Goal: Information Seeking & Learning: Find specific fact

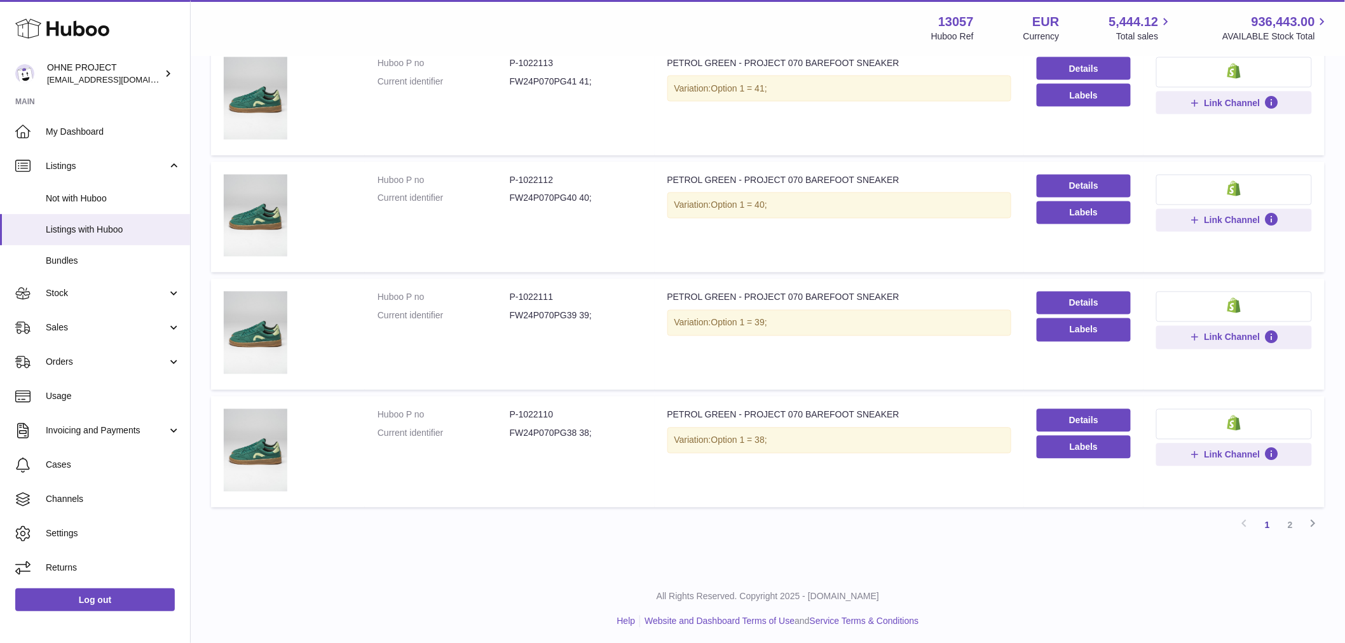
click at [485, 434] on dt "Current identifier" at bounding box center [444, 434] width 132 height 12
drag, startPoint x: 517, startPoint y: 410, endPoint x: 573, endPoint y: 405, distance: 56.8
click at [573, 405] on td "Huboo P no P-1022110 Current identifier FW24P070PG38 38;" at bounding box center [510, 452] width 290 height 111
copy dd "1022110"
click at [1292, 524] on link "2" at bounding box center [1290, 525] width 23 height 23
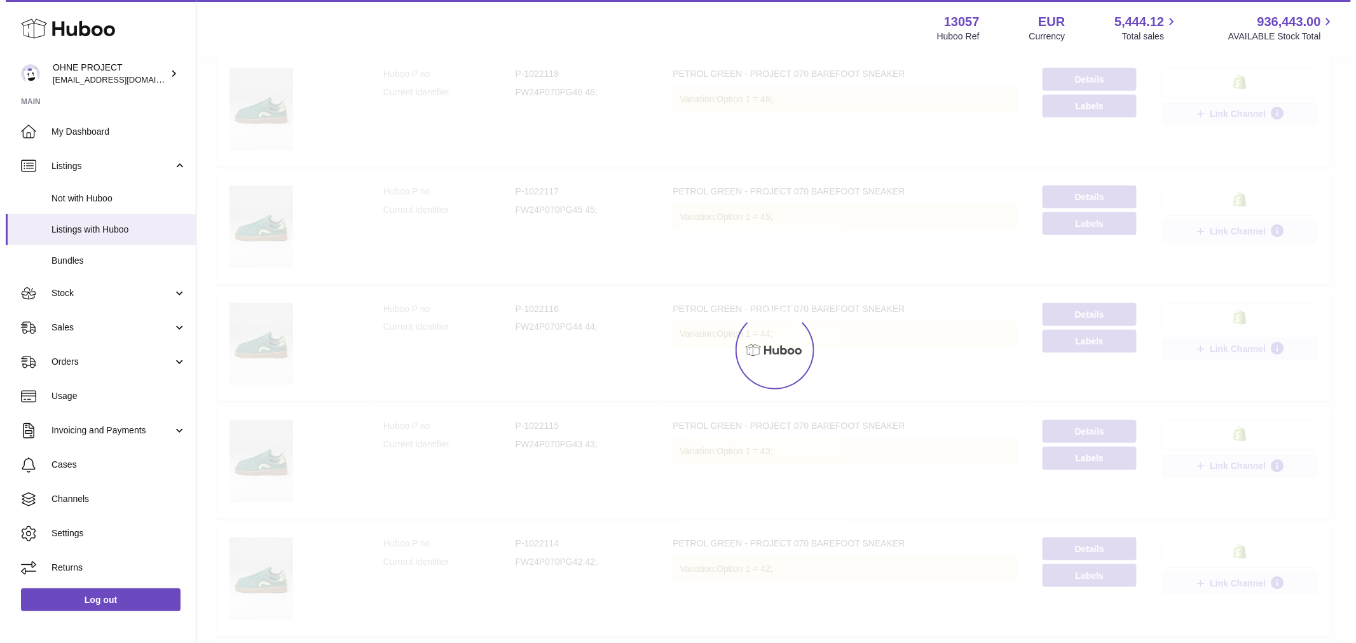
scroll to position [57, 0]
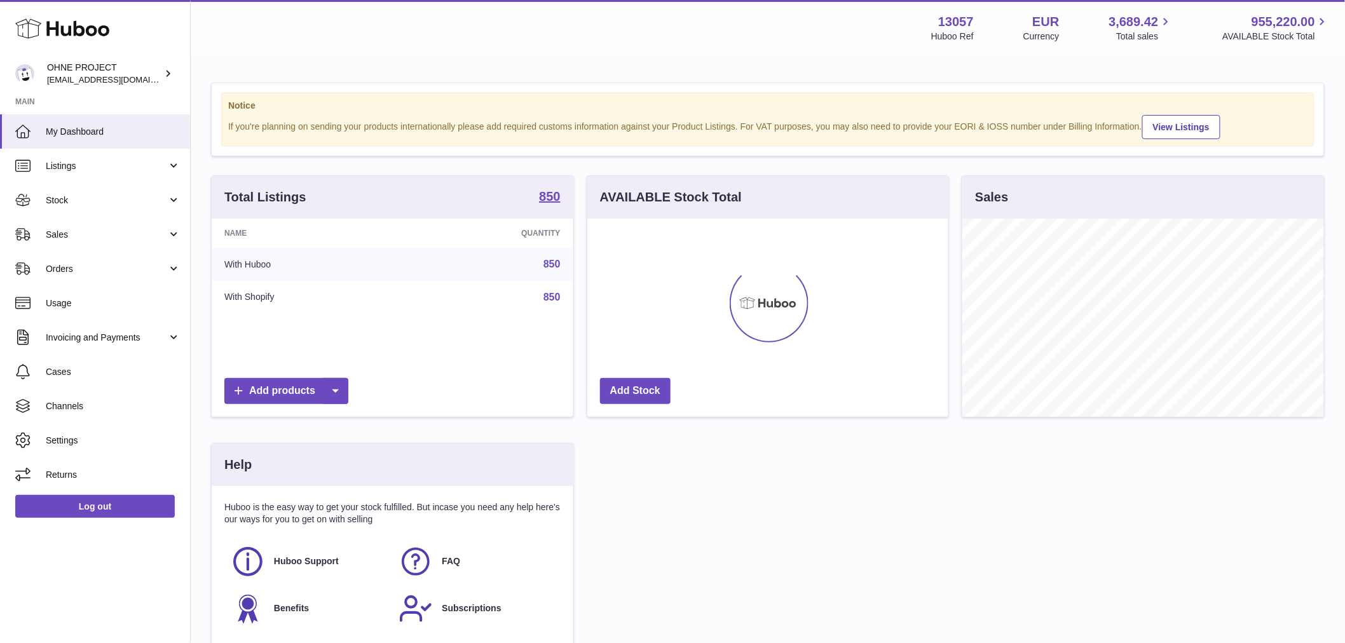
scroll to position [198, 361]
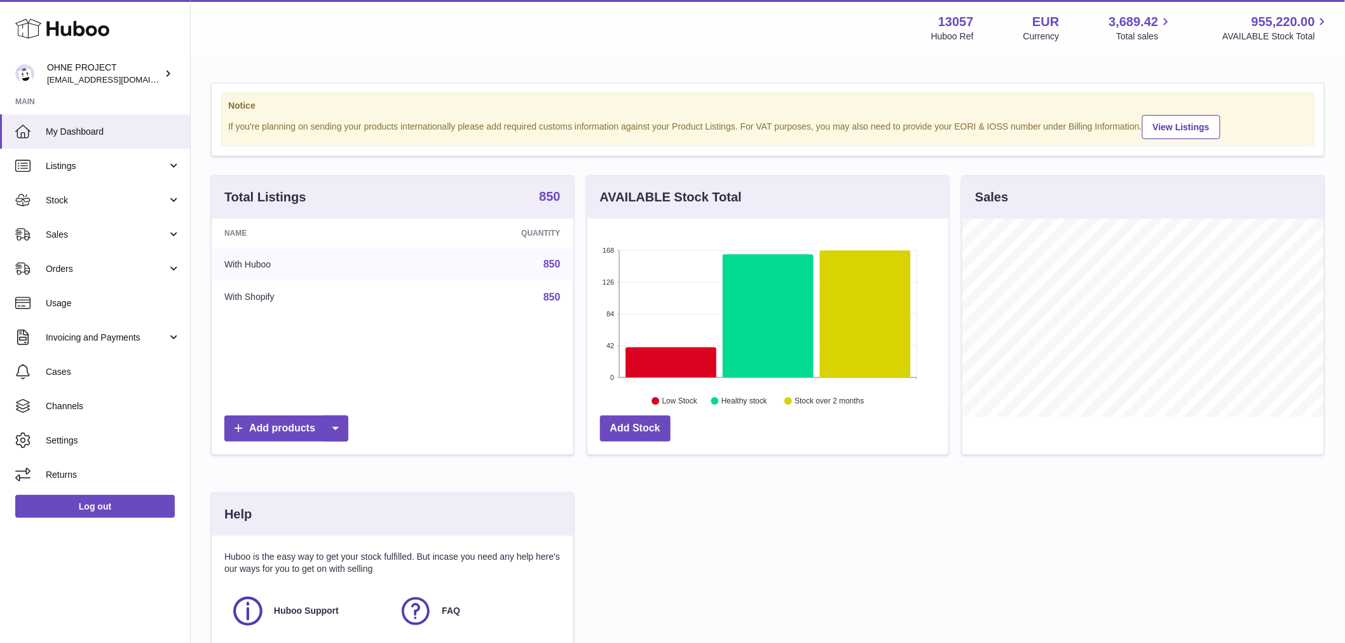
click at [549, 203] on strong "850" at bounding box center [549, 196] width 21 height 13
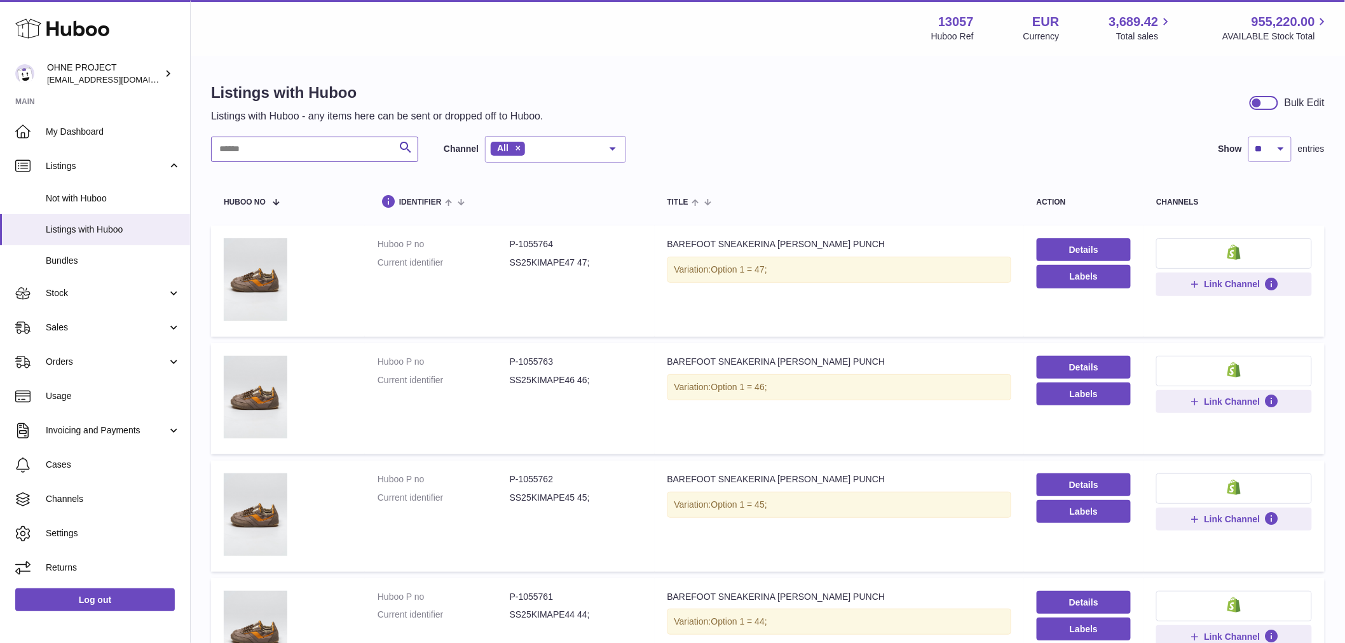
click at [357, 153] on input "text" at bounding box center [314, 149] width 207 height 25
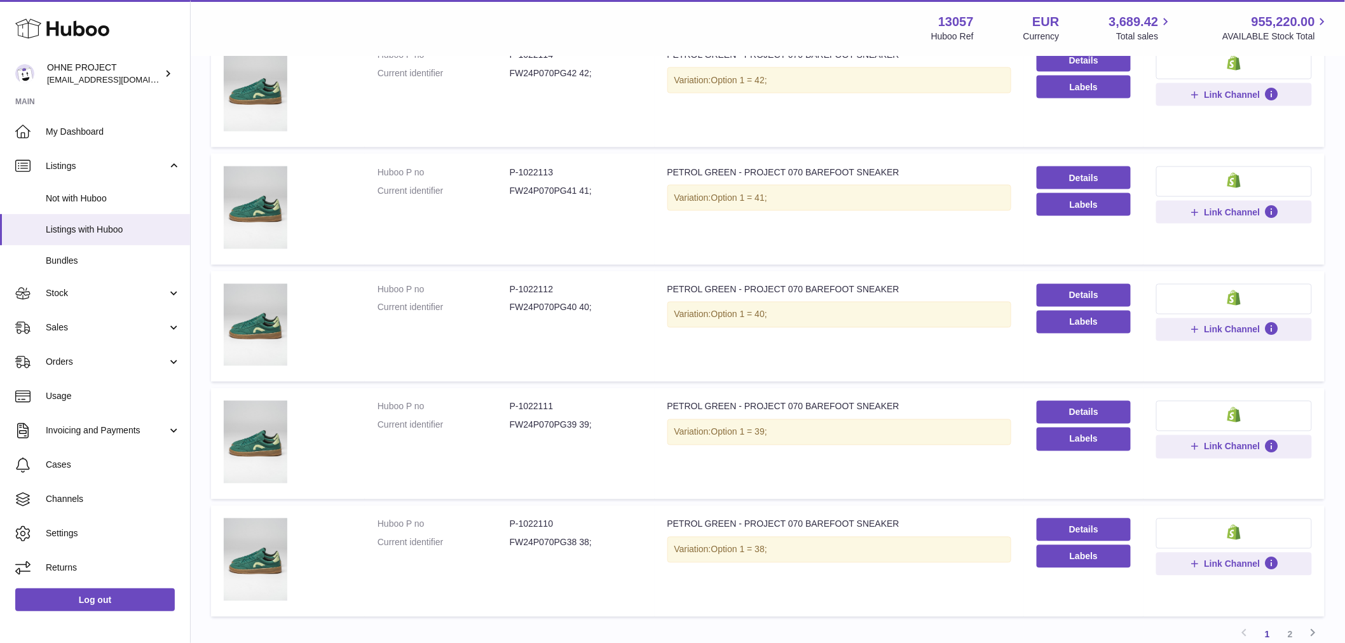
scroll to position [886, 0]
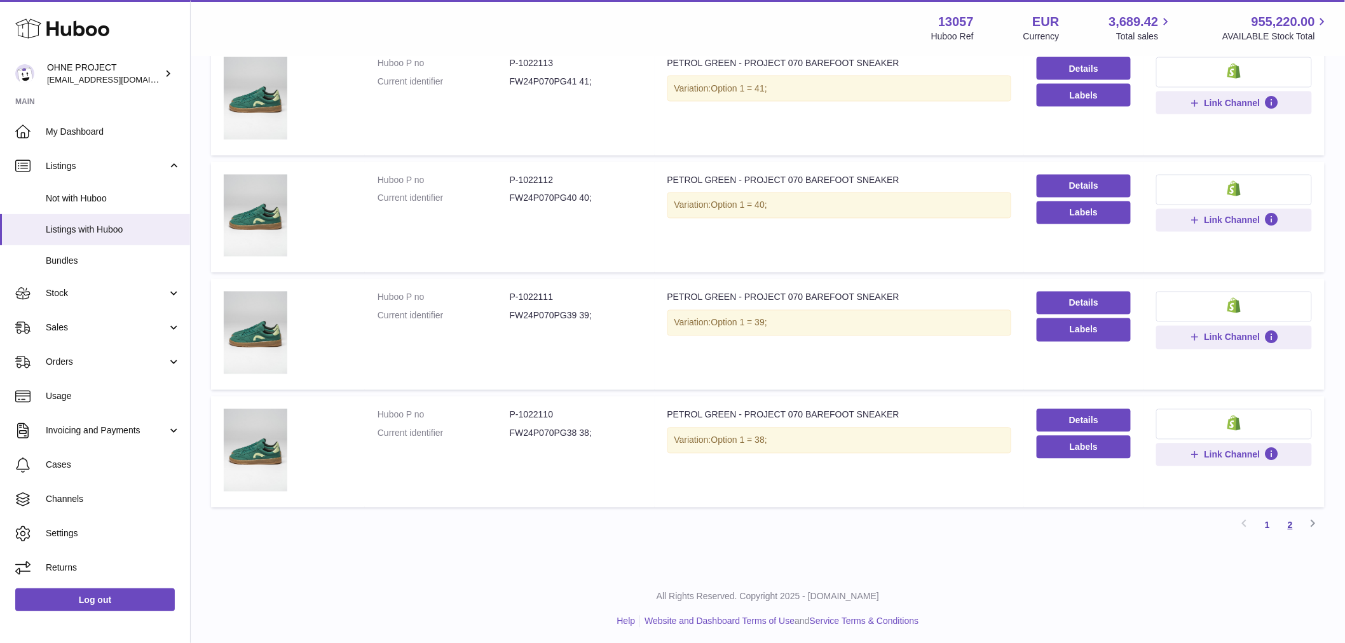
click at [1289, 518] on link "2" at bounding box center [1290, 525] width 23 height 23
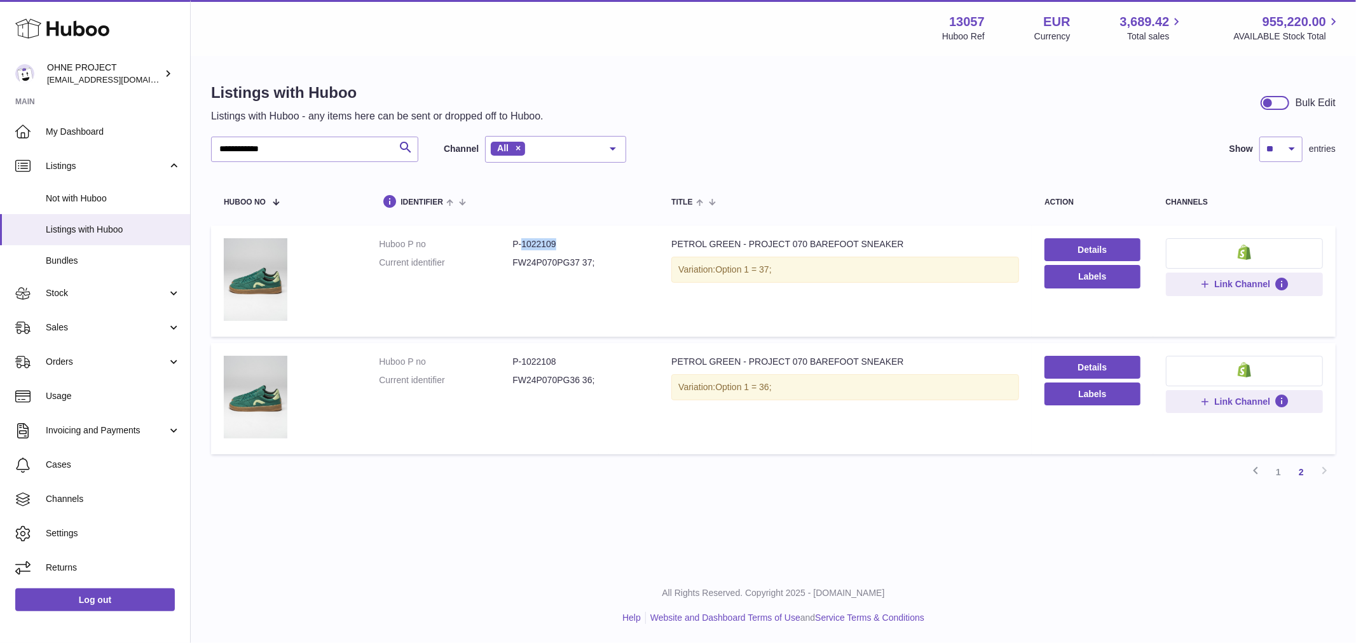
drag, startPoint x: 520, startPoint y: 243, endPoint x: 574, endPoint y: 250, distance: 54.5
click at [575, 248] on dd "P-1022109" at bounding box center [578, 244] width 133 height 12
copy dd "1022109"
click at [1273, 472] on link "1" at bounding box center [1278, 472] width 23 height 23
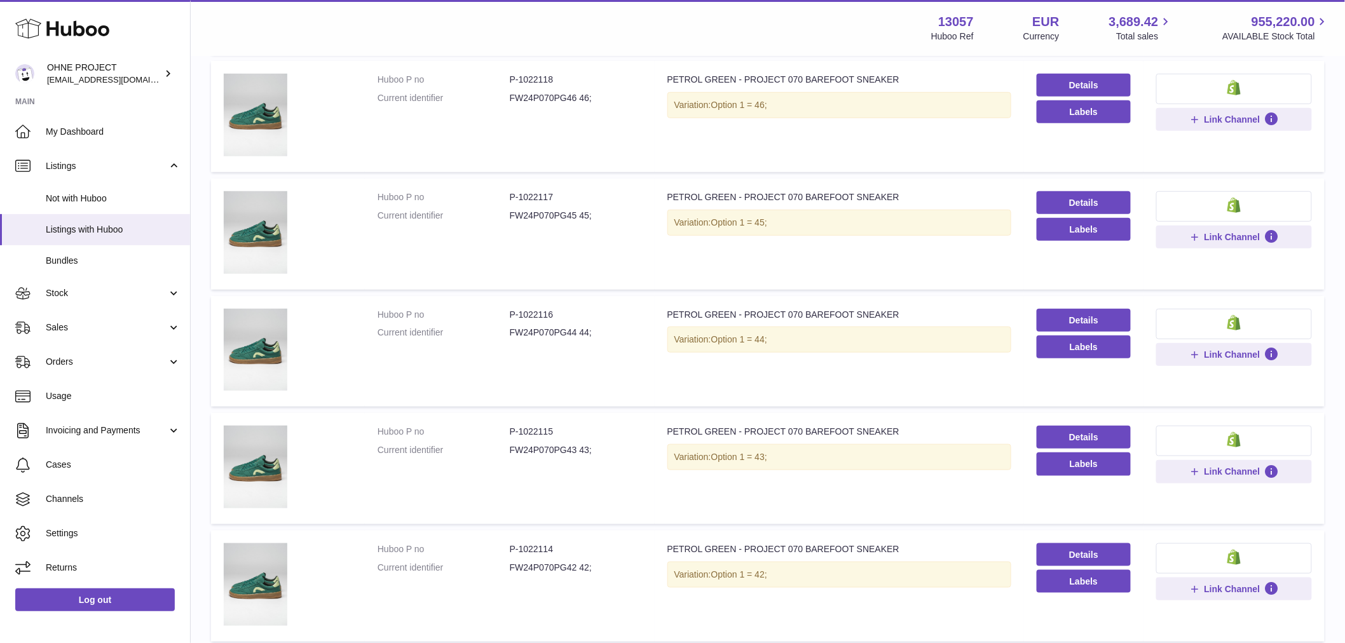
scroll to position [423, 0]
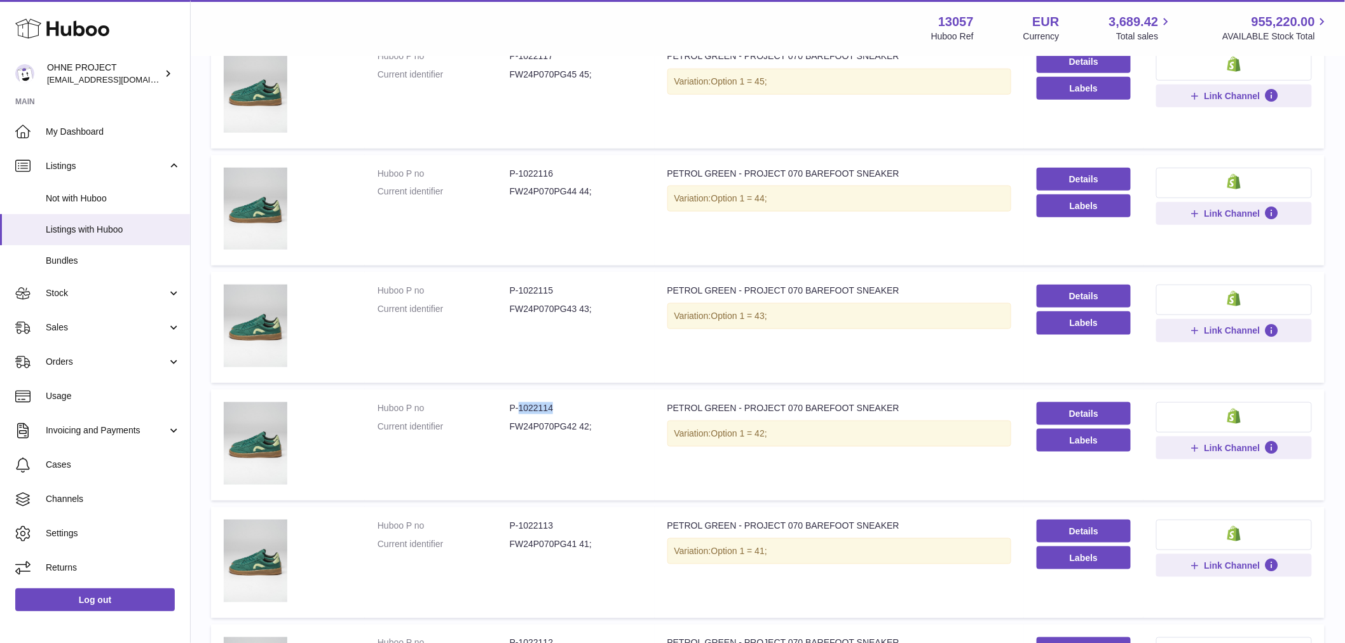
drag, startPoint x: 516, startPoint y: 404, endPoint x: 547, endPoint y: 402, distance: 31.3
click at [547, 402] on dd "P-1022114" at bounding box center [576, 408] width 132 height 12
copy dd "1022114"
drag, startPoint x: 516, startPoint y: 289, endPoint x: 573, endPoint y: 285, distance: 57.3
click at [573, 285] on dd "P-1022115" at bounding box center [576, 291] width 132 height 12
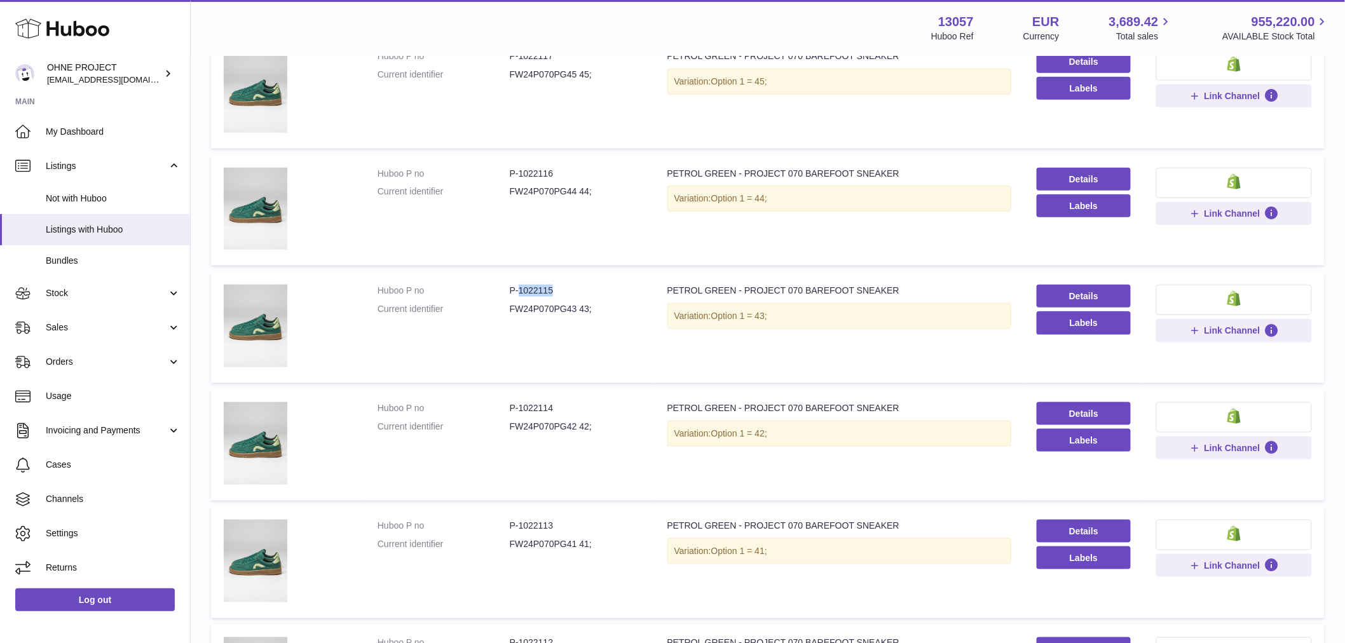
copy dd "1022115"
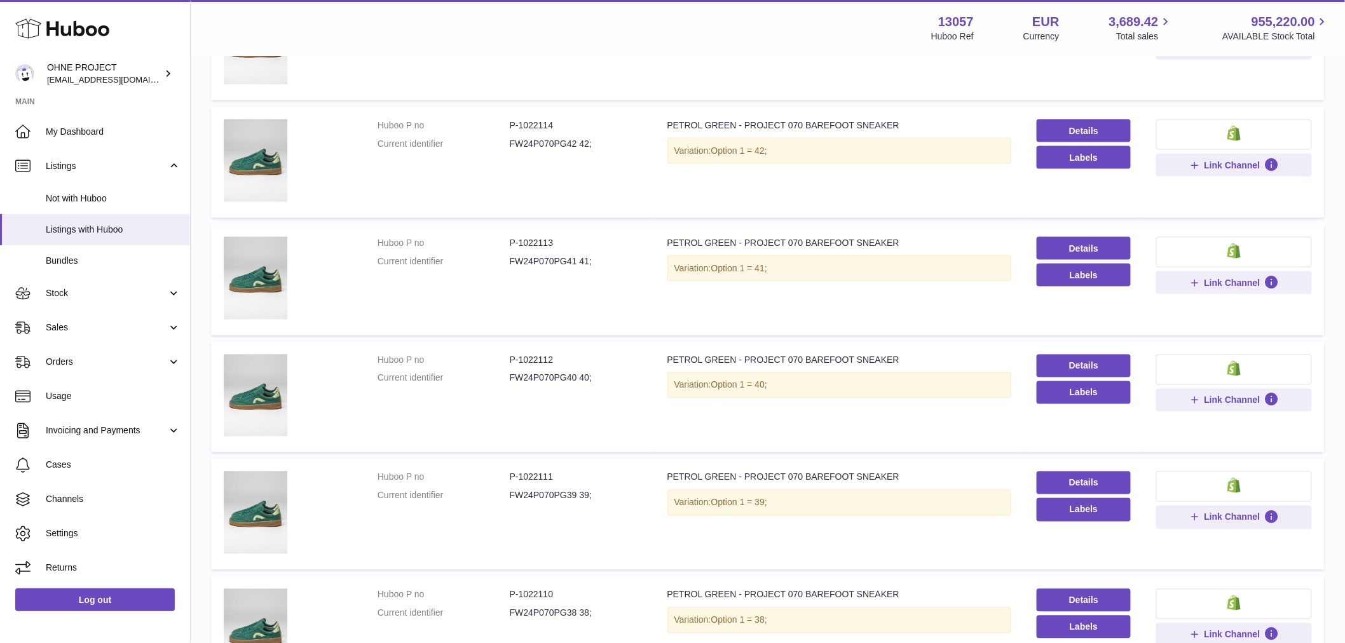
scroll to position [777, 0]
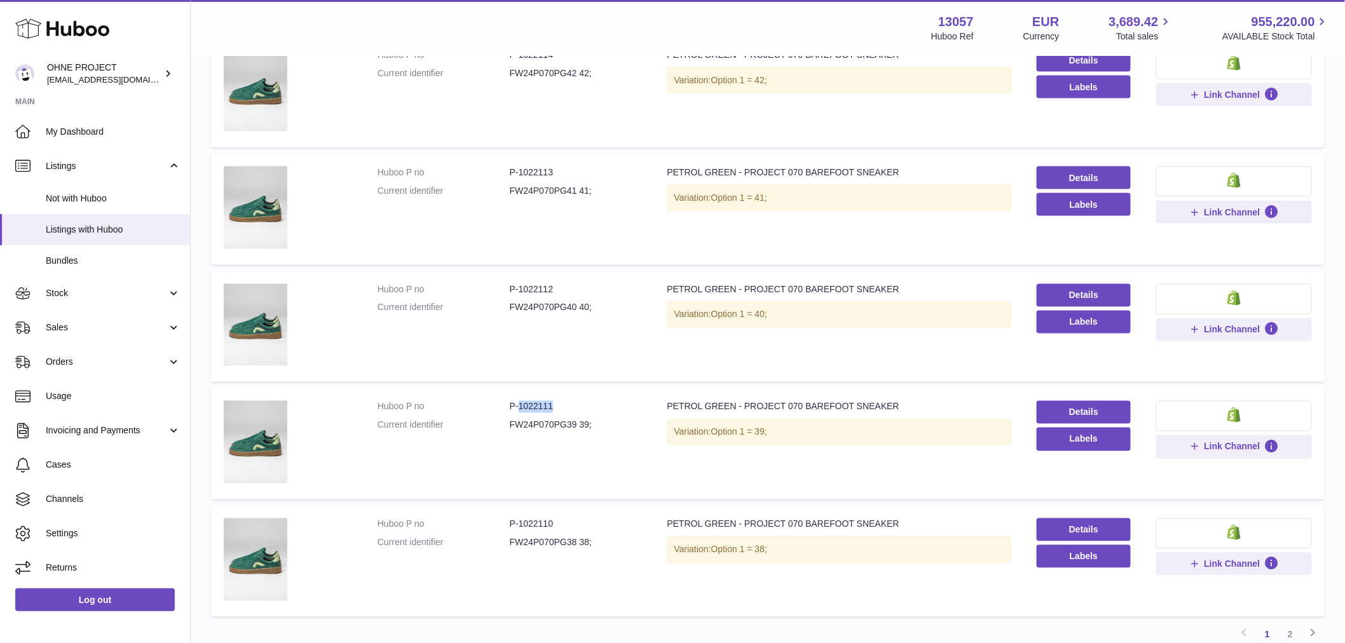
drag, startPoint x: 517, startPoint y: 401, endPoint x: 558, endPoint y: 396, distance: 41.6
click at [558, 397] on td "Huboo P no P-1022111 Current identifier FW24P070PG39 39;" at bounding box center [510, 443] width 290 height 111
copy dd "1022111"
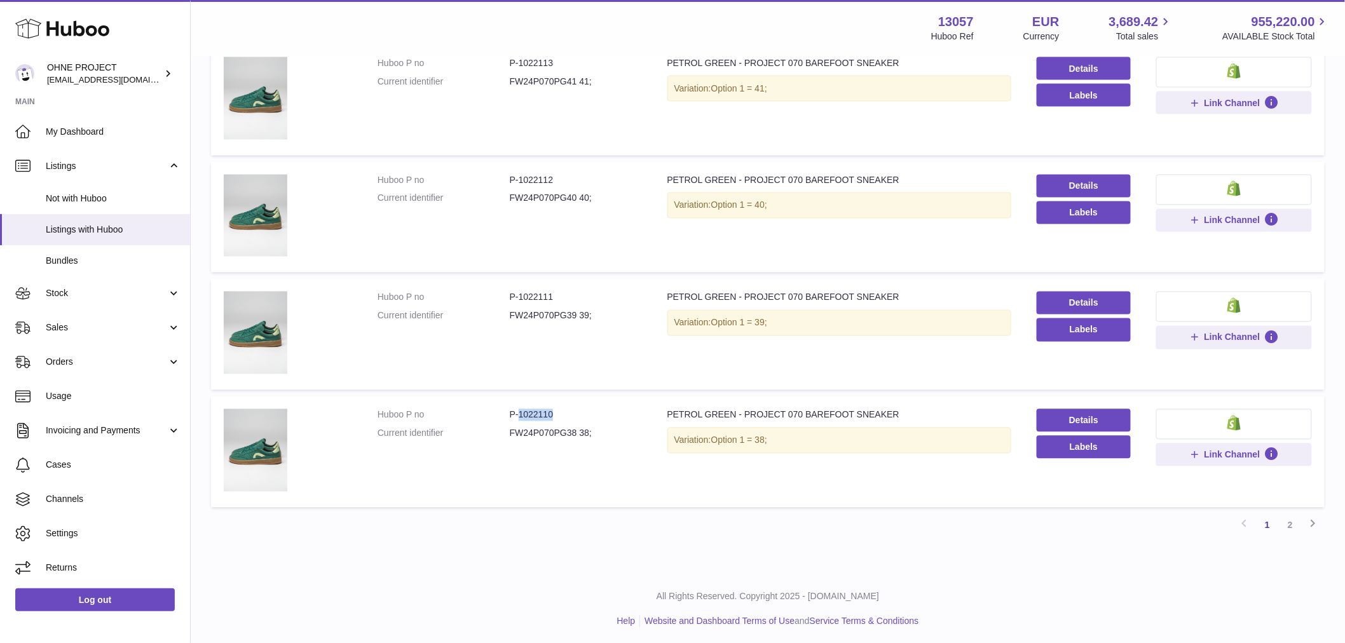
drag, startPoint x: 517, startPoint y: 411, endPoint x: 552, endPoint y: 405, distance: 34.8
click at [552, 405] on td "Huboo P no P-1022110 Current identifier FW24P070PG38 38;" at bounding box center [510, 452] width 290 height 111
copy dd "1022110"
click at [1294, 520] on link "2" at bounding box center [1290, 525] width 23 height 23
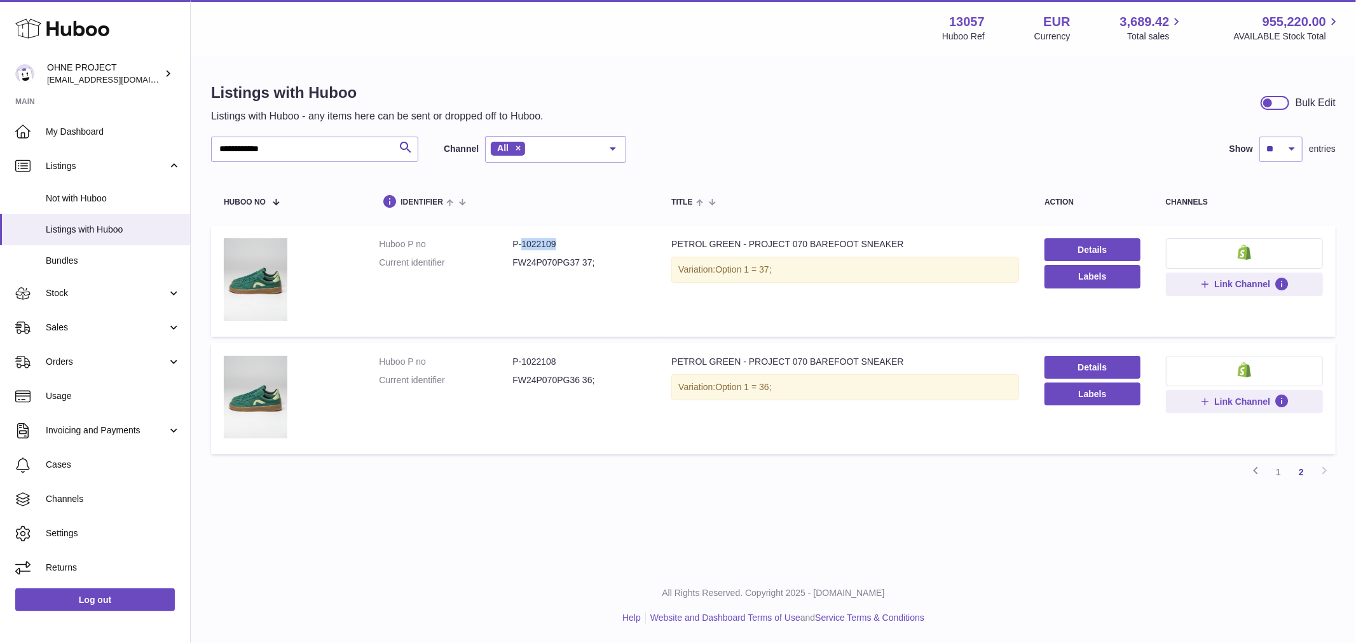
drag, startPoint x: 520, startPoint y: 243, endPoint x: 572, endPoint y: 240, distance: 52.2
click at [572, 240] on dd "P-1022109" at bounding box center [578, 244] width 133 height 12
copy dd "1022109"
click at [1280, 471] on link "1" at bounding box center [1278, 472] width 23 height 23
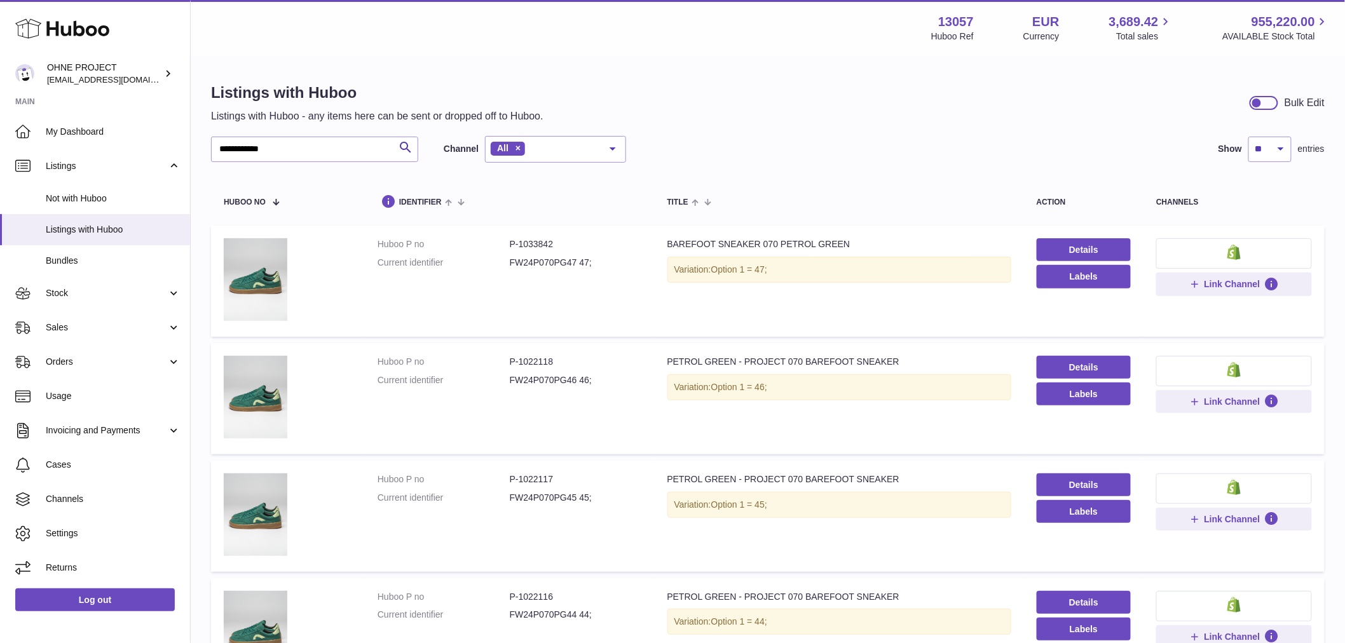
scroll to position [212, 0]
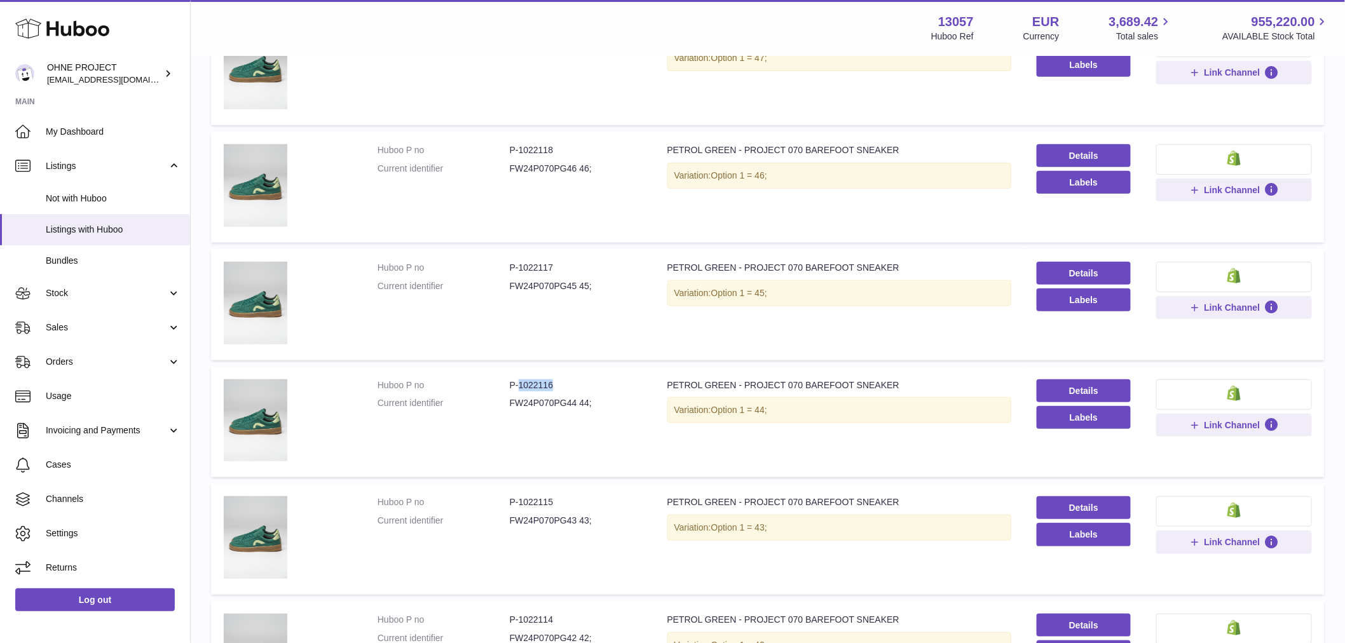
drag, startPoint x: 517, startPoint y: 383, endPoint x: 580, endPoint y: 375, distance: 63.5
click at [580, 375] on td "Huboo P no P-1022116 Current identifier FW24P070PG44 44;" at bounding box center [510, 422] width 290 height 111
copy dd "1022116"
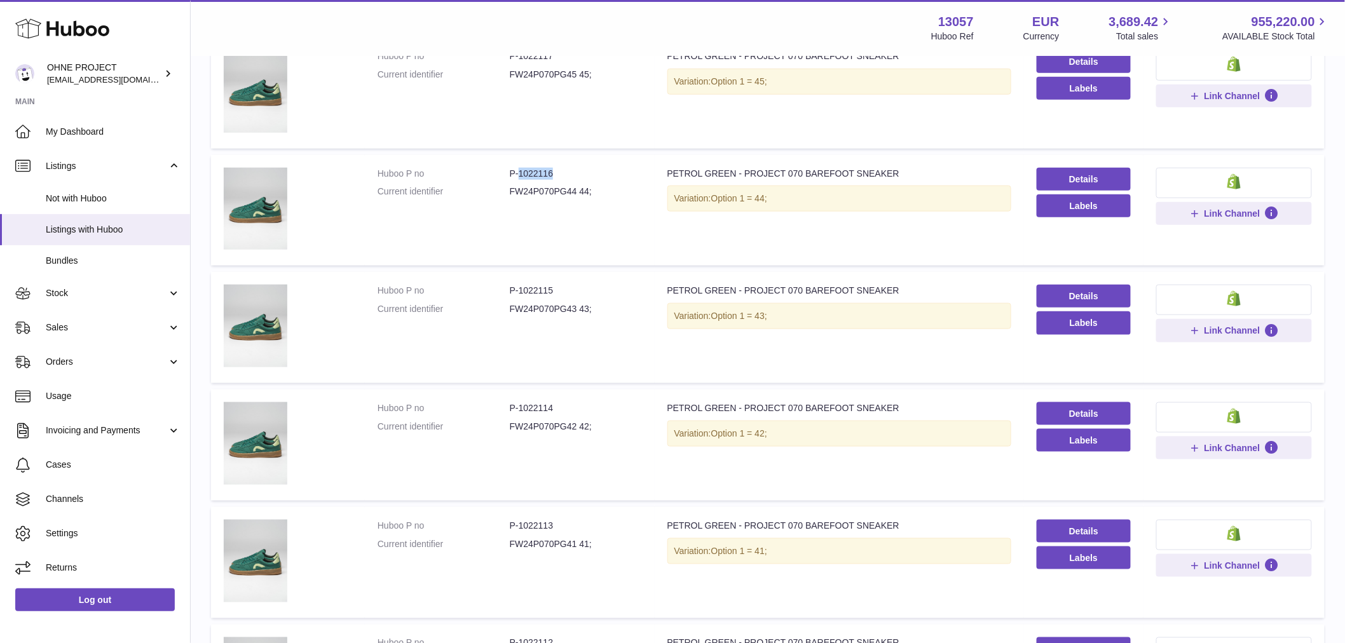
scroll to position [636, 0]
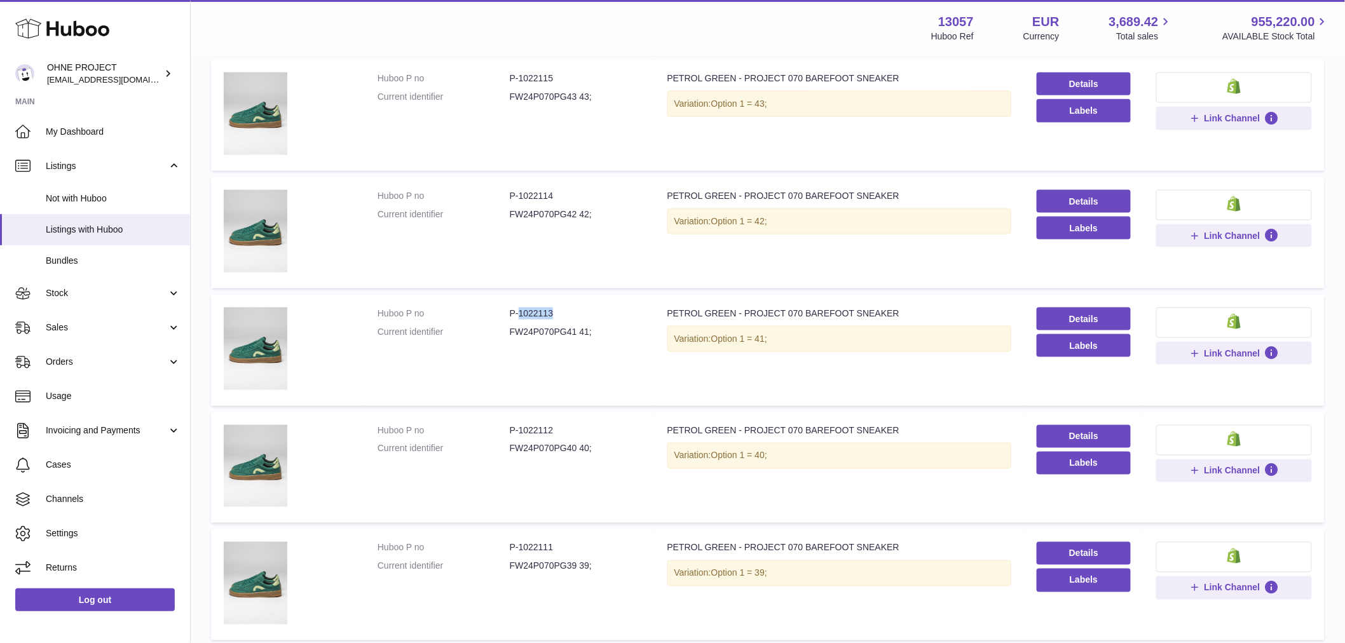
drag, startPoint x: 516, startPoint y: 308, endPoint x: 598, endPoint y: 313, distance: 82.2
click at [596, 310] on dd "P-1022113" at bounding box center [576, 314] width 132 height 12
copy dd "1022113"
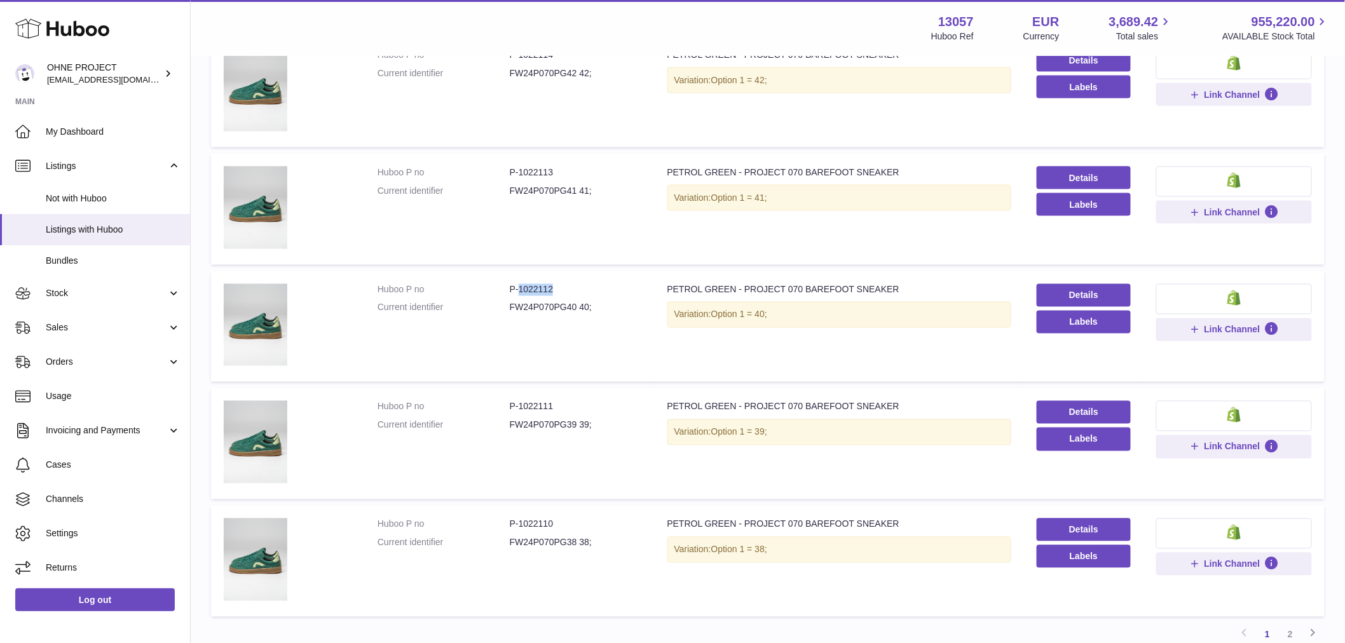
drag, startPoint x: 517, startPoint y: 287, endPoint x: 566, endPoint y: 289, distance: 49.0
click at [566, 289] on dd "P-1022112" at bounding box center [576, 290] width 132 height 12
copy dd "1022112"
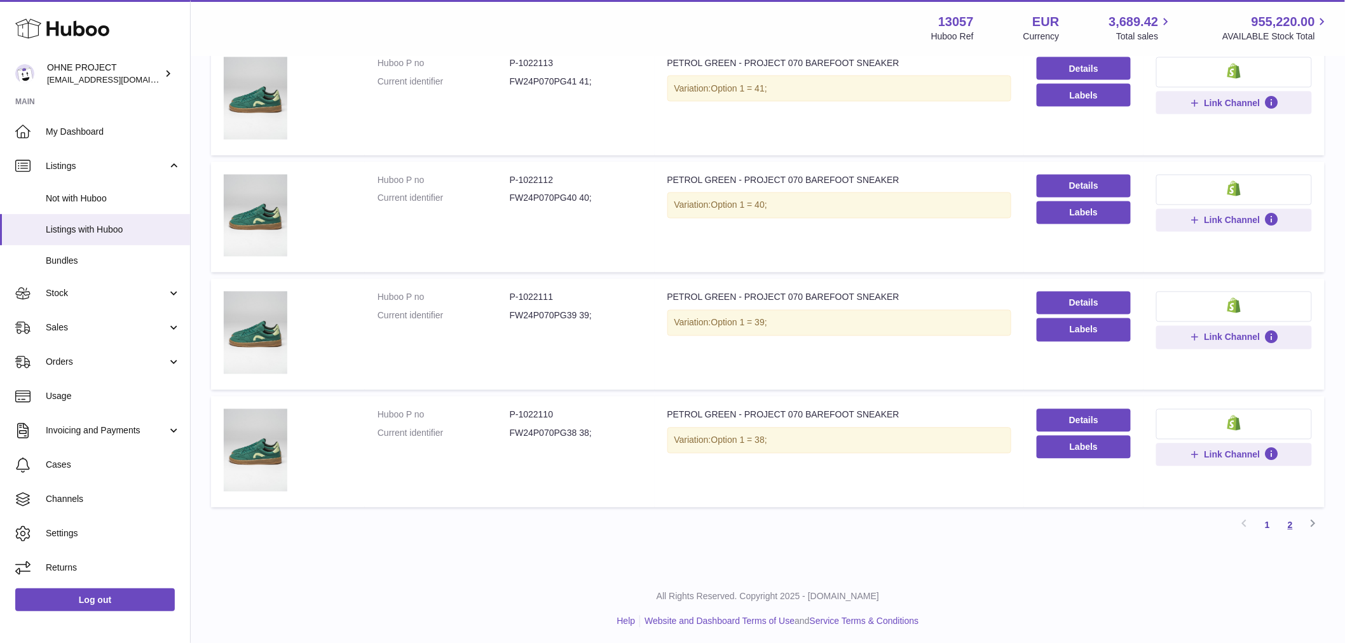
click at [1288, 518] on link "2" at bounding box center [1290, 525] width 23 height 23
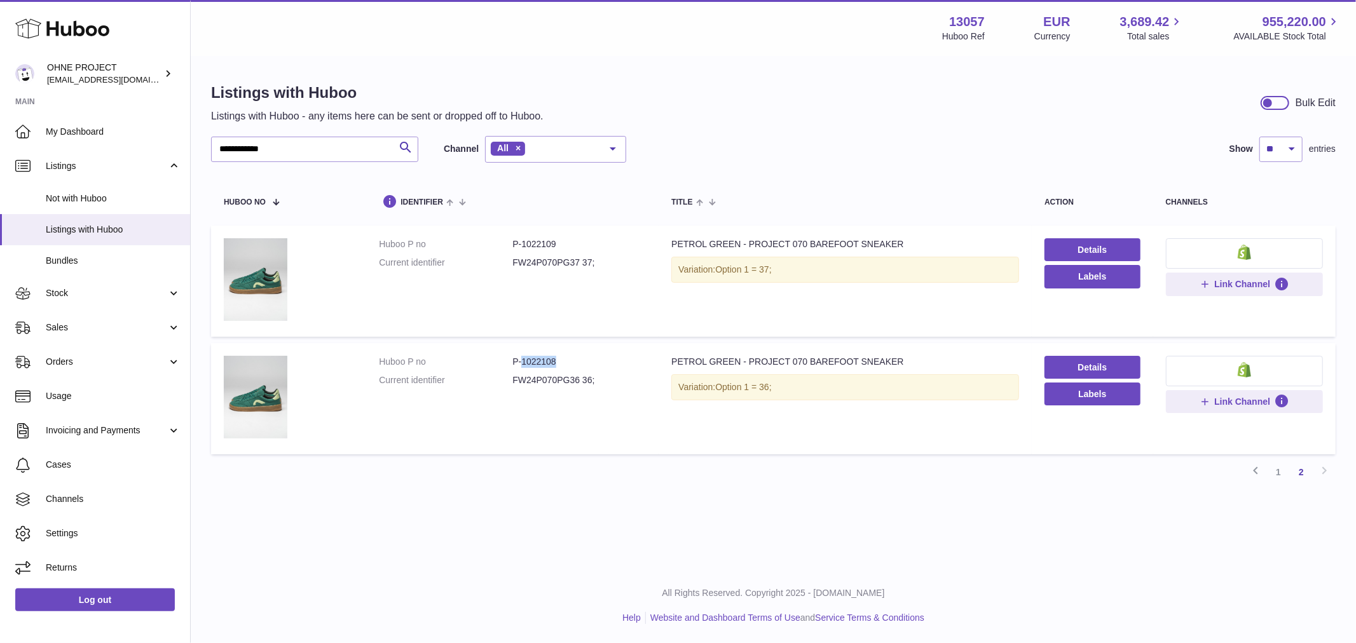
drag, startPoint x: 519, startPoint y: 355, endPoint x: 561, endPoint y: 355, distance: 41.3
click at [561, 356] on dd "P-1022108" at bounding box center [578, 362] width 133 height 12
click at [1279, 467] on link "1" at bounding box center [1278, 472] width 23 height 23
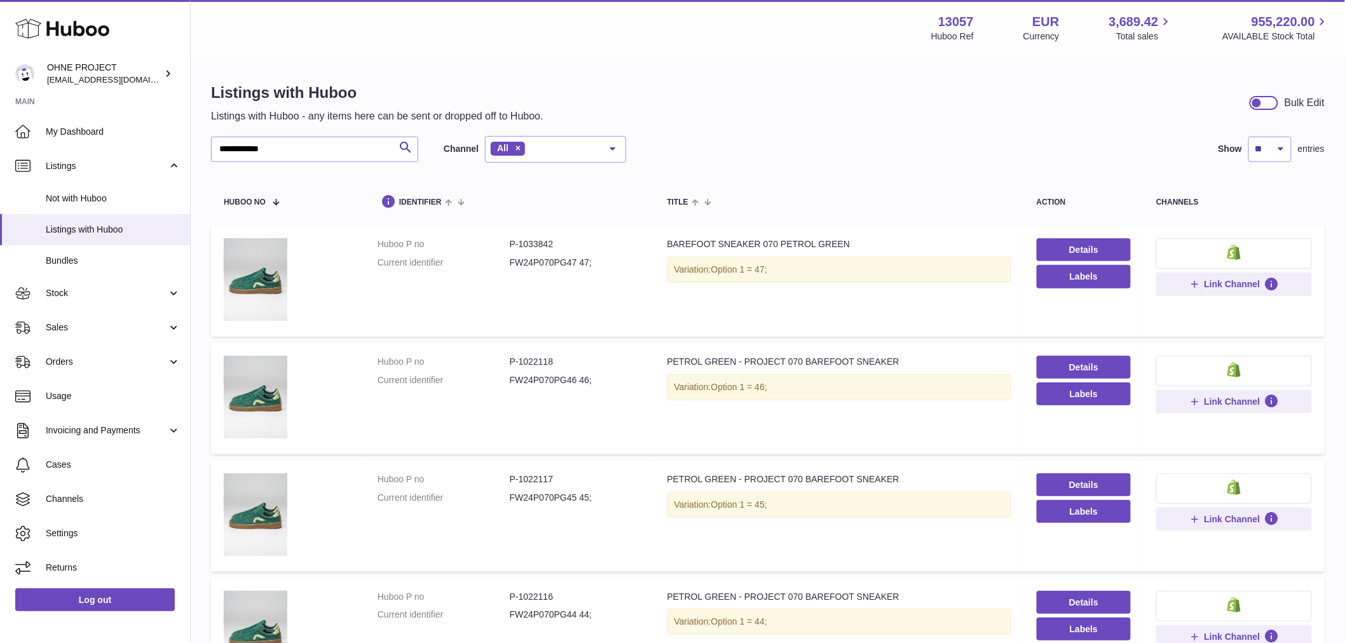
scroll to position [71, 0]
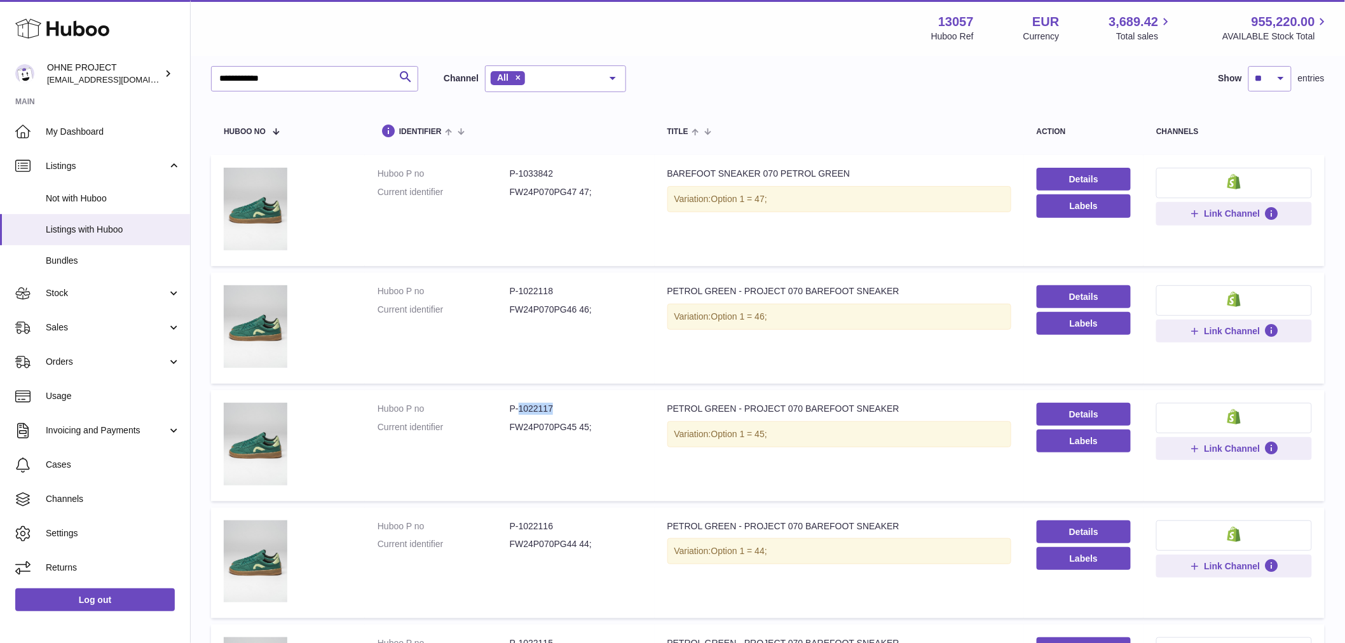
drag, startPoint x: 516, startPoint y: 409, endPoint x: 566, endPoint y: 405, distance: 50.4
click at [566, 405] on dd "P-1022117" at bounding box center [576, 409] width 132 height 12
copy dd "1022117"
drag, startPoint x: 315, startPoint y: 78, endPoint x: 210, endPoint y: 78, distance: 104.3
click at [262, 78] on input "**********" at bounding box center [314, 78] width 207 height 25
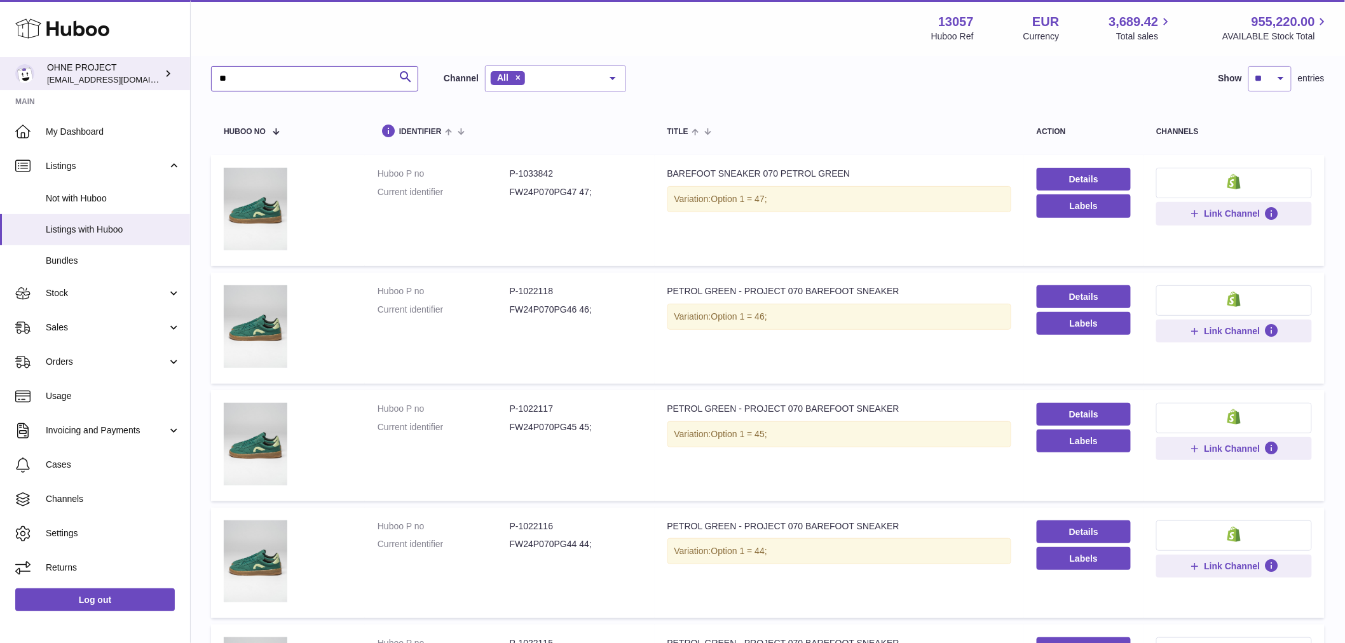
type input "*"
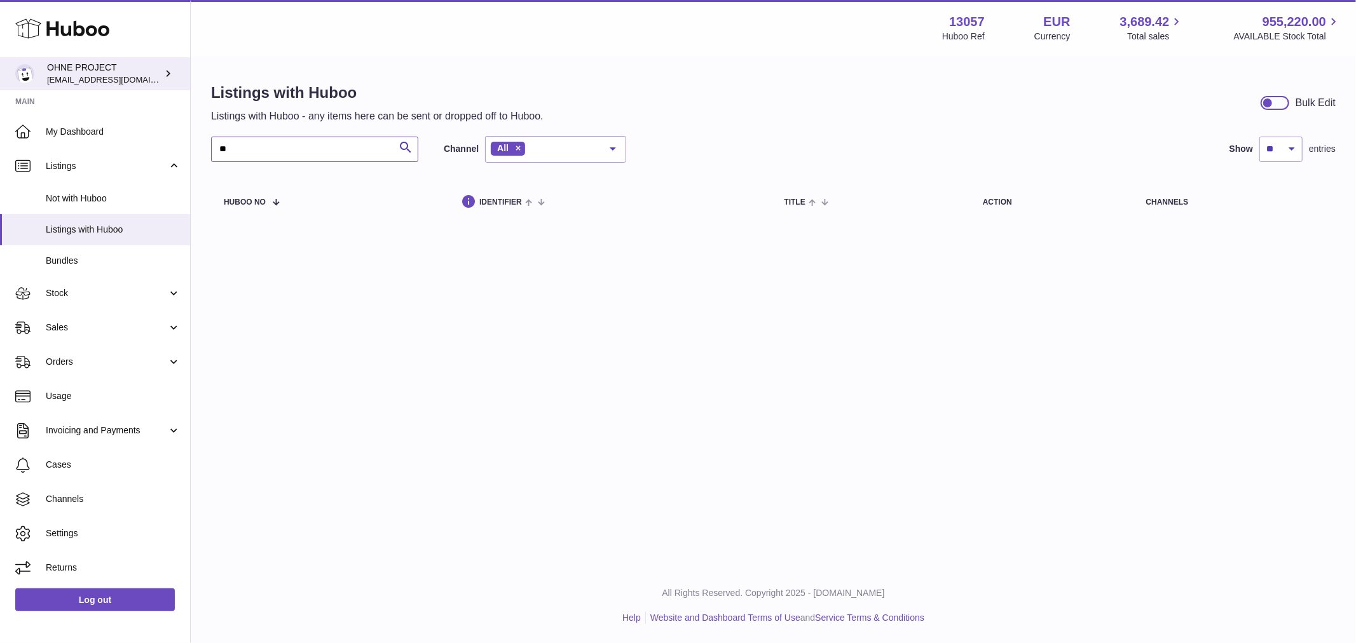
type input "*"
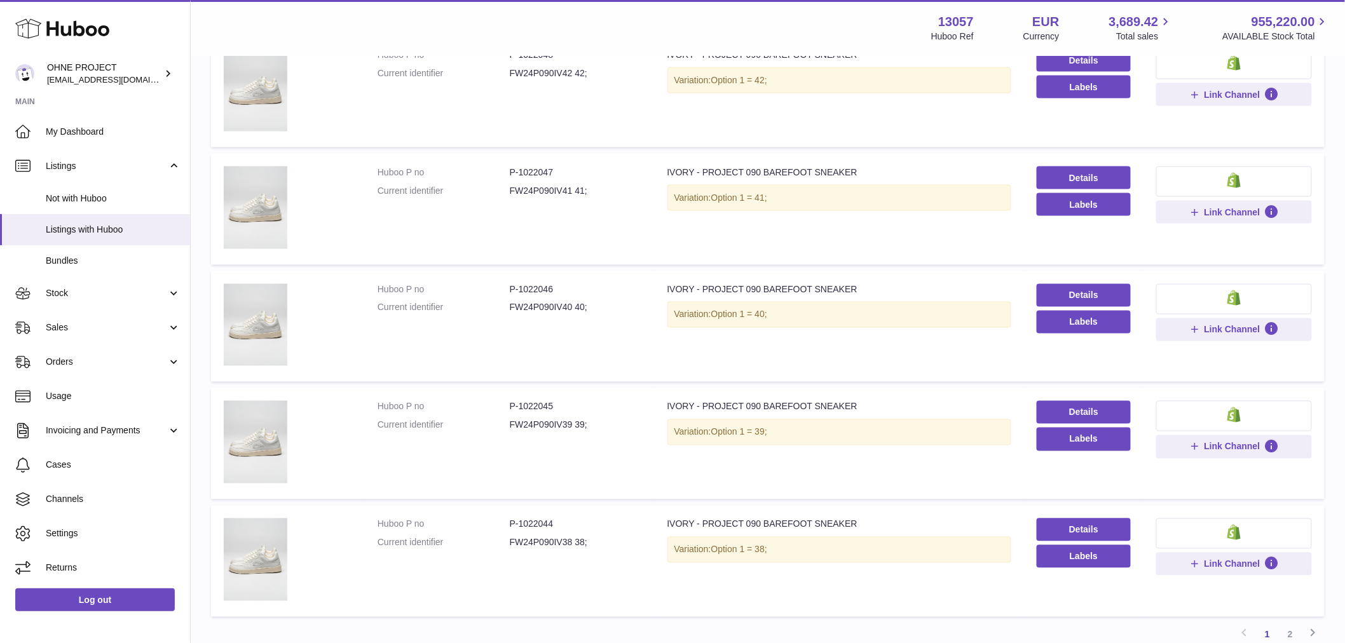
scroll to position [847, 0]
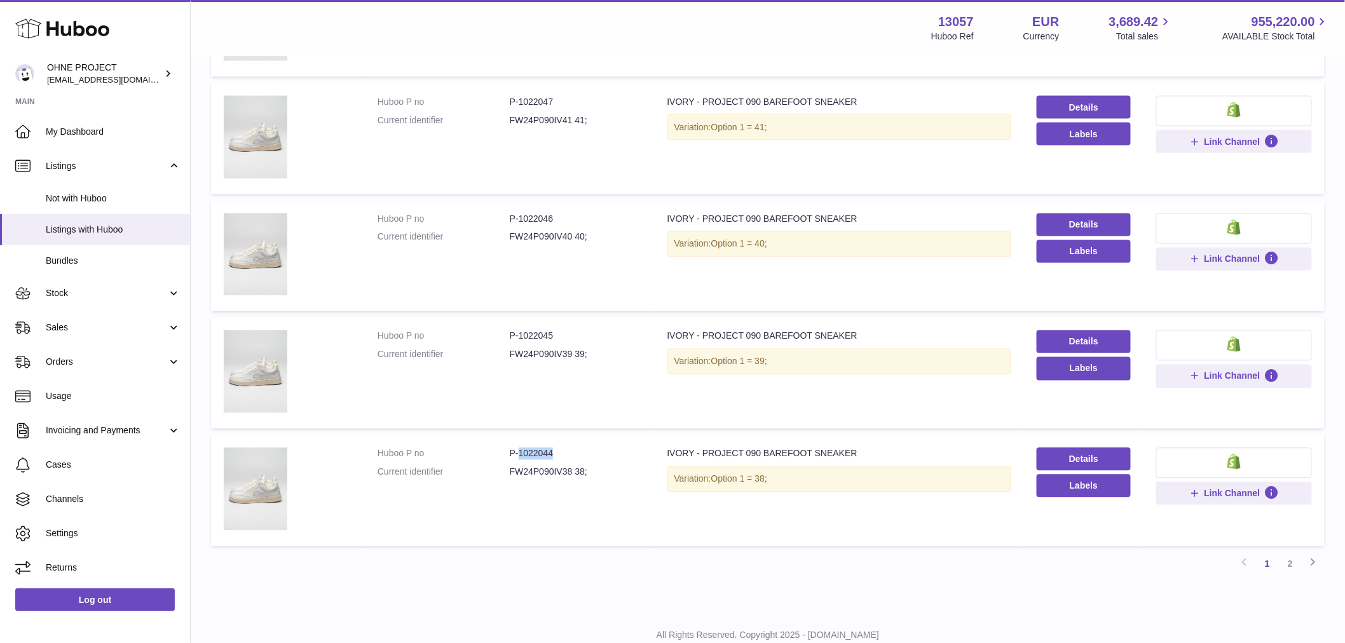
drag, startPoint x: 553, startPoint y: 455, endPoint x: 517, endPoint y: 455, distance: 36.2
click at [517, 455] on dd "P-1022044" at bounding box center [576, 454] width 132 height 12
drag, startPoint x: 517, startPoint y: 216, endPoint x: 587, endPoint y: 218, distance: 69.3
click at [587, 218] on dd "P-1022046" at bounding box center [576, 220] width 132 height 12
drag, startPoint x: 518, startPoint y: 96, endPoint x: 568, endPoint y: 86, distance: 50.5
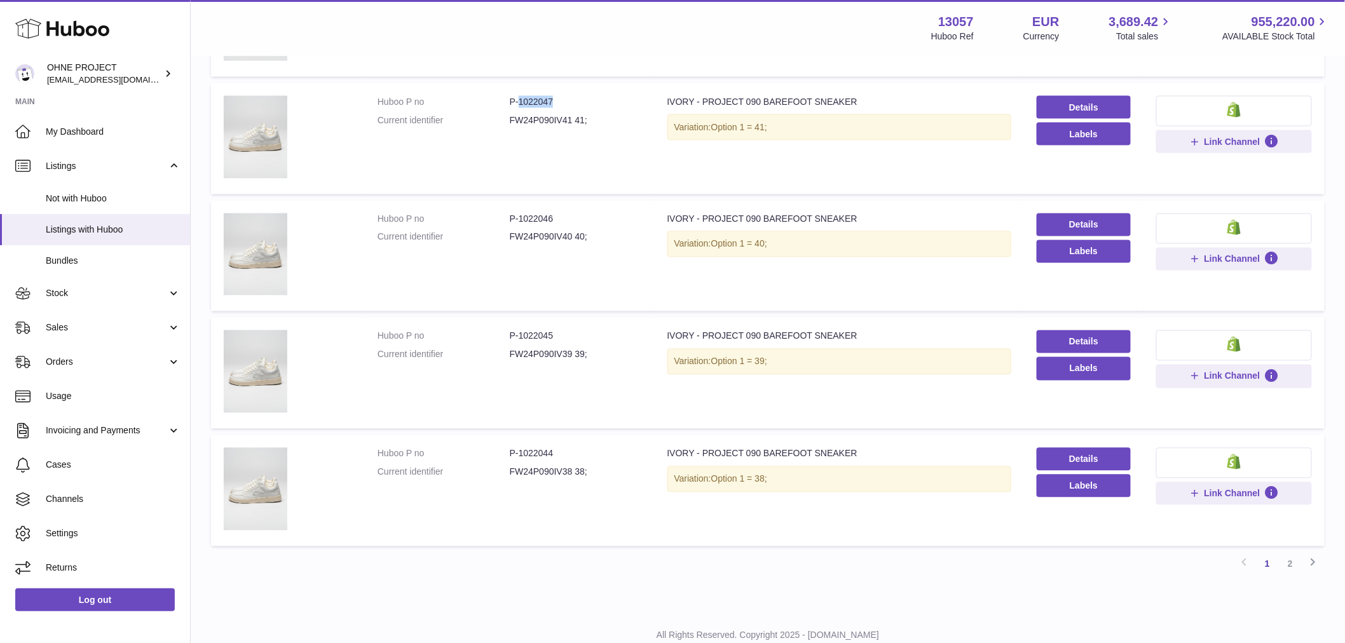
click at [566, 86] on td "Huboo P no P-1022047 Current identifier FW24P090IV41 41;" at bounding box center [510, 138] width 290 height 111
drag, startPoint x: 517, startPoint y: 218, endPoint x: 580, endPoint y: 218, distance: 62.9
click at [580, 218] on dd "P-1022046" at bounding box center [576, 220] width 132 height 12
drag, startPoint x: 517, startPoint y: 332, endPoint x: 573, endPoint y: 333, distance: 55.9
click at [573, 333] on dd "P-1022045" at bounding box center [576, 337] width 132 height 12
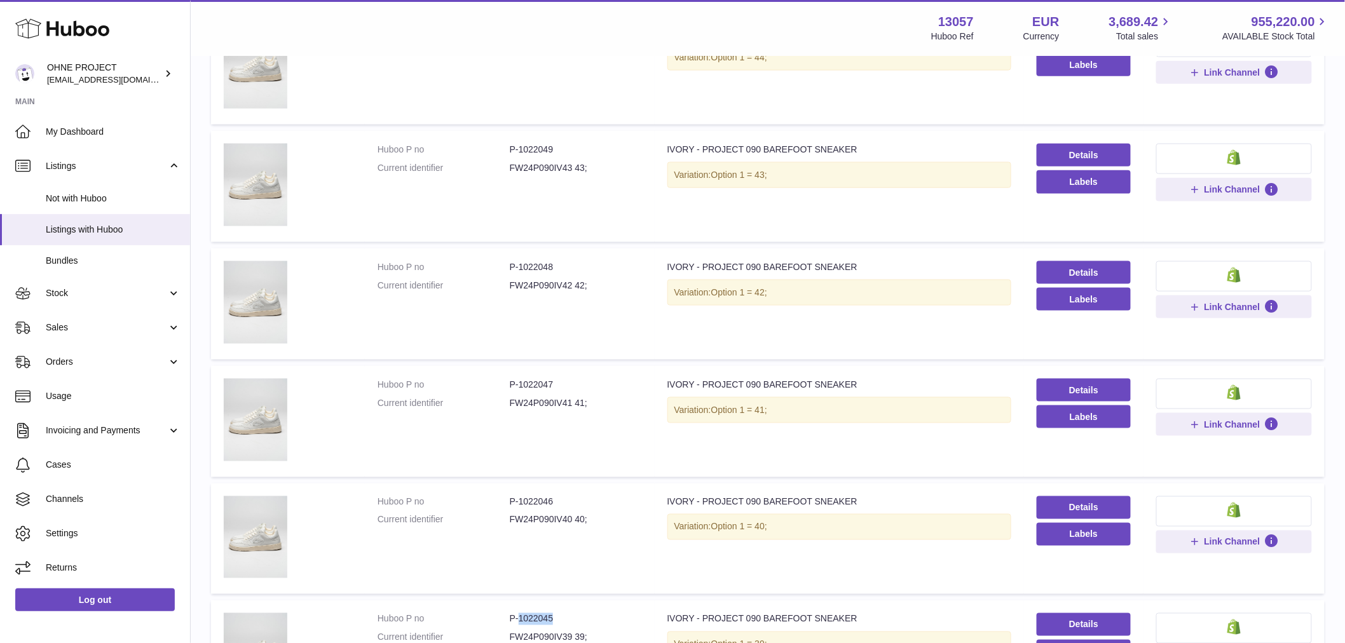
scroll to position [423, 0]
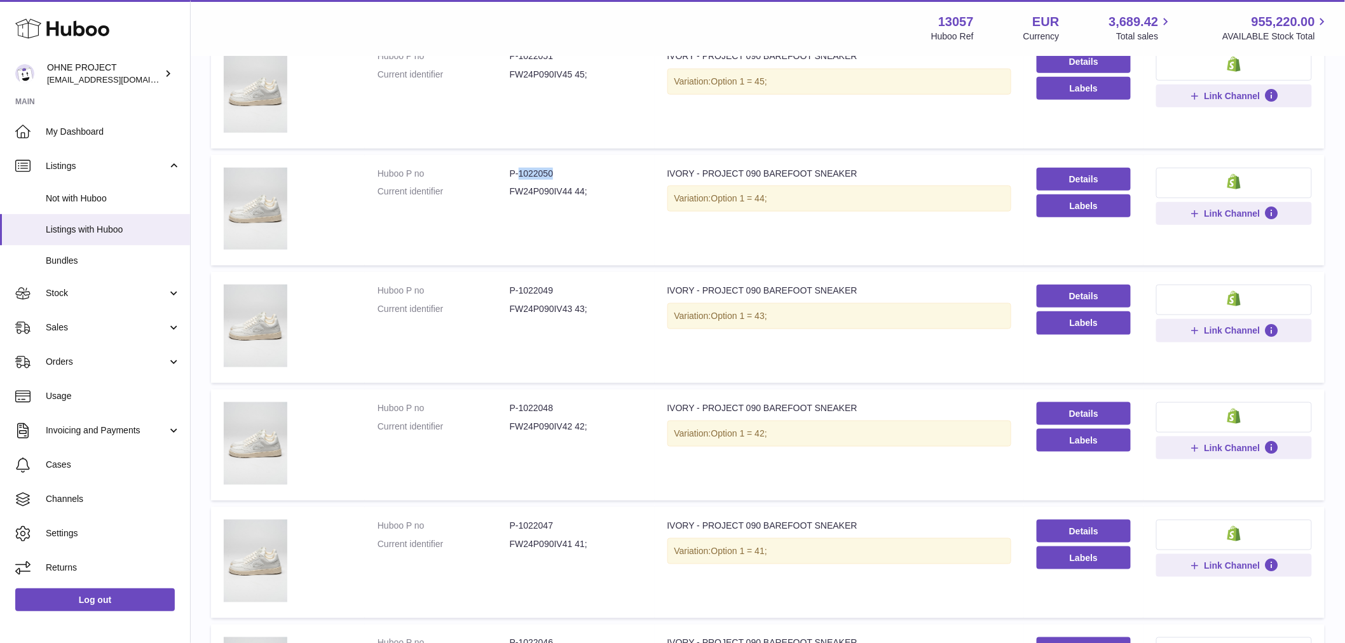
drag, startPoint x: 517, startPoint y: 169, endPoint x: 596, endPoint y: 168, distance: 78.8
click at [598, 169] on dd "P-1022050" at bounding box center [576, 174] width 132 height 12
drag, startPoint x: 516, startPoint y: 287, endPoint x: 579, endPoint y: 289, distance: 62.9
click at [579, 289] on dd "P-1022049" at bounding box center [576, 291] width 132 height 12
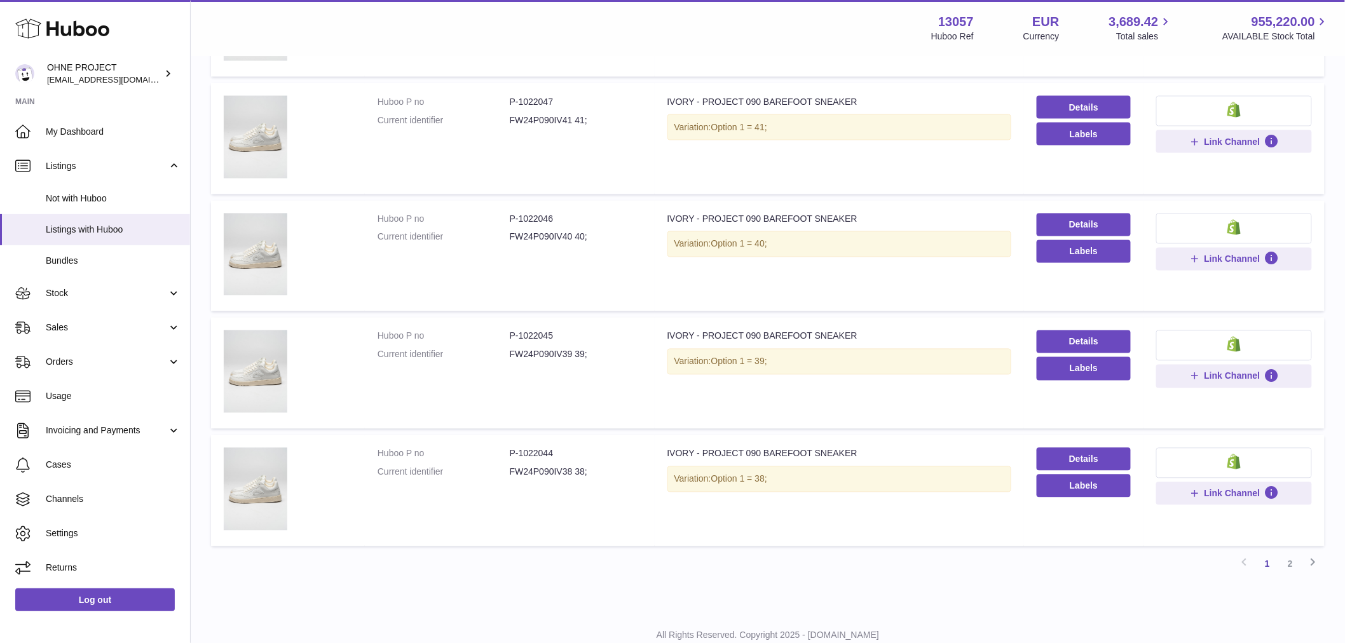
scroll to position [886, 0]
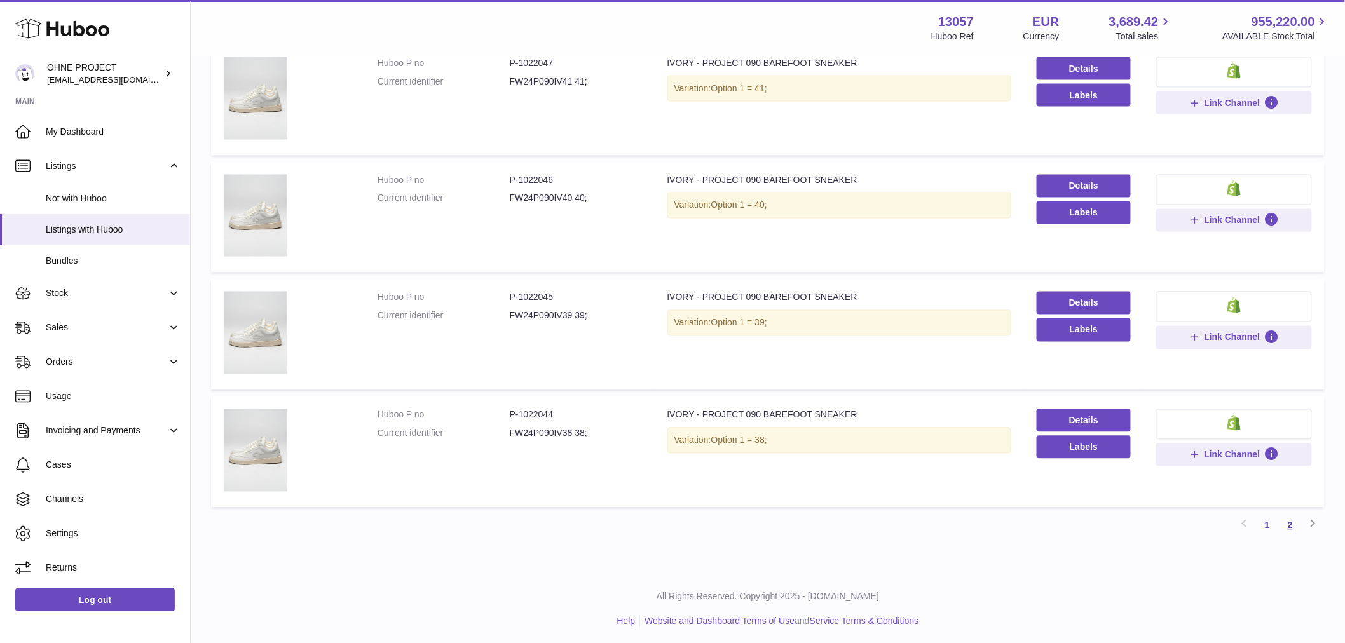
click at [1291, 519] on link "2" at bounding box center [1290, 525] width 23 height 23
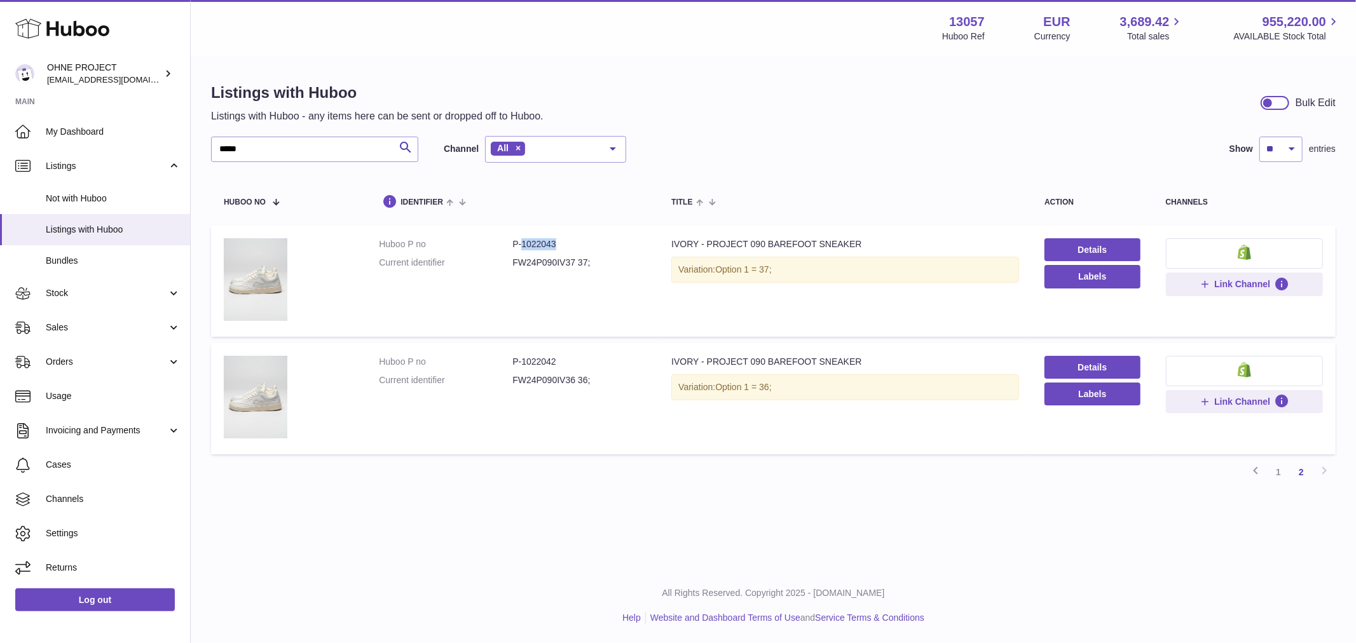
drag, startPoint x: 561, startPoint y: 242, endPoint x: 518, endPoint y: 249, distance: 43.8
click at [518, 249] on dd "P-1022043" at bounding box center [578, 244] width 133 height 12
click at [1278, 474] on link "1" at bounding box center [1278, 472] width 23 height 23
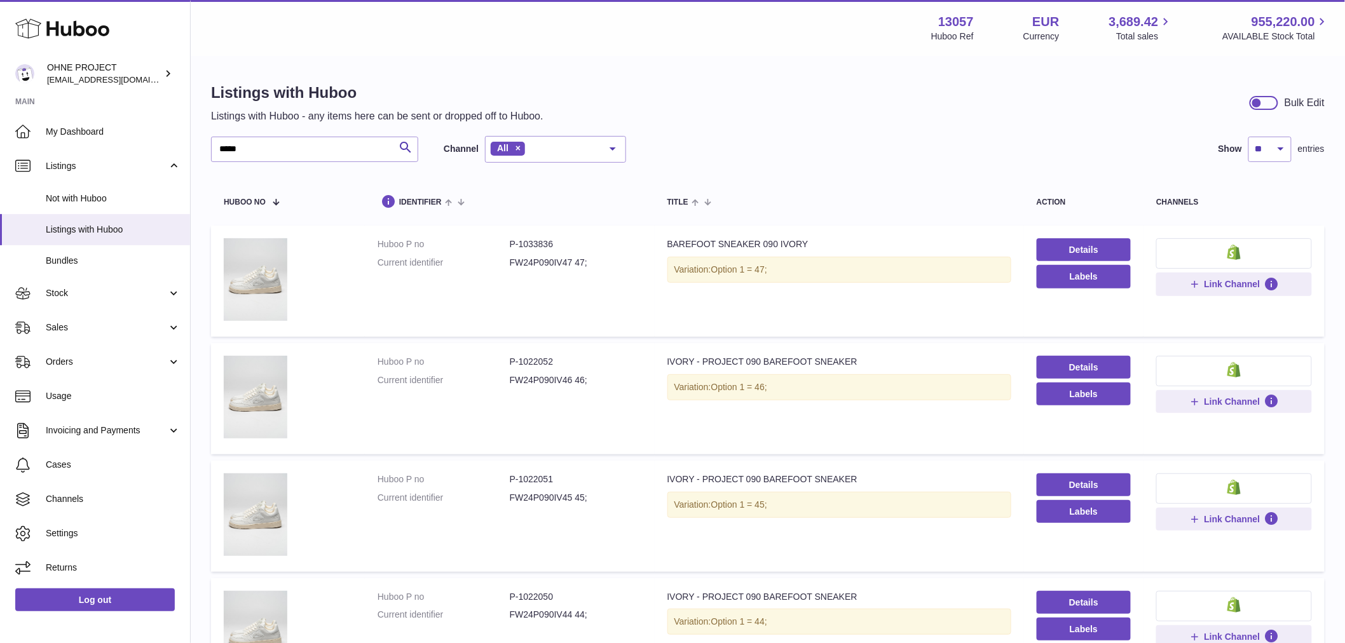
scroll to position [71, 0]
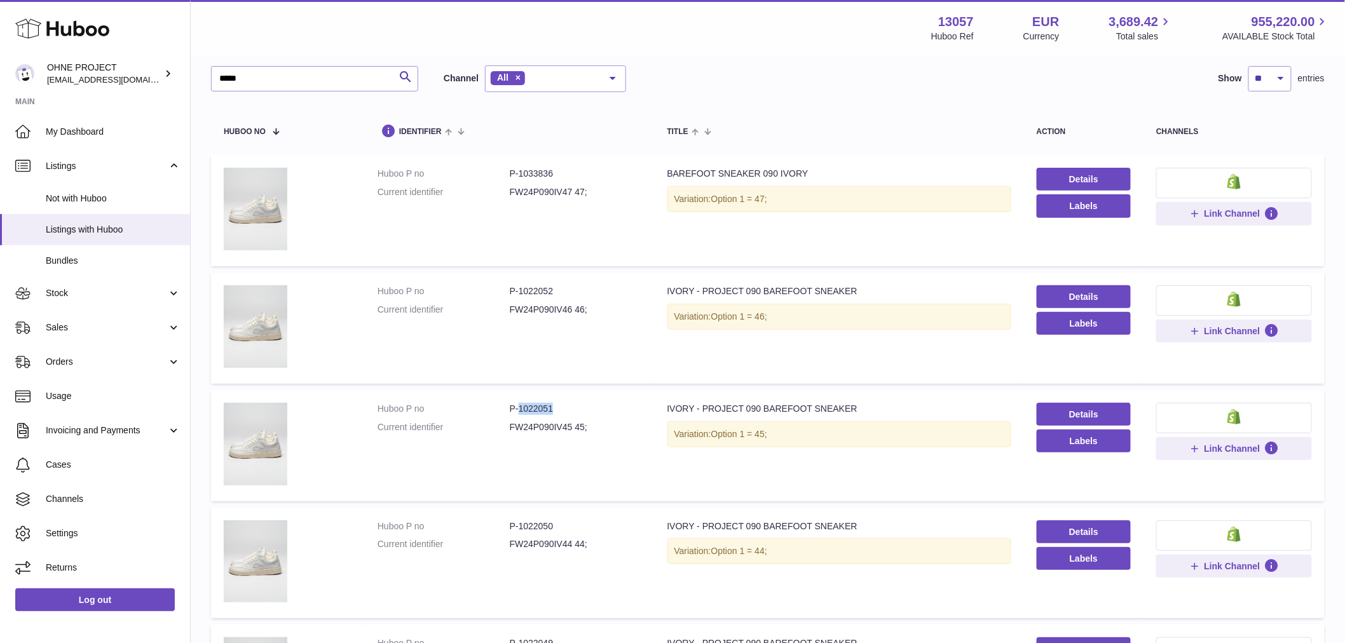
drag, startPoint x: 518, startPoint y: 409, endPoint x: 571, endPoint y: 410, distance: 52.8
click at [571, 410] on dd "P-1022051" at bounding box center [576, 409] width 132 height 12
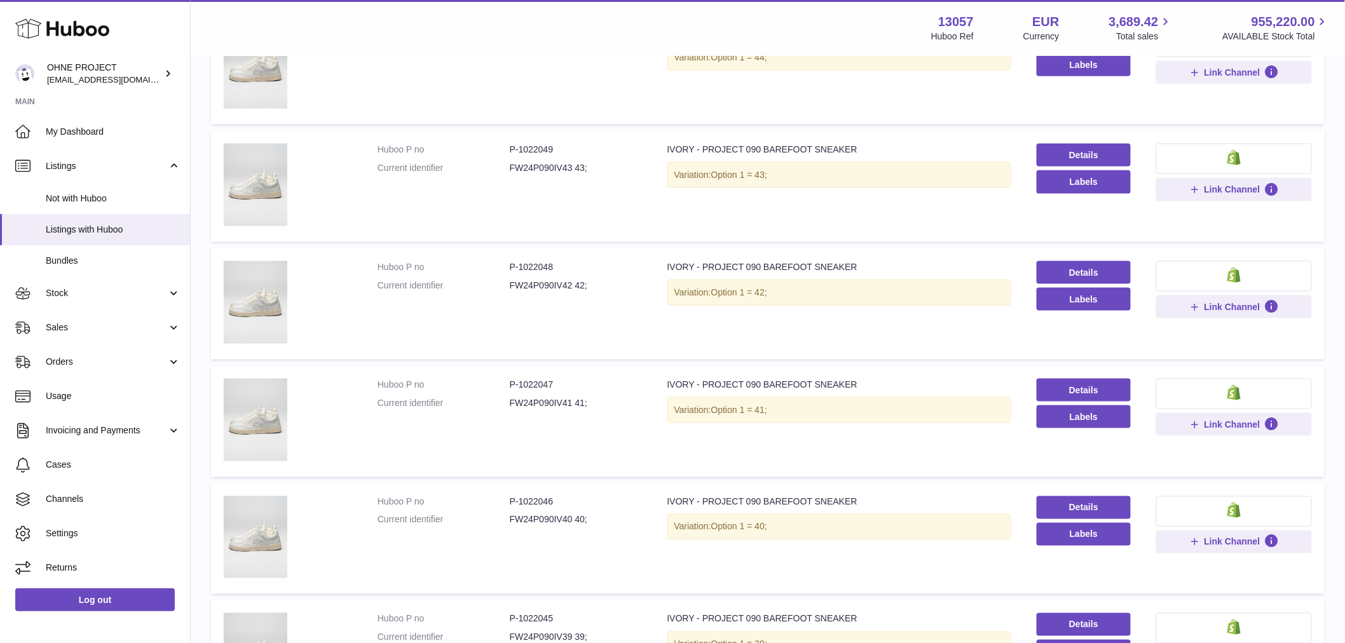
scroll to position [847, 0]
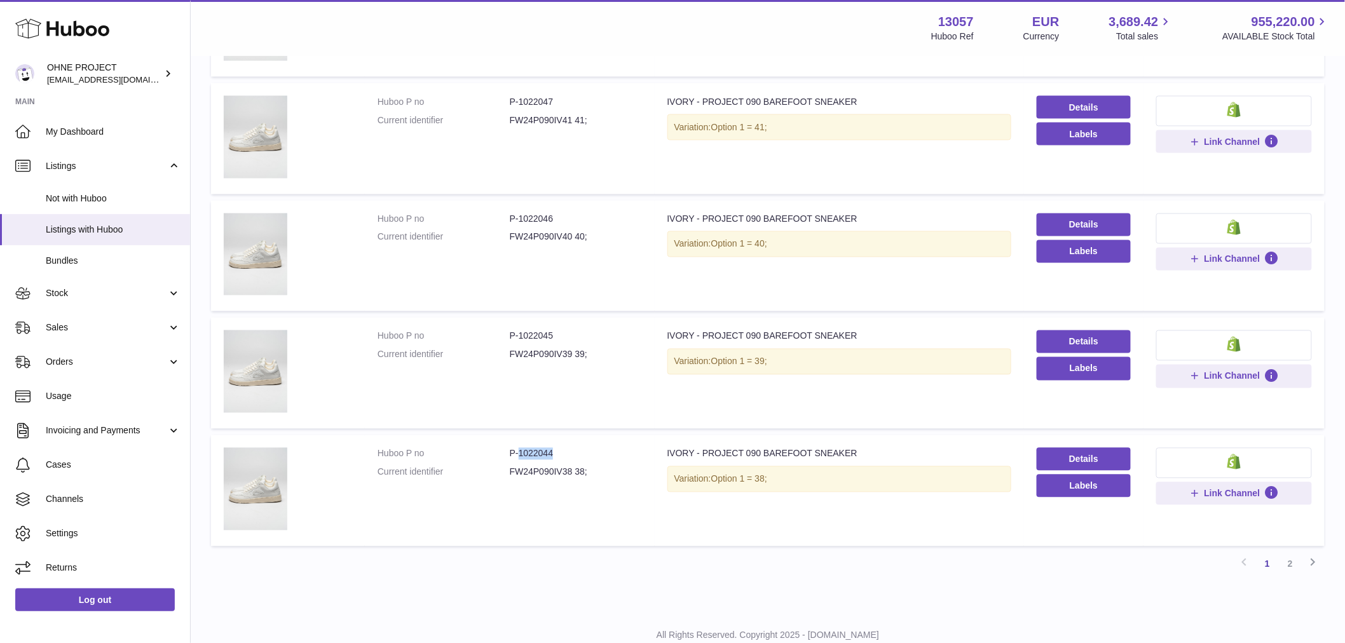
drag, startPoint x: 517, startPoint y: 448, endPoint x: 568, endPoint y: 453, distance: 51.1
click at [567, 453] on dd "P-1022044" at bounding box center [576, 454] width 132 height 12
click at [1298, 562] on link "2" at bounding box center [1290, 564] width 23 height 23
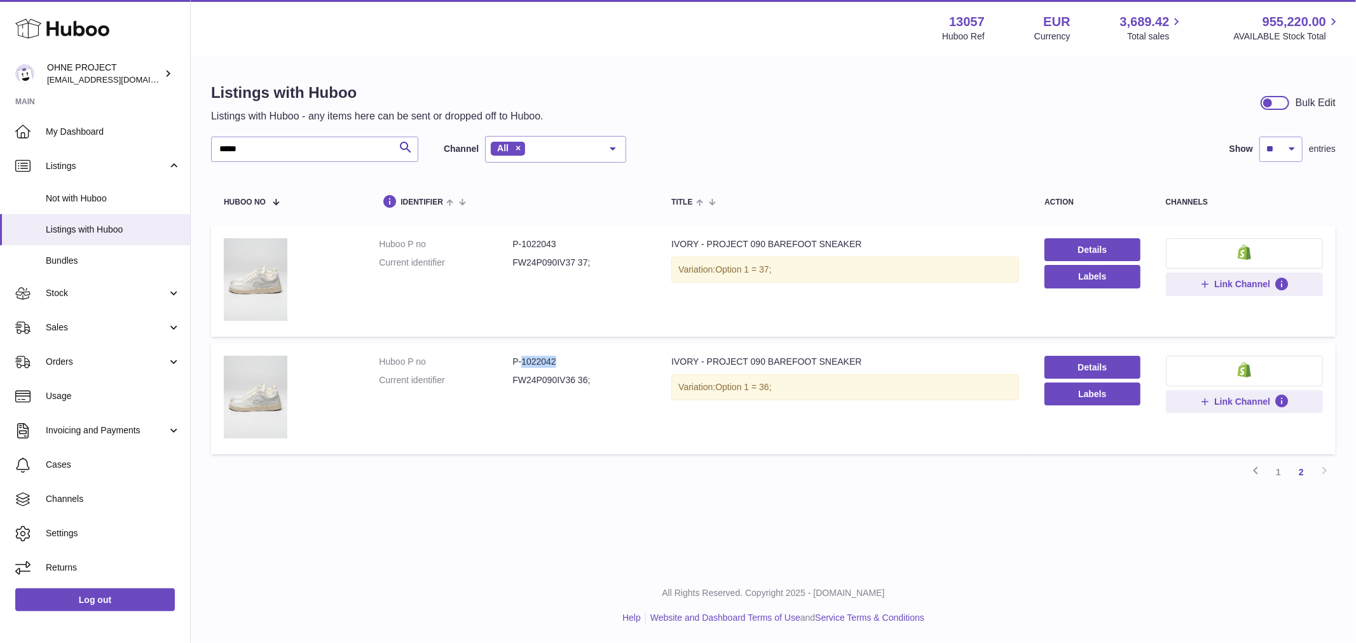
drag, startPoint x: 518, startPoint y: 360, endPoint x: 587, endPoint y: 360, distance: 69.3
click at [586, 360] on dd "P-1022042" at bounding box center [578, 362] width 133 height 12
click at [1278, 474] on link "1" at bounding box center [1278, 472] width 23 height 23
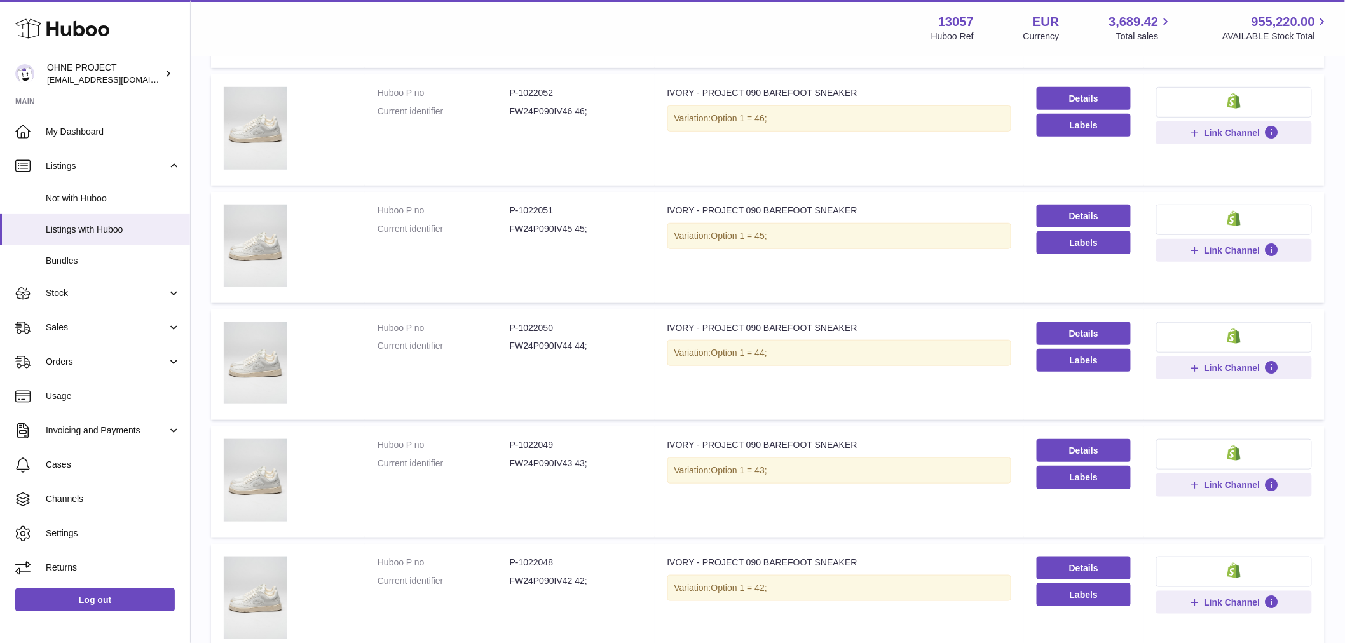
scroll to position [339, 0]
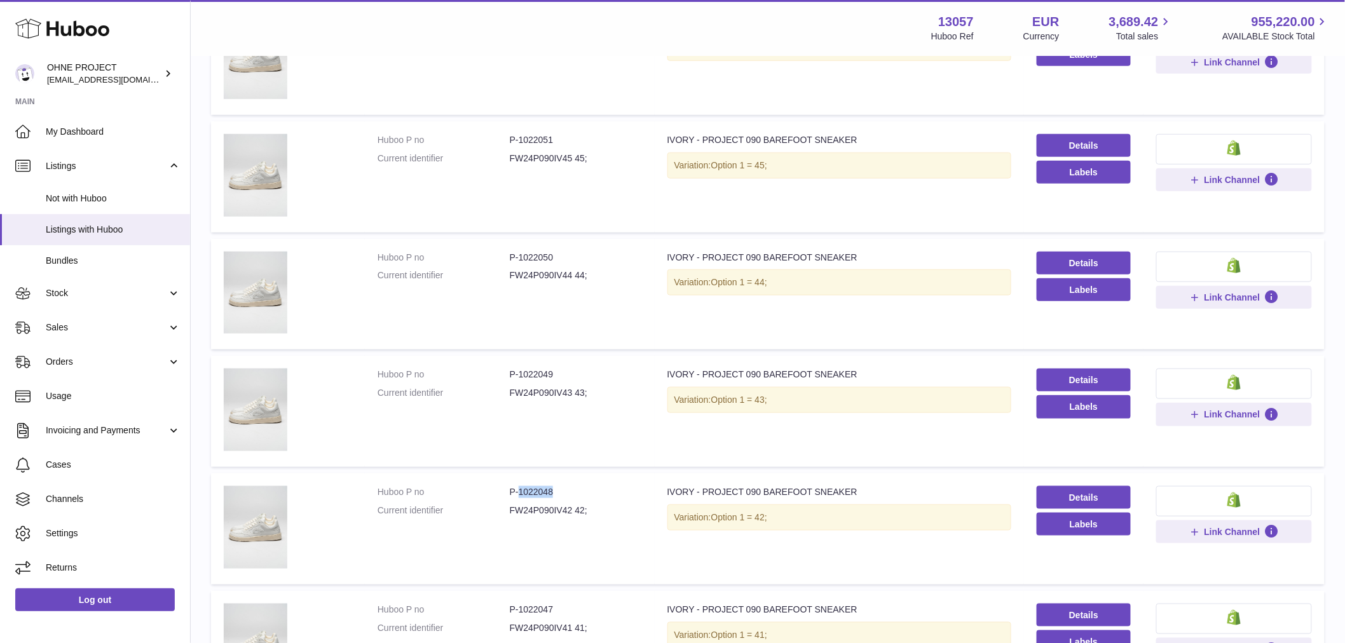
drag, startPoint x: 518, startPoint y: 489, endPoint x: 563, endPoint y: 483, distance: 45.0
click at [560, 486] on dd "P-1022048" at bounding box center [576, 492] width 132 height 12
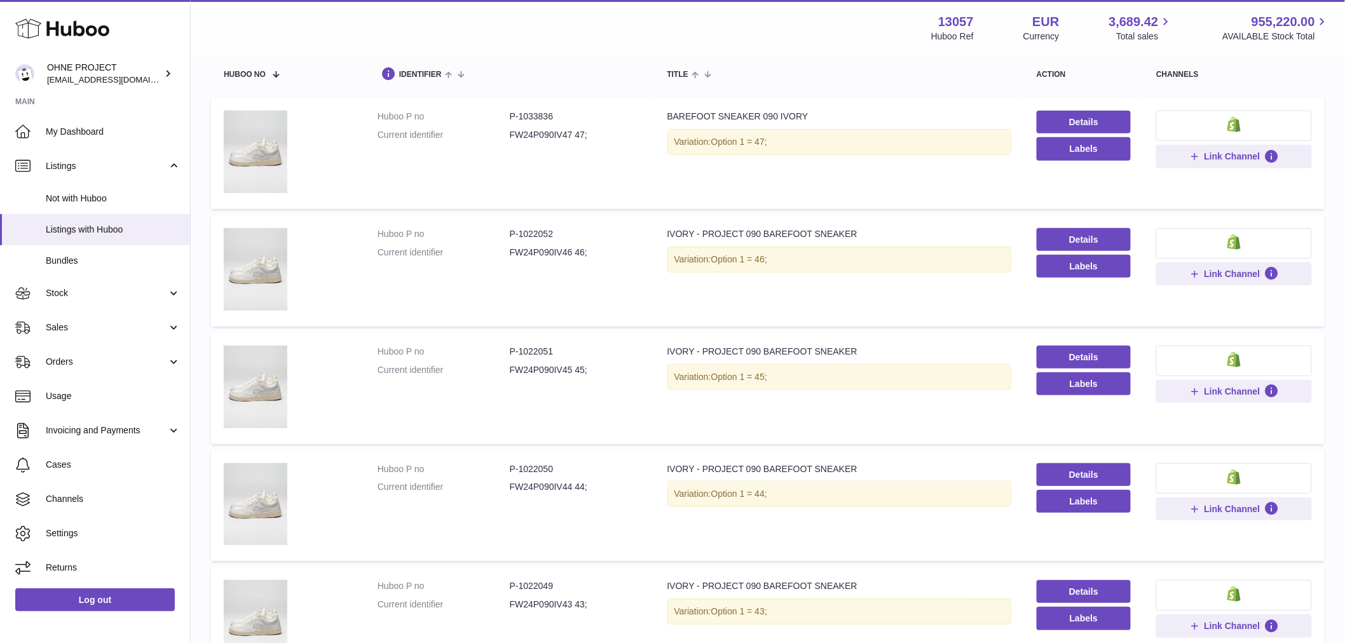
scroll to position [0, 0]
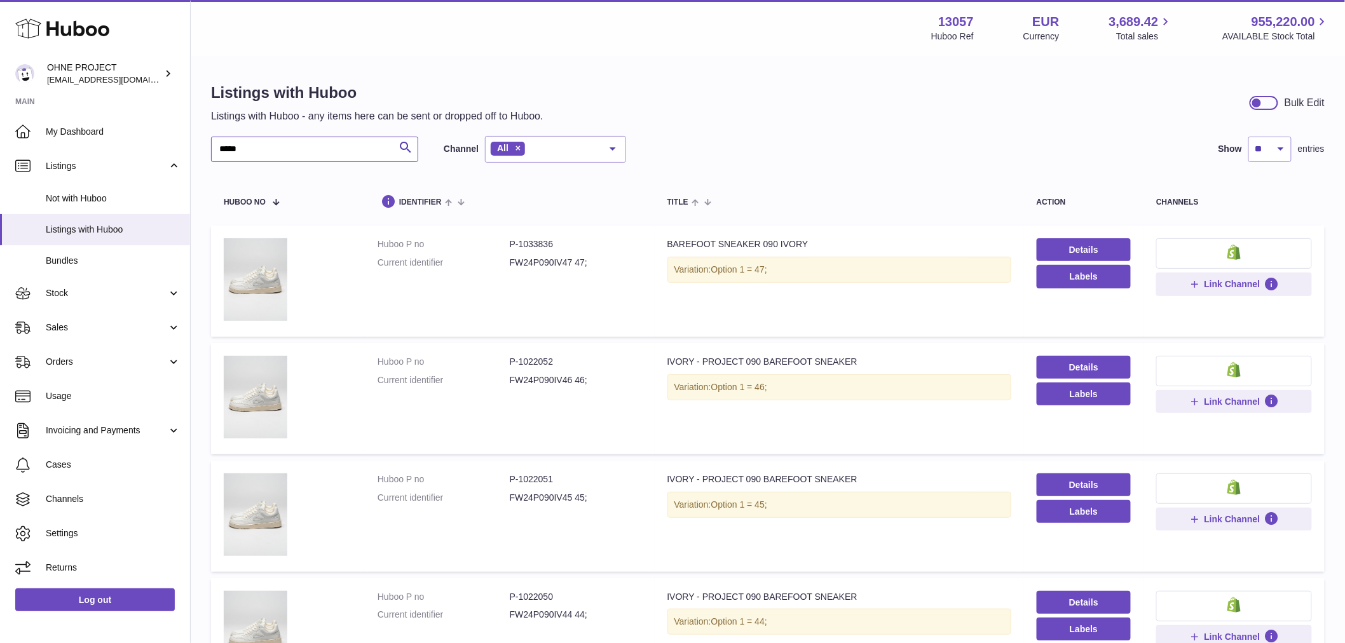
drag, startPoint x: 263, startPoint y: 141, endPoint x: 223, endPoint y: 155, distance: 42.4
click at [245, 143] on input "*****" at bounding box center [314, 149] width 207 height 25
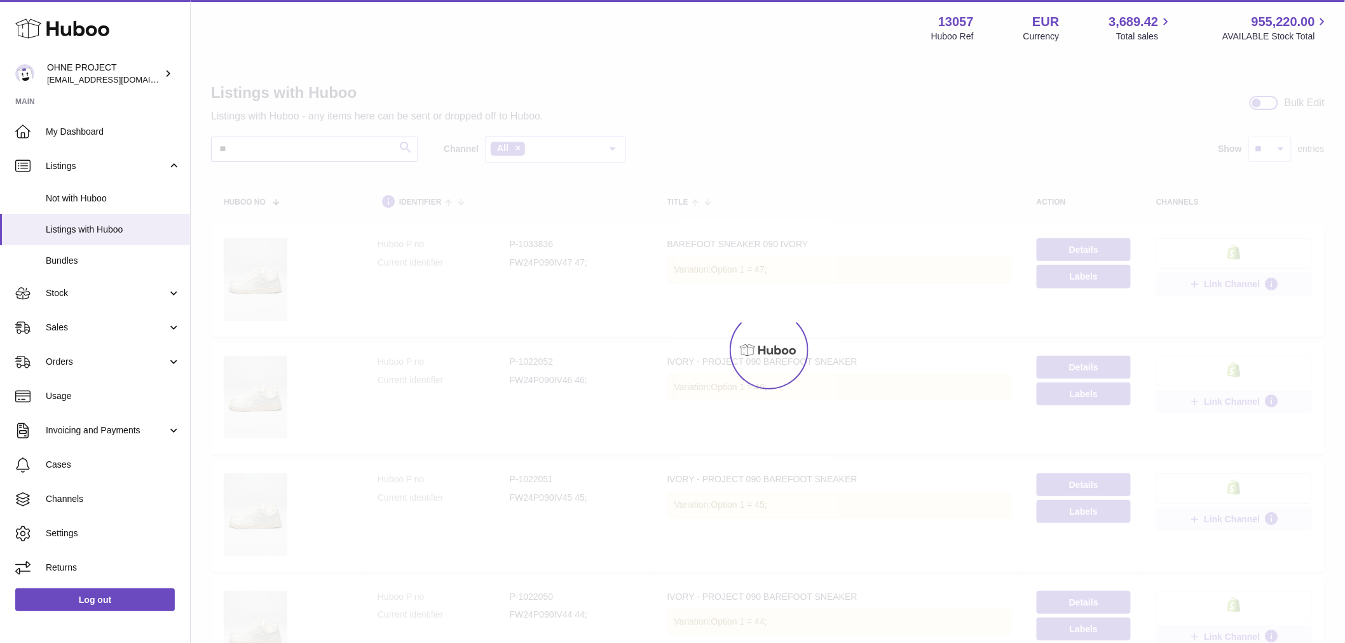
type input "*"
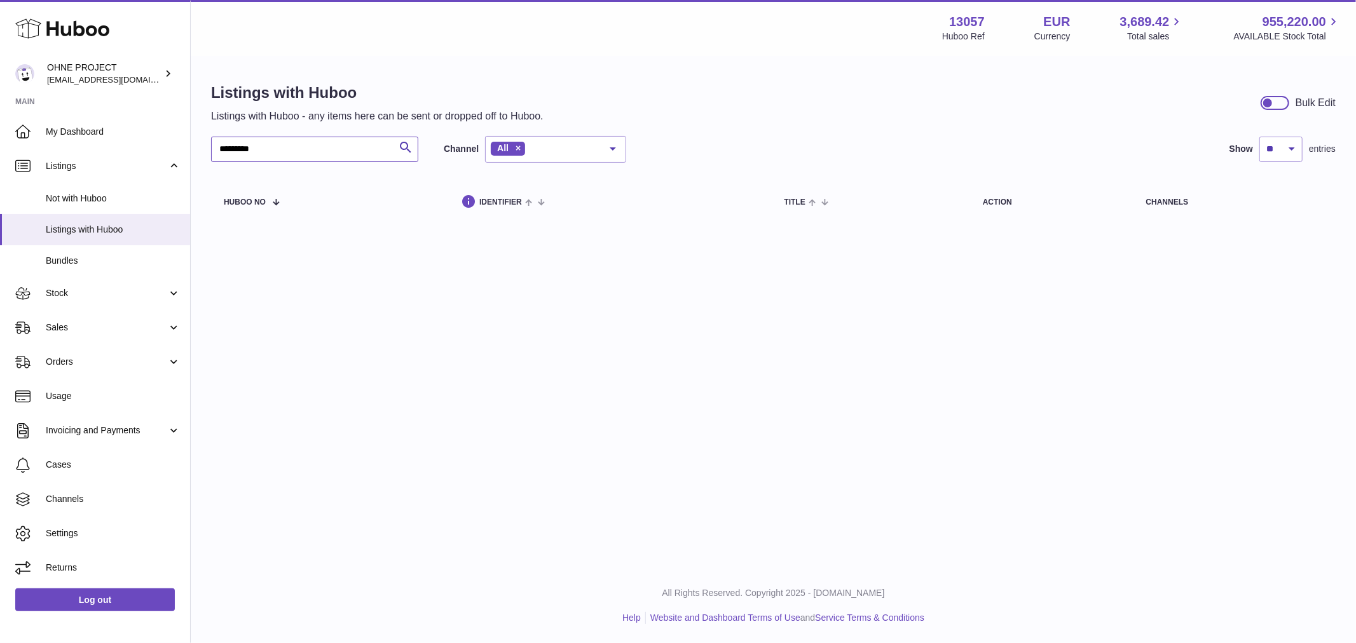
click at [244, 147] on input "*********" at bounding box center [314, 149] width 207 height 25
type input "*********"
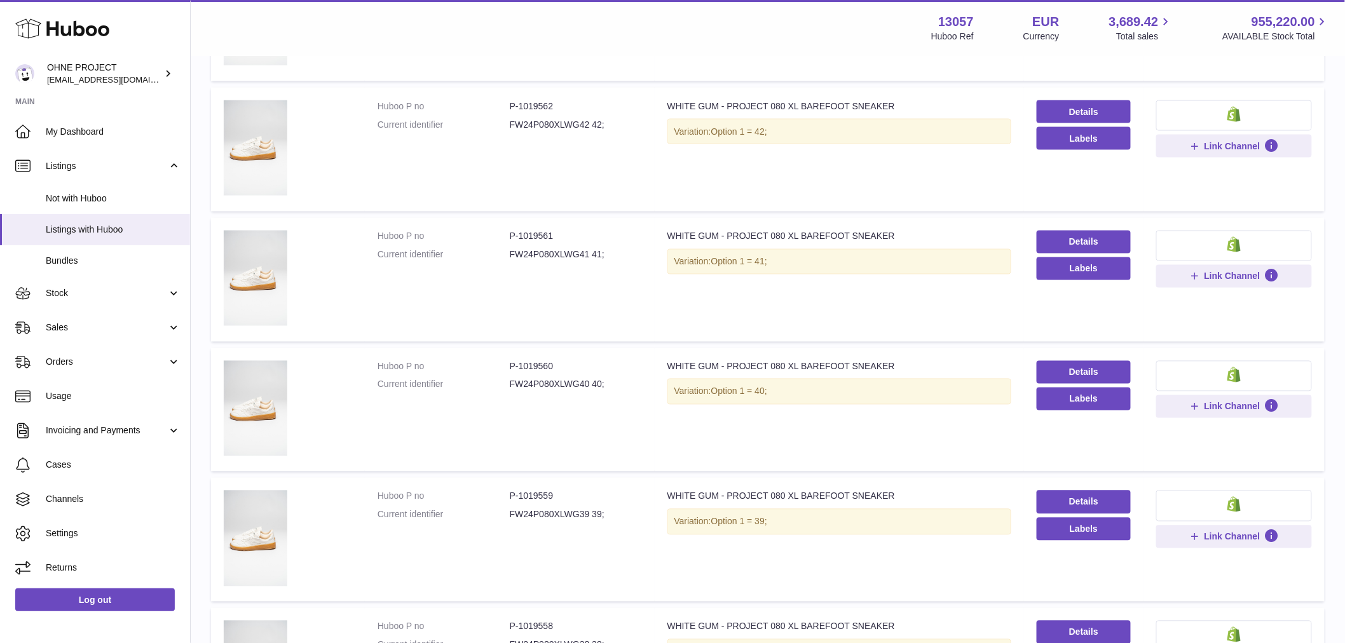
scroll to position [918, 0]
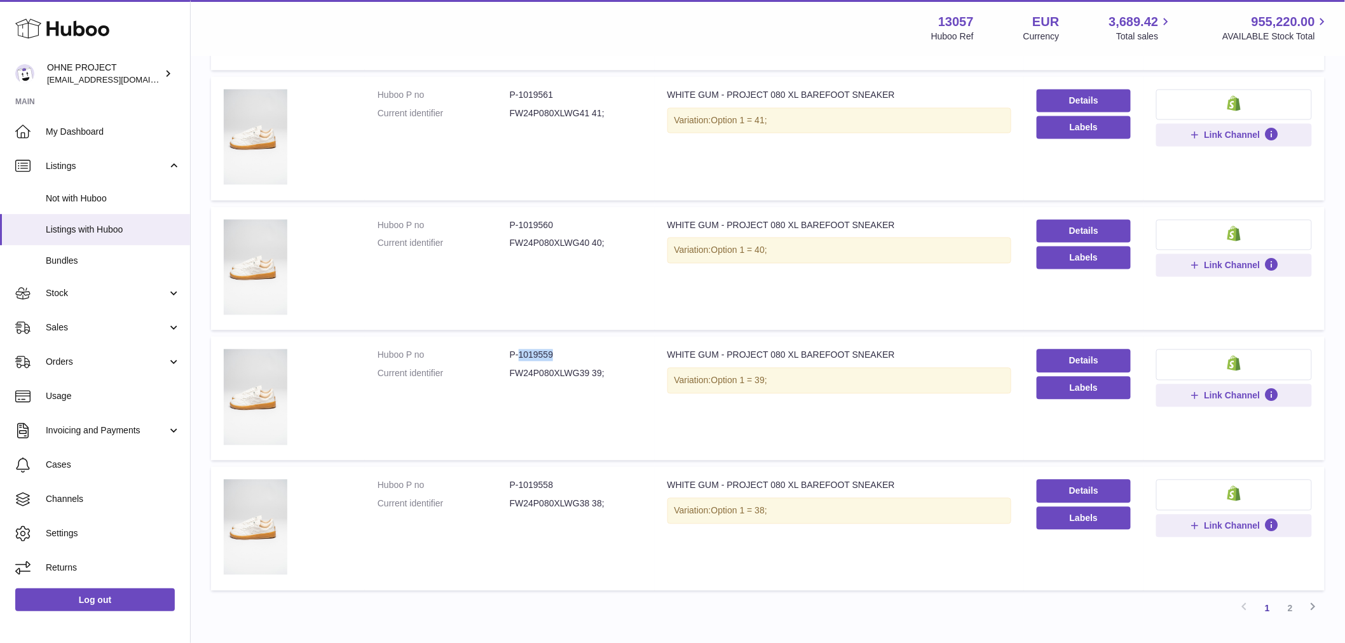
drag, startPoint x: 517, startPoint y: 348, endPoint x: 561, endPoint y: 348, distance: 43.9
click at [561, 350] on dd "P-1019559" at bounding box center [576, 356] width 132 height 12
click at [519, 484] on dd "P-1019558" at bounding box center [576, 486] width 132 height 12
drag, startPoint x: 518, startPoint y: 482, endPoint x: 575, endPoint y: 484, distance: 56.6
click at [575, 484] on dd "P-1019558" at bounding box center [576, 486] width 132 height 12
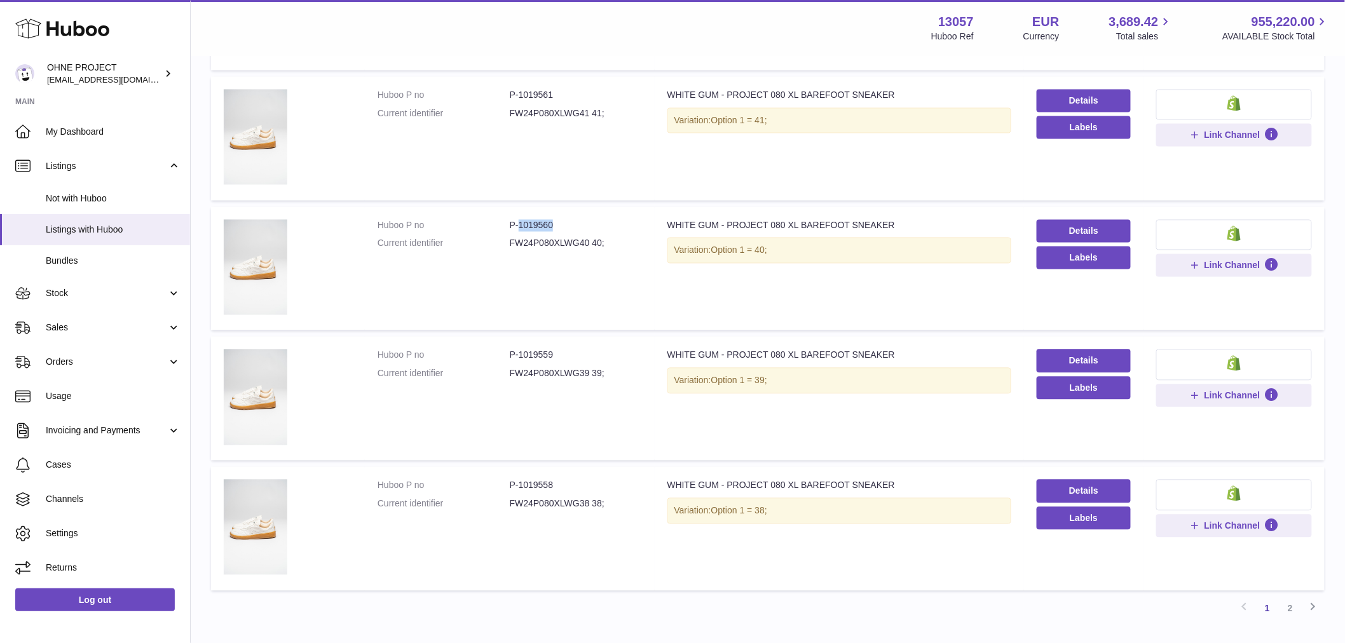
drag, startPoint x: 517, startPoint y: 221, endPoint x: 575, endPoint y: 221, distance: 57.2
click at [575, 221] on dd "P-1019560" at bounding box center [576, 226] width 132 height 12
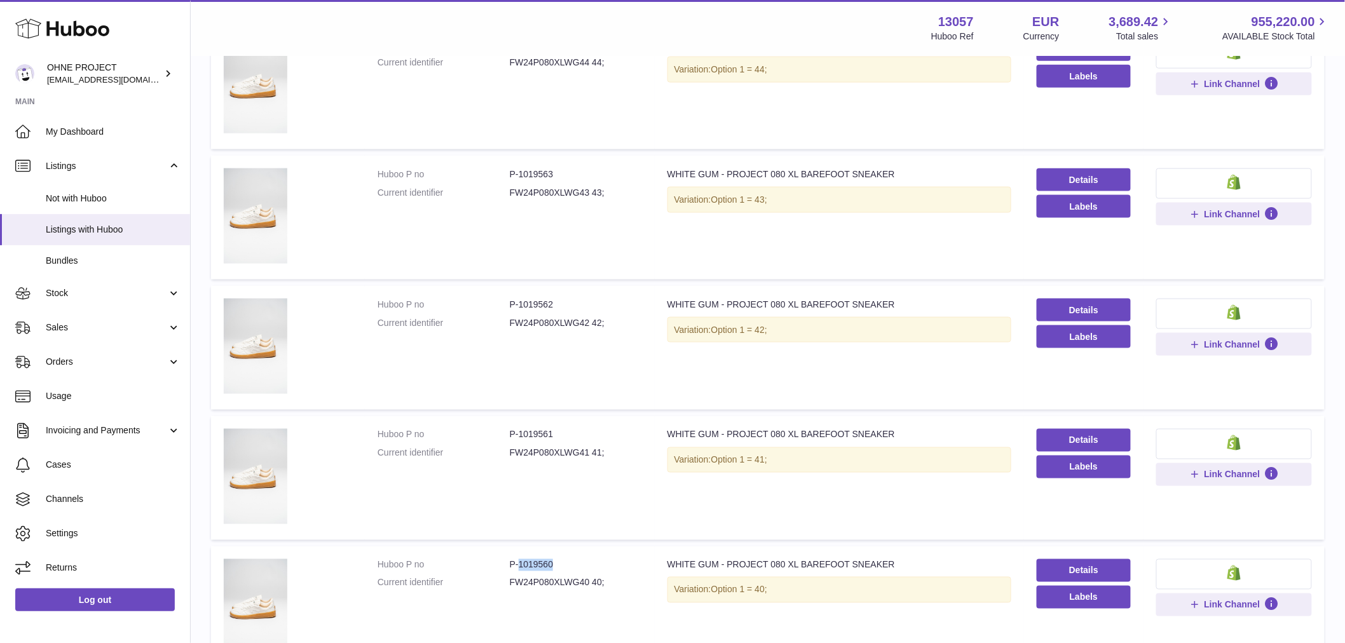
scroll to position [437, 0]
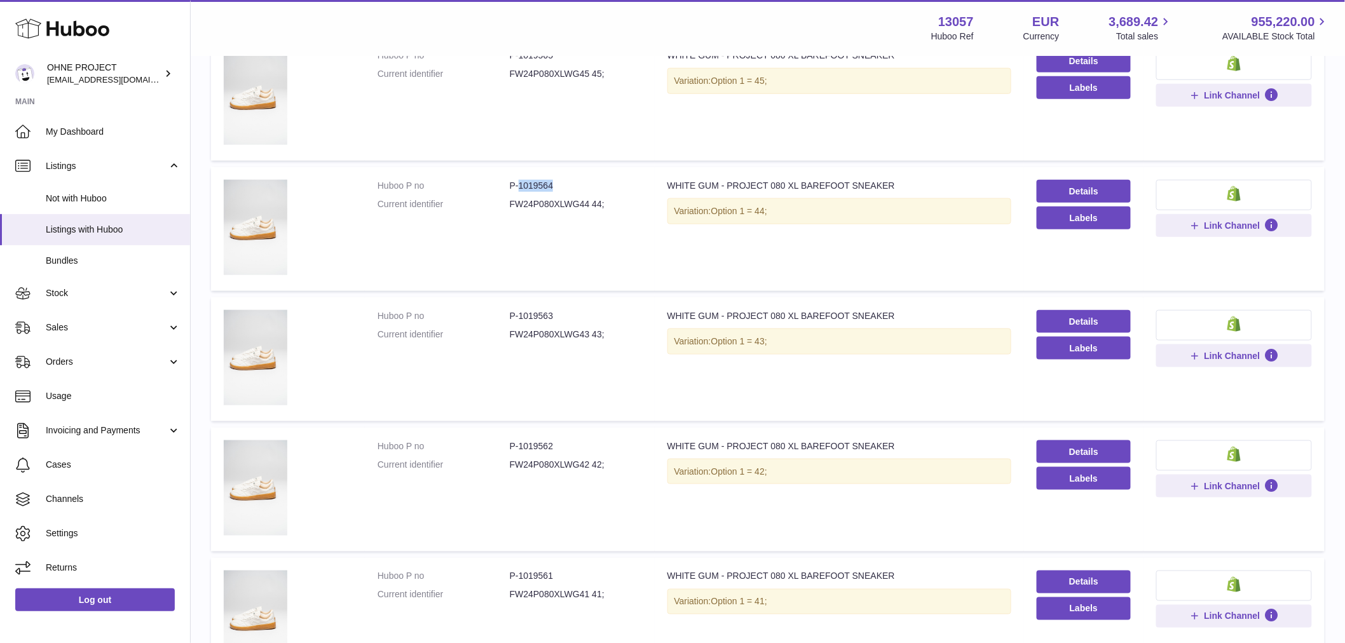
drag, startPoint x: 517, startPoint y: 185, endPoint x: 599, endPoint y: 188, distance: 81.4
click at [599, 187] on dd "P-1019564" at bounding box center [576, 186] width 132 height 12
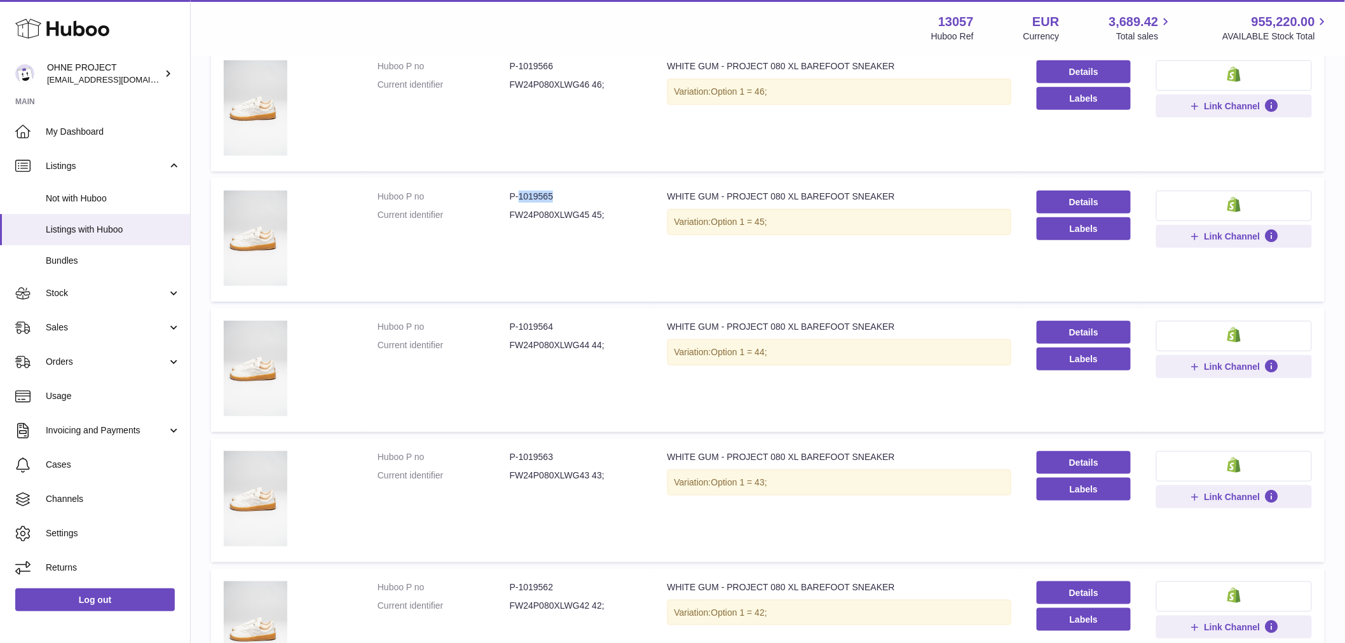
drag, startPoint x: 517, startPoint y: 195, endPoint x: 598, endPoint y: 191, distance: 80.8
click at [598, 191] on dd "P-1019565" at bounding box center [576, 197] width 132 height 12
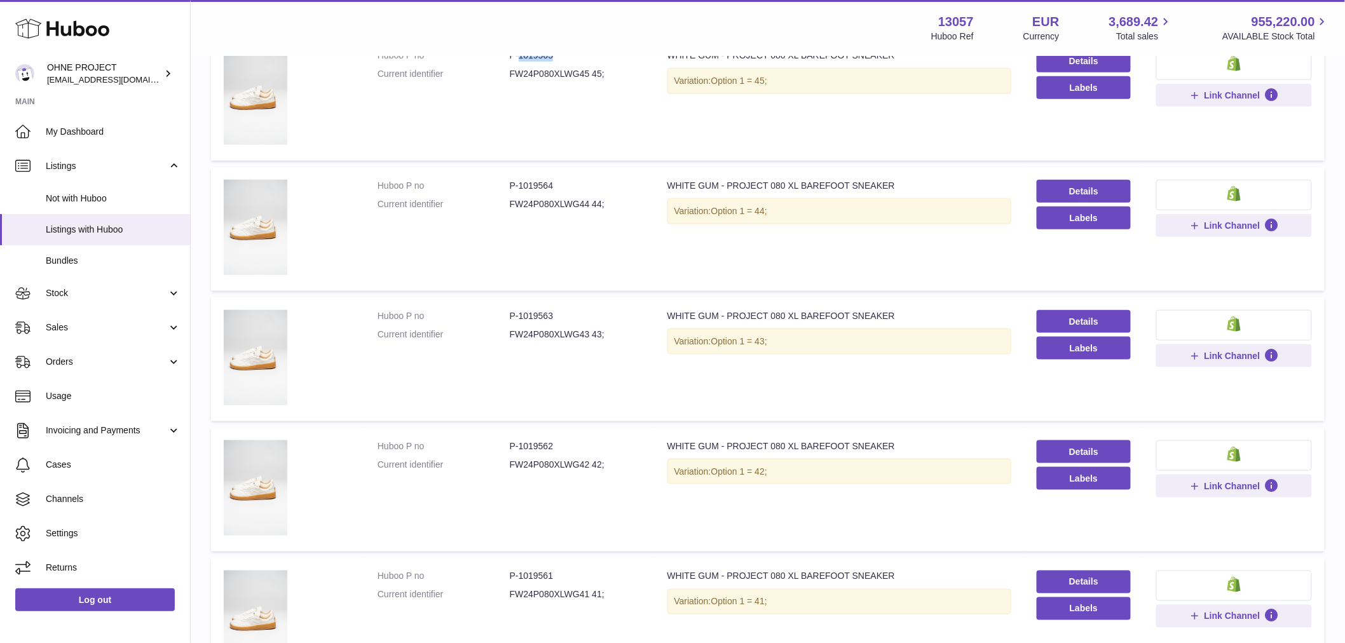
scroll to position [578, 0]
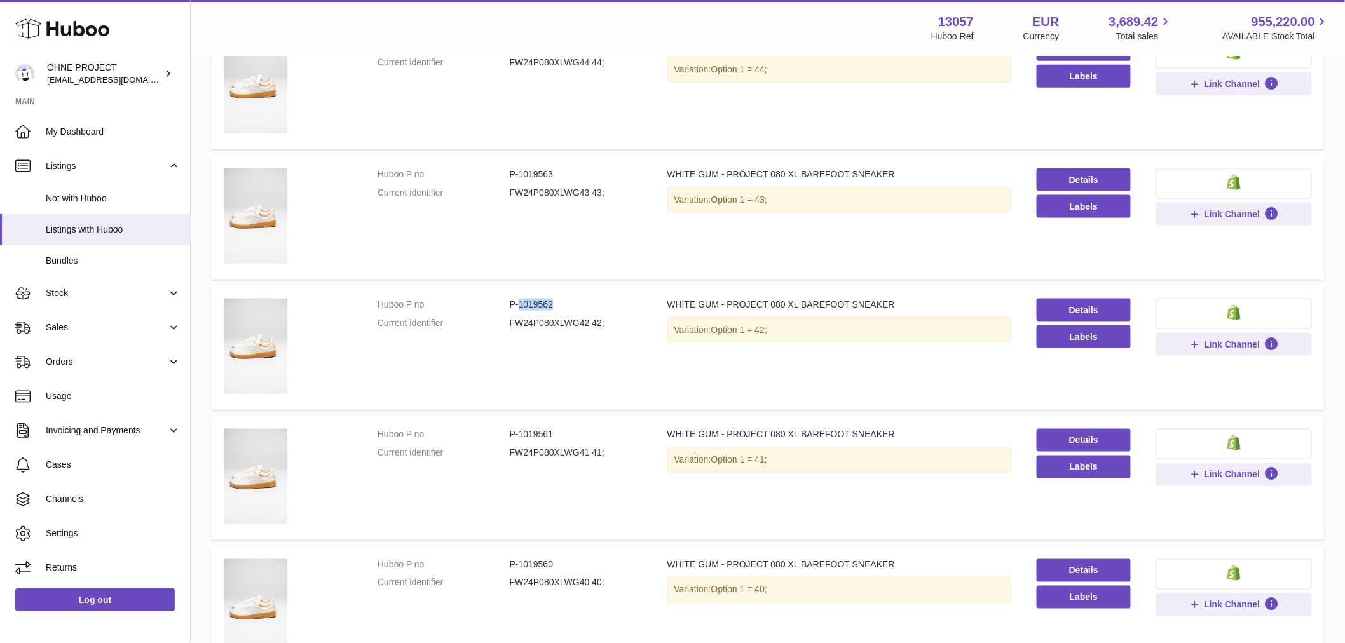
drag, startPoint x: 516, startPoint y: 303, endPoint x: 570, endPoint y: 299, distance: 54.2
click at [569, 301] on dd "P-1019562" at bounding box center [576, 305] width 132 height 12
drag, startPoint x: 517, startPoint y: 173, endPoint x: 582, endPoint y: 174, distance: 64.9
click at [582, 174] on dd "P-1019563" at bounding box center [576, 174] width 132 height 12
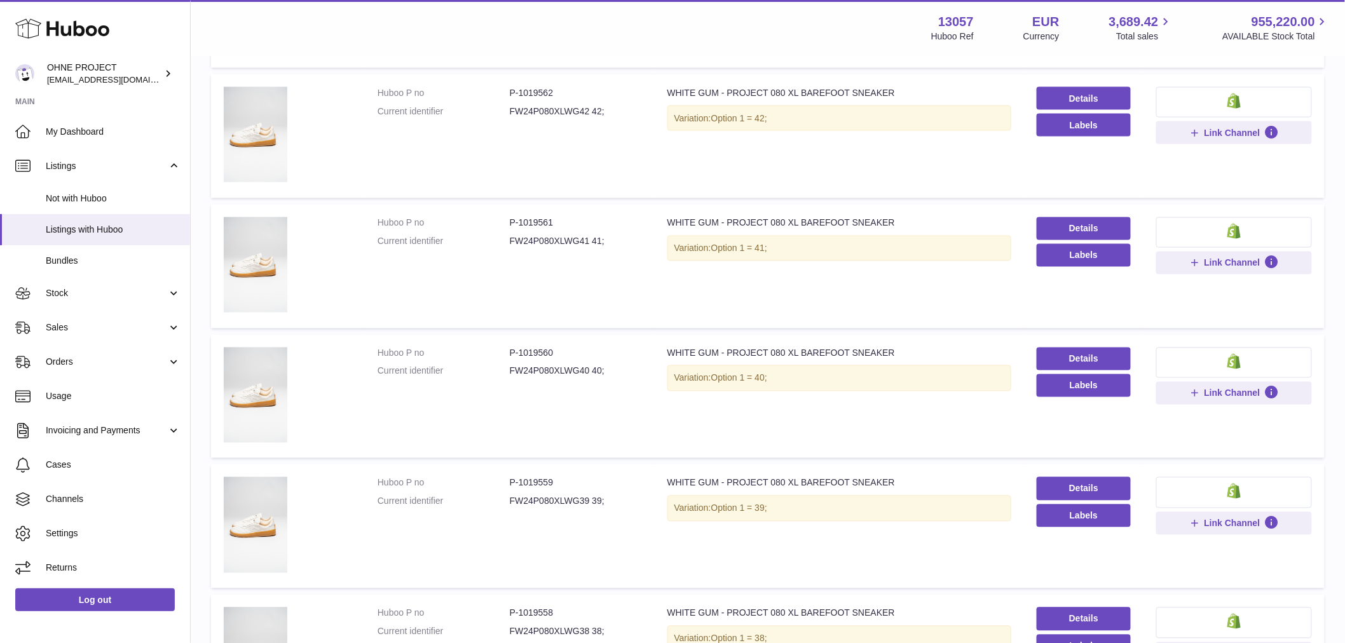
scroll to position [1002, 0]
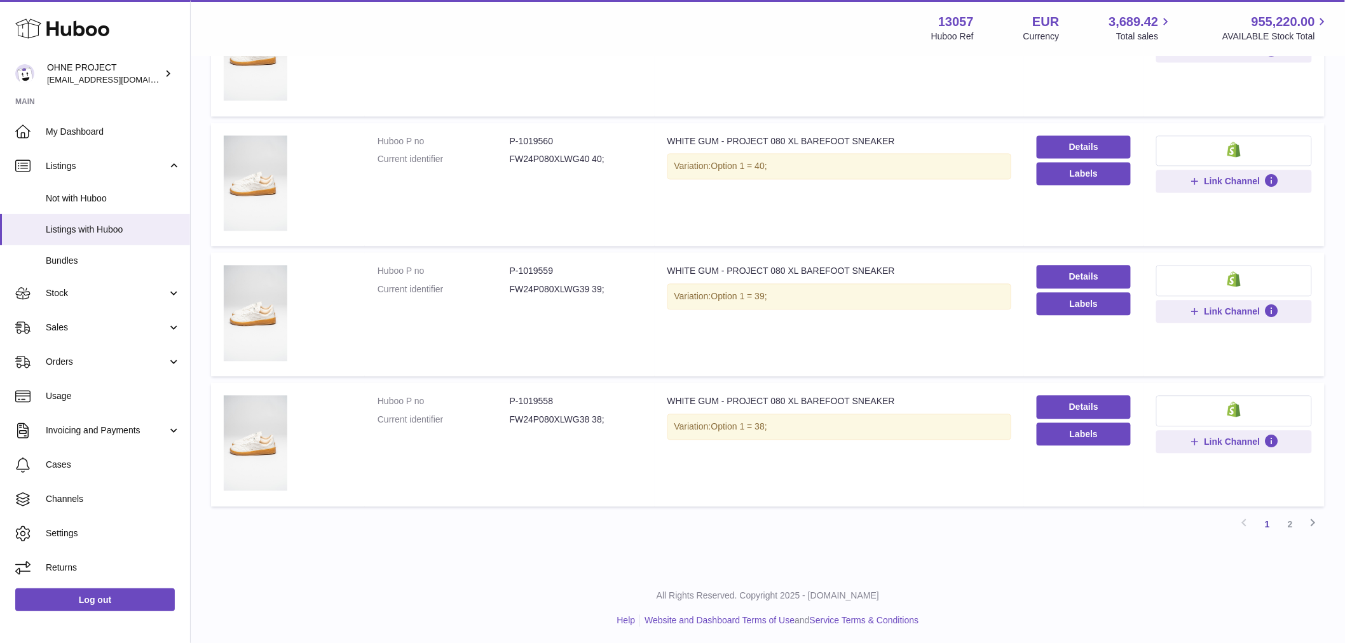
click at [1293, 519] on link "2" at bounding box center [1290, 525] width 23 height 23
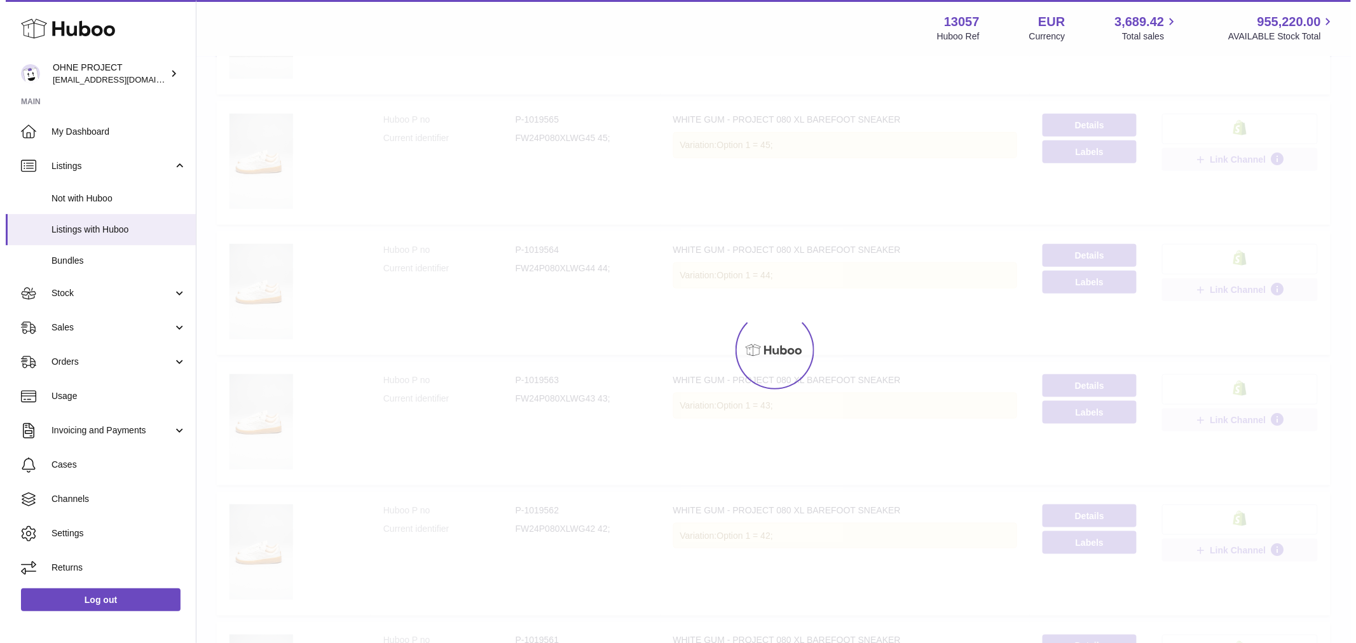
scroll to position [57, 0]
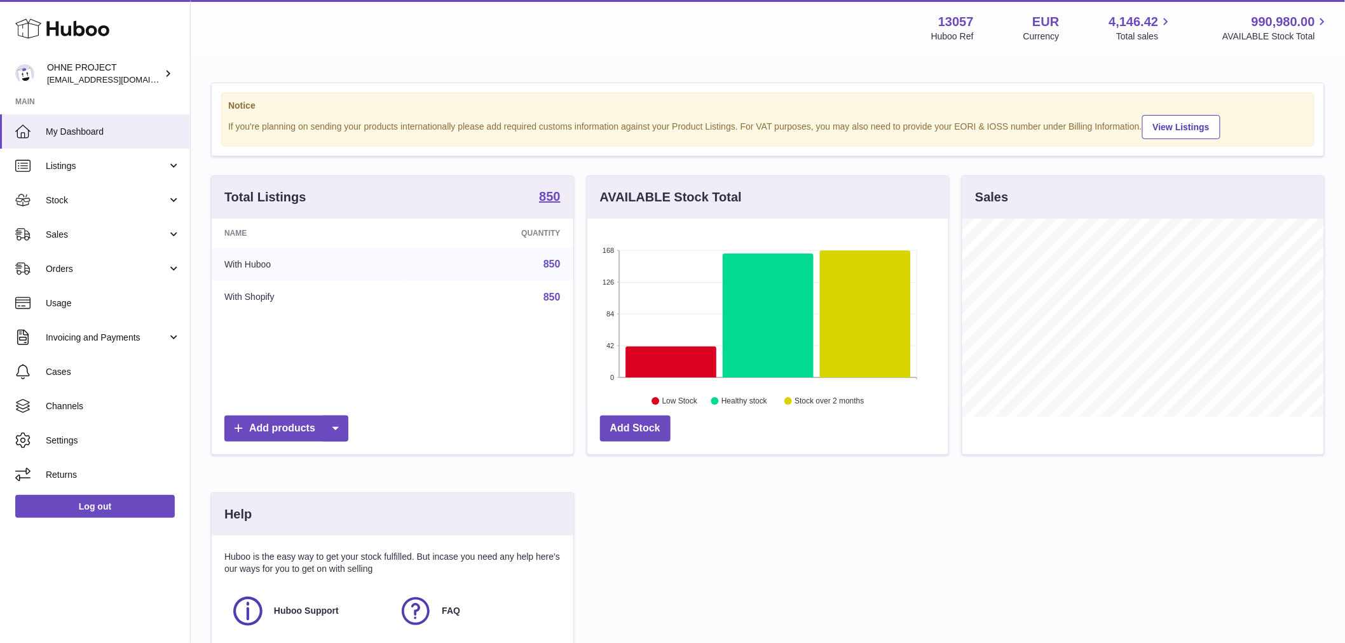
scroll to position [198, 361]
click at [549, 203] on strong "850" at bounding box center [549, 196] width 21 height 13
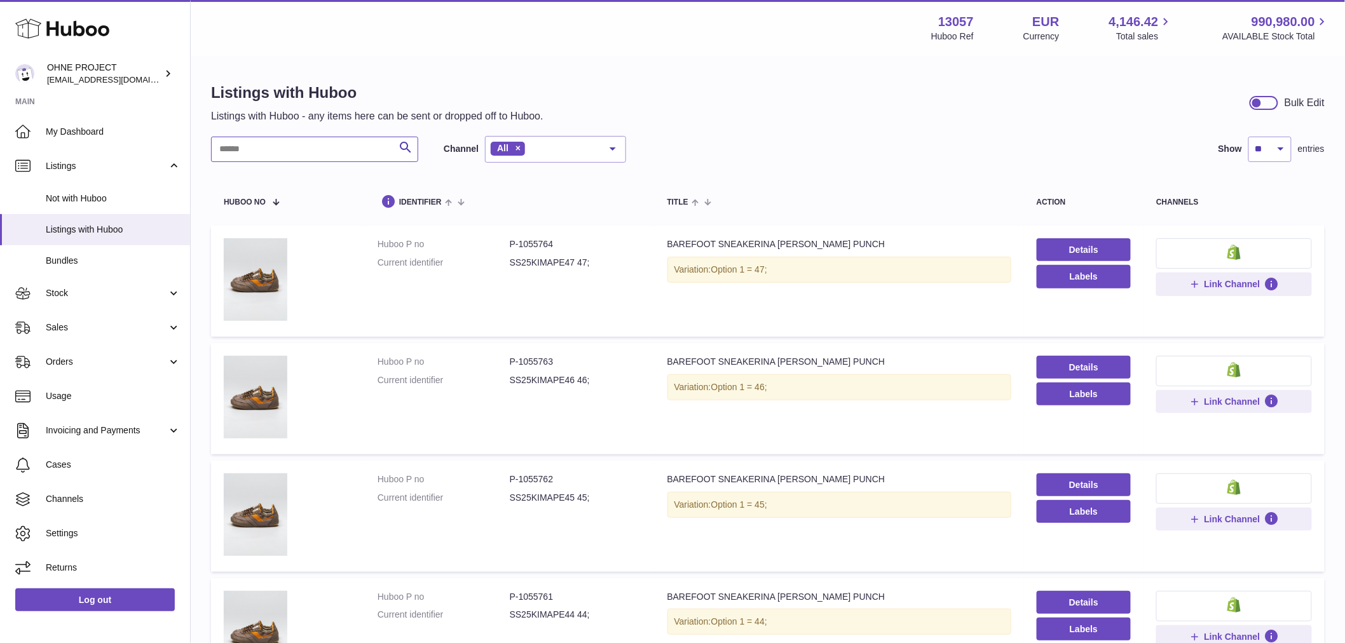
click at [356, 153] on input "text" at bounding box center [314, 149] width 207 height 25
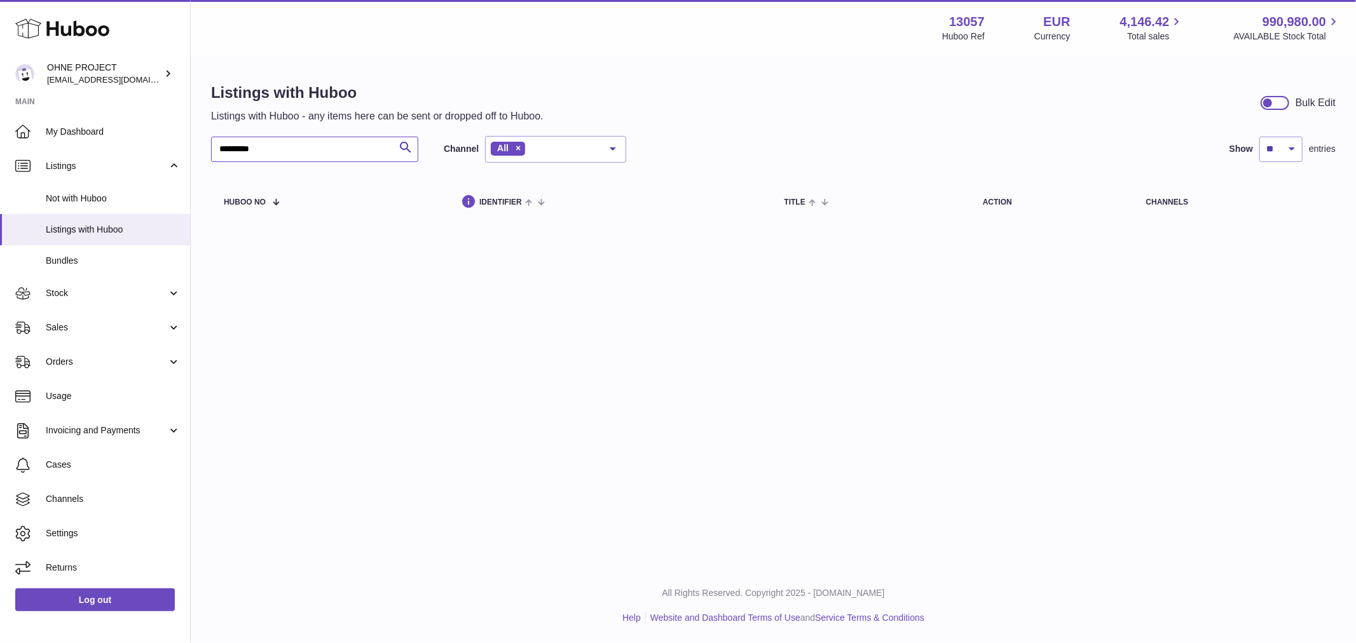
click at [243, 149] on input "*********" at bounding box center [314, 149] width 207 height 25
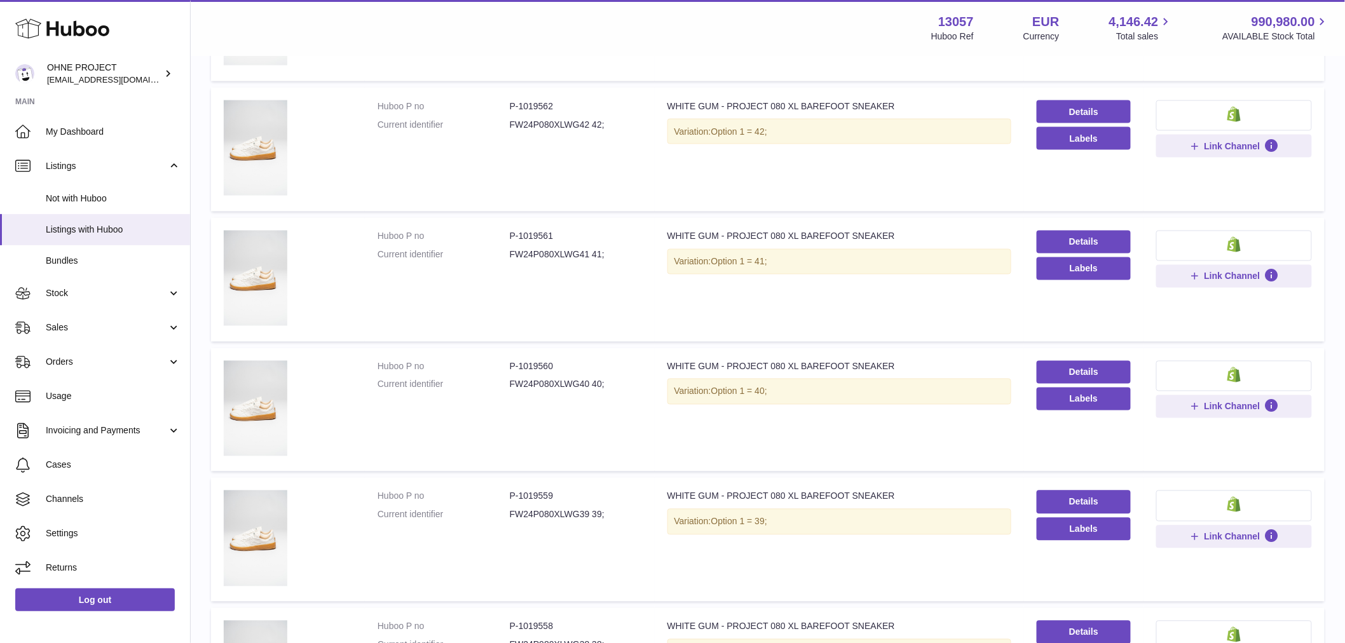
scroll to position [1002, 0]
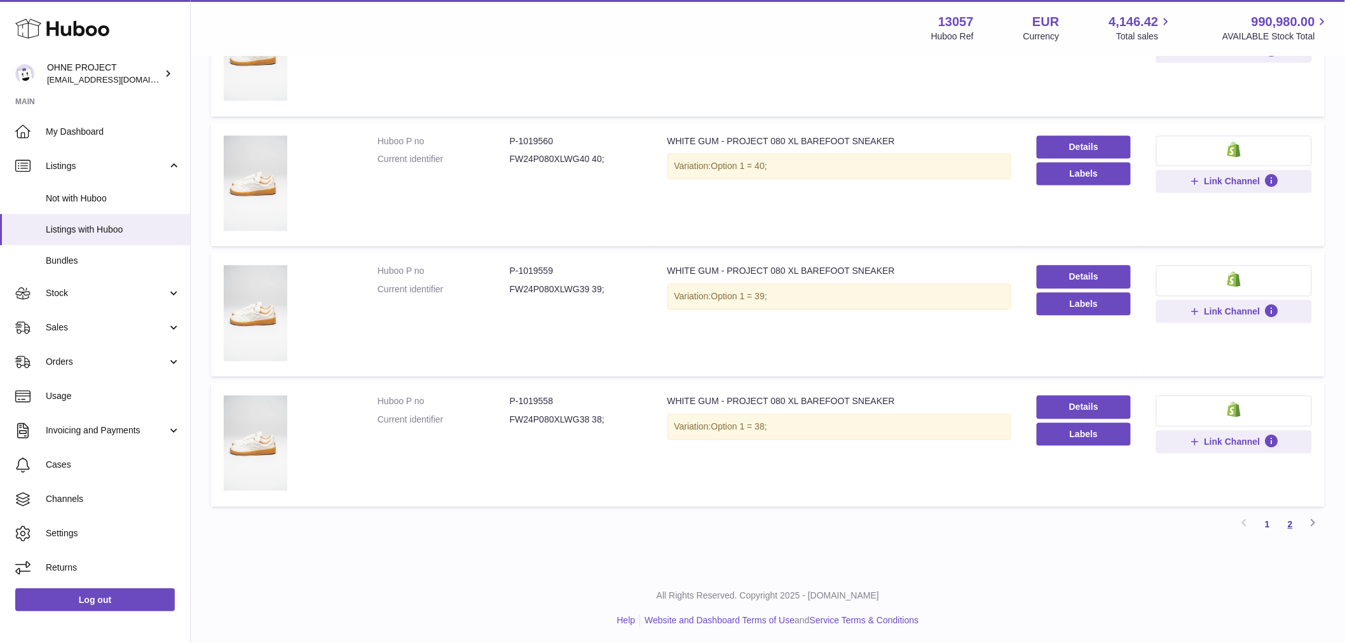
click at [1295, 524] on link "2" at bounding box center [1290, 525] width 23 height 23
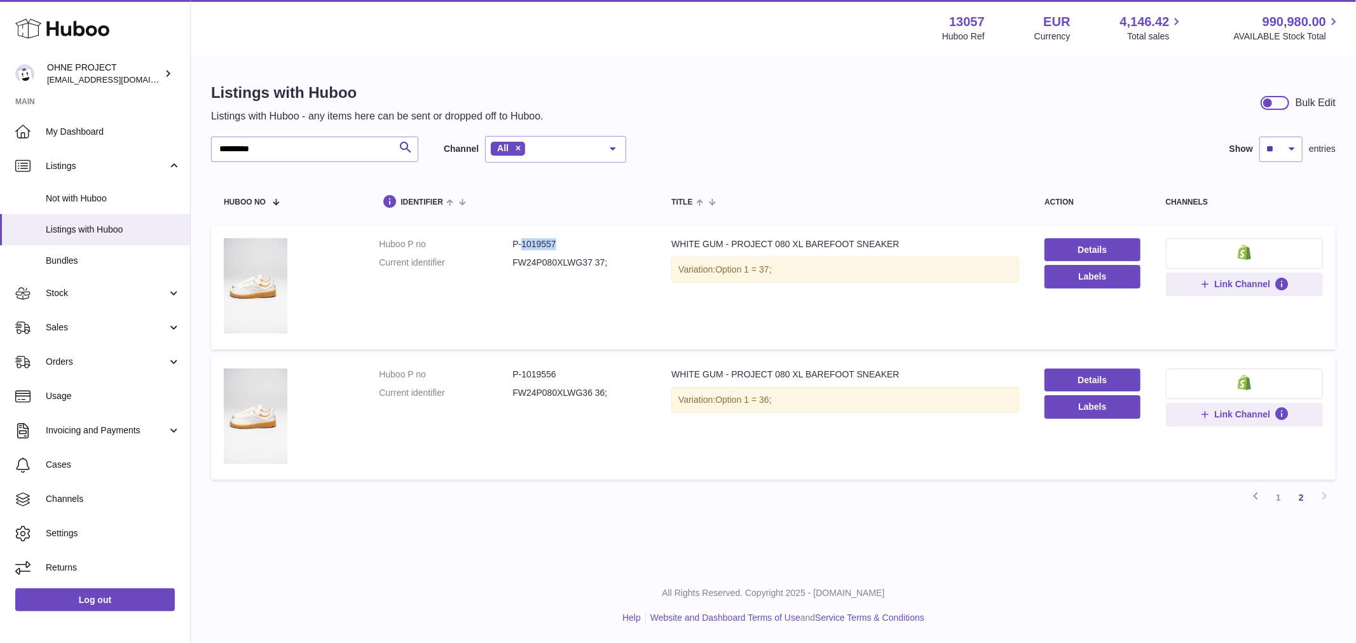
drag, startPoint x: 520, startPoint y: 243, endPoint x: 645, endPoint y: 226, distance: 125.7
click at [645, 243] on td "Huboo P no P-1019557 Current identifier FW24P080XLWG37 37;" at bounding box center [512, 288] width 292 height 124
copy dd "1019557"
click at [1278, 500] on link "1" at bounding box center [1278, 497] width 23 height 23
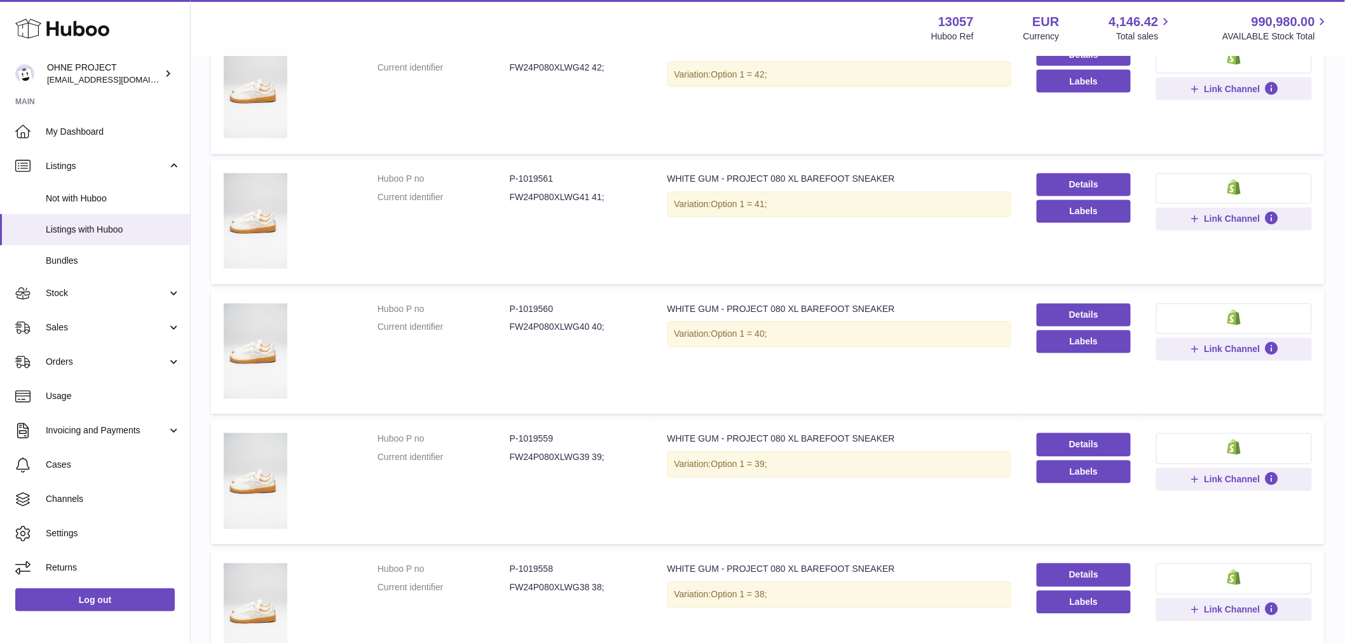
scroll to position [1002, 0]
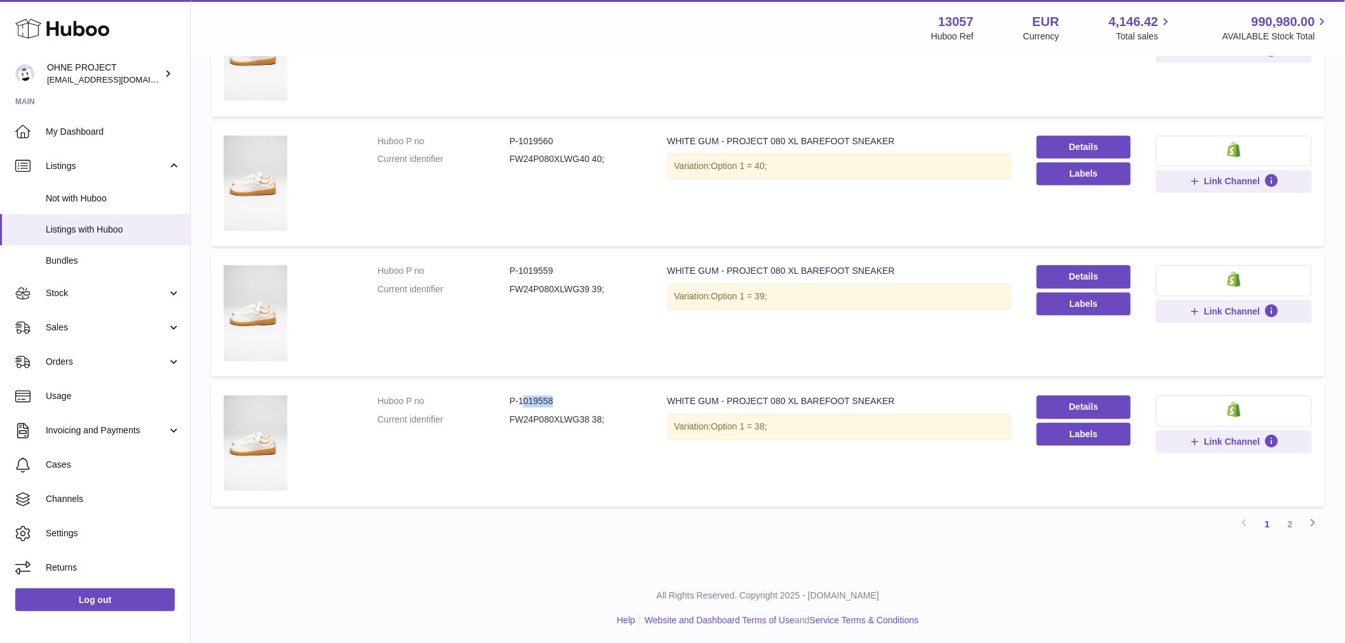
drag, startPoint x: 536, startPoint y: 397, endPoint x: 591, endPoint y: 395, distance: 55.3
click at [587, 396] on dd "P-1019558" at bounding box center [576, 402] width 132 height 12
click at [598, 390] on td "Huboo P no P-1019558 Current identifier FW24P080XLWG38 38;" at bounding box center [510, 445] width 290 height 124
drag, startPoint x: 516, startPoint y: 398, endPoint x: 627, endPoint y: 392, distance: 110.8
click at [627, 392] on td "Huboo P no P-1019558 Current identifier FW24P080XLWG38 38;" at bounding box center [510, 445] width 290 height 124
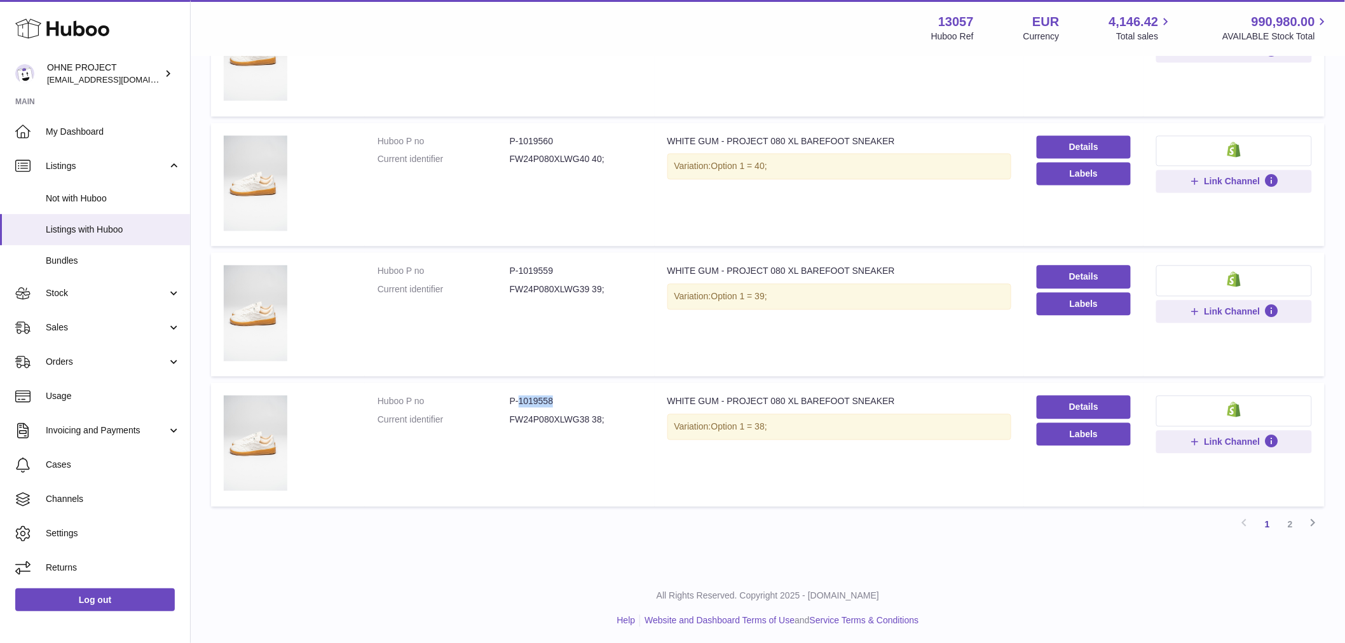
copy dd "1019558"
drag, startPoint x: 517, startPoint y: 268, endPoint x: 594, endPoint y: 259, distance: 77.4
click at [594, 259] on td "Huboo P no P-1019559 Current identifier FW24P080XLWG39 39;" at bounding box center [510, 315] width 290 height 124
copy dd "1019559"
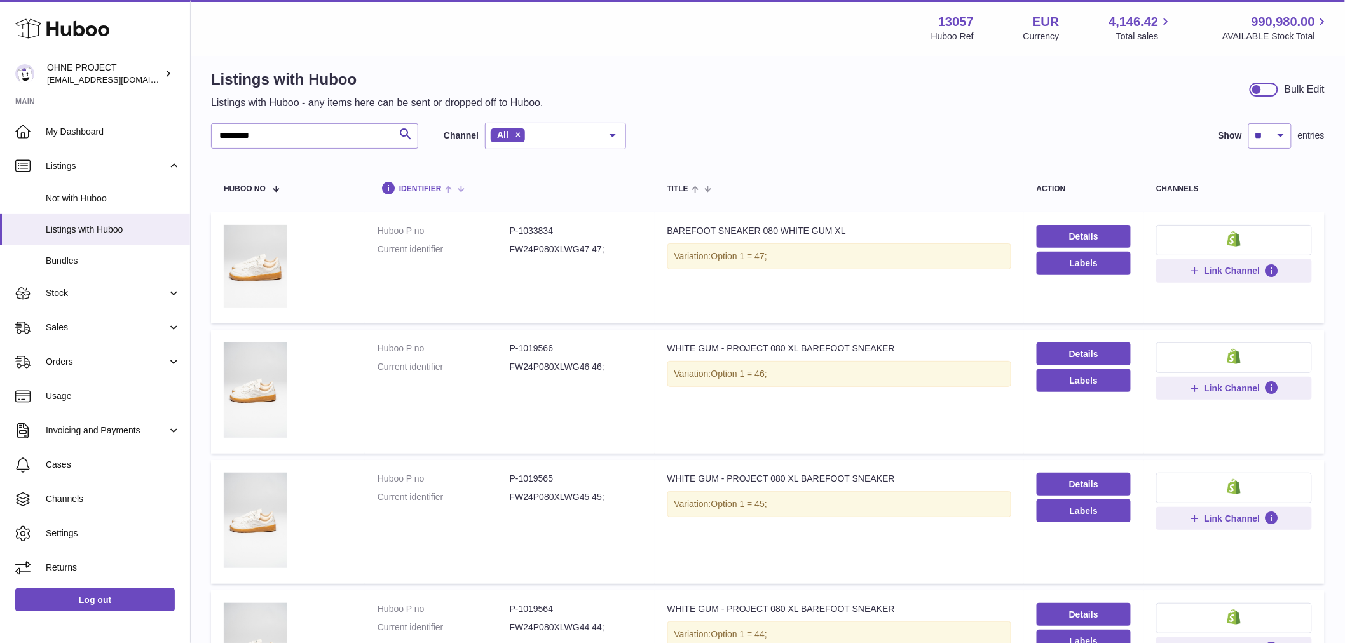
scroll to position [0, 0]
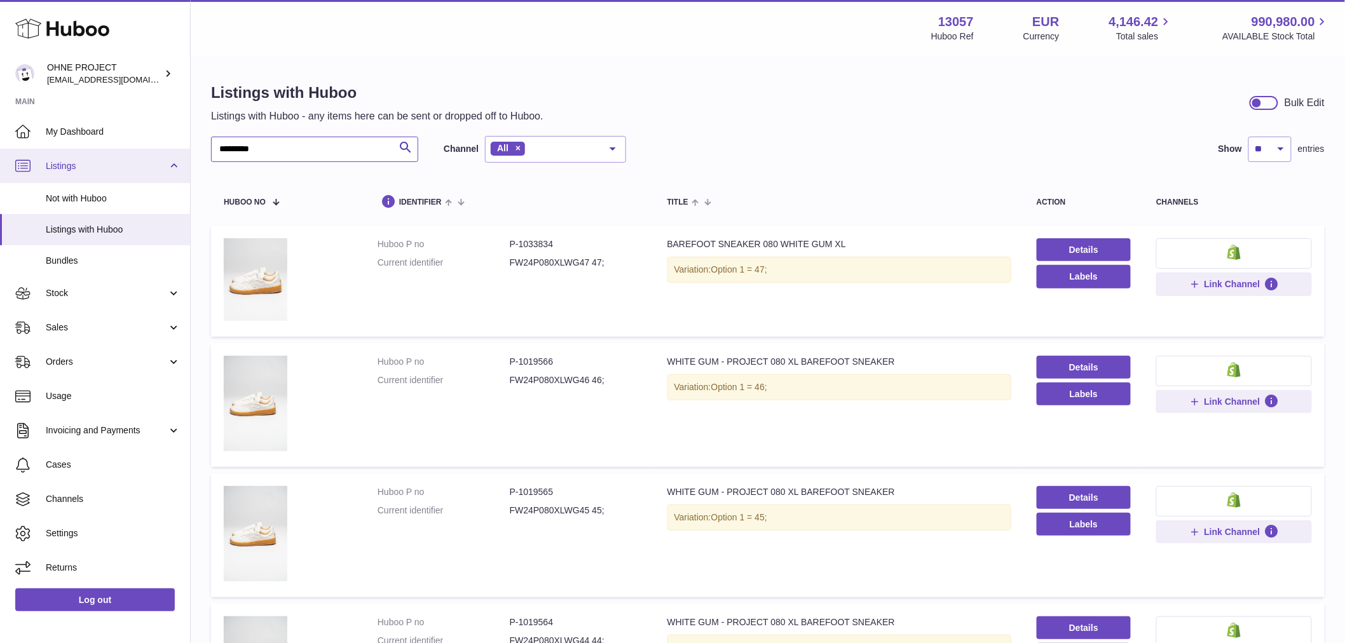
drag, startPoint x: 287, startPoint y: 157, endPoint x: 180, endPoint y: 153, distance: 107.5
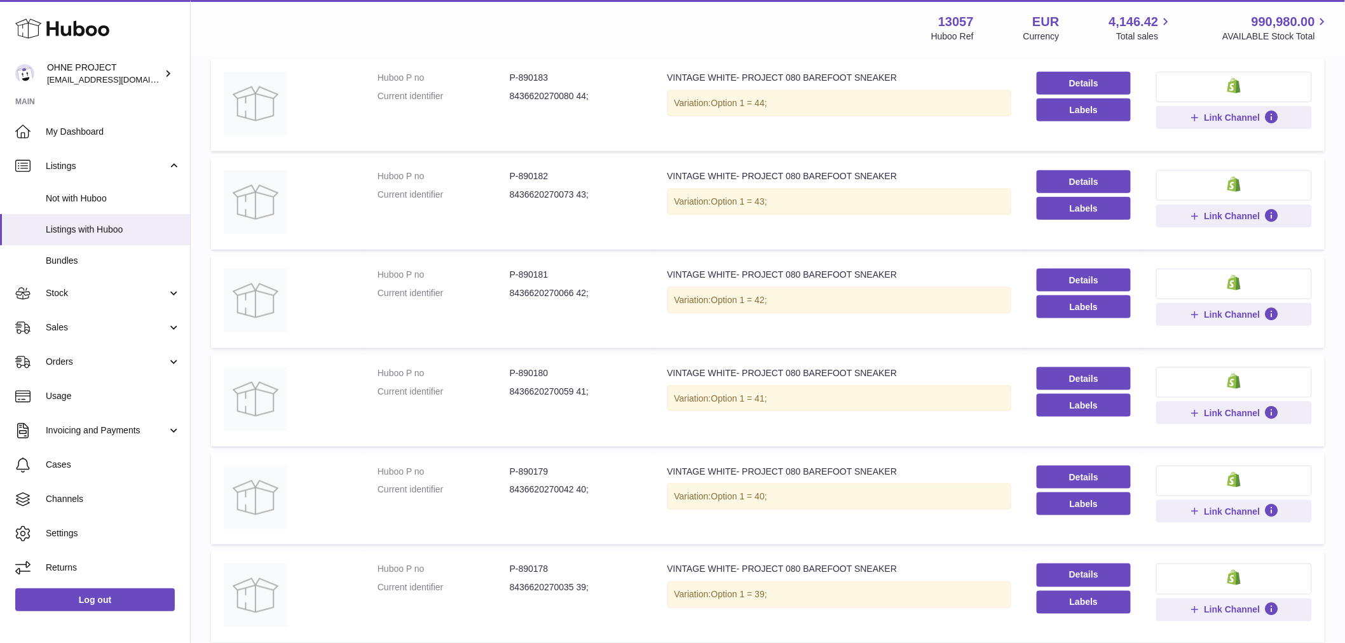
scroll to position [729, 0]
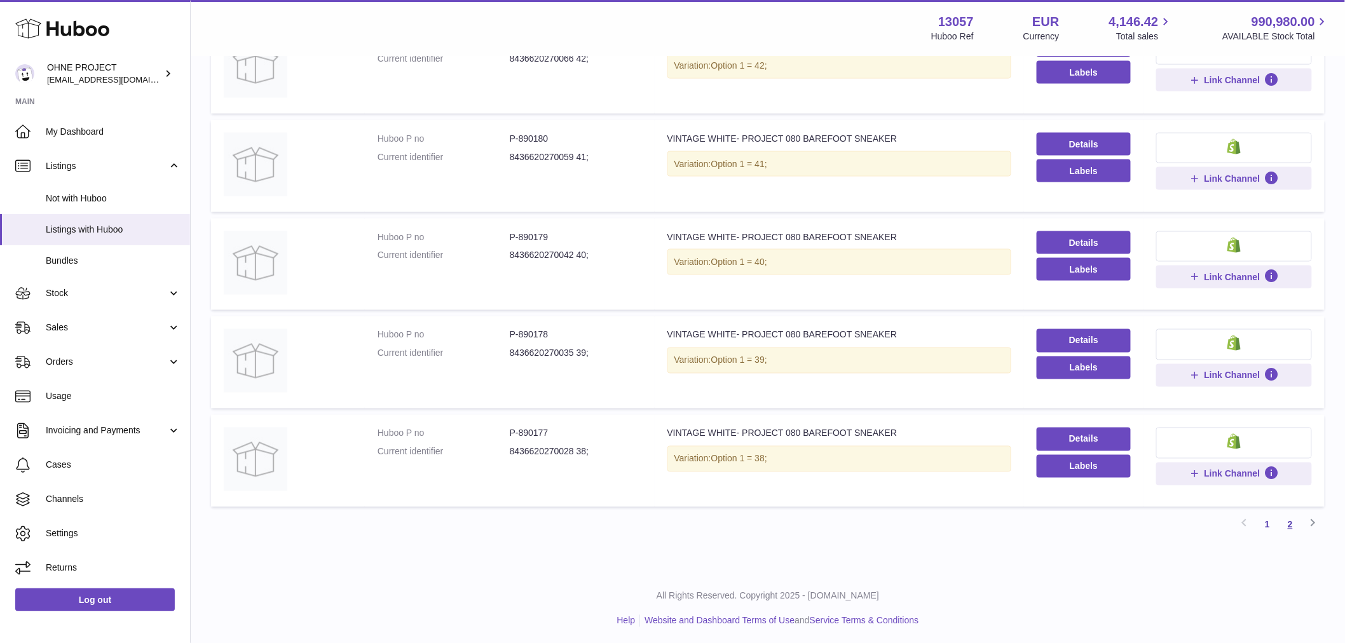
click at [1293, 519] on link "2" at bounding box center [1290, 525] width 23 height 23
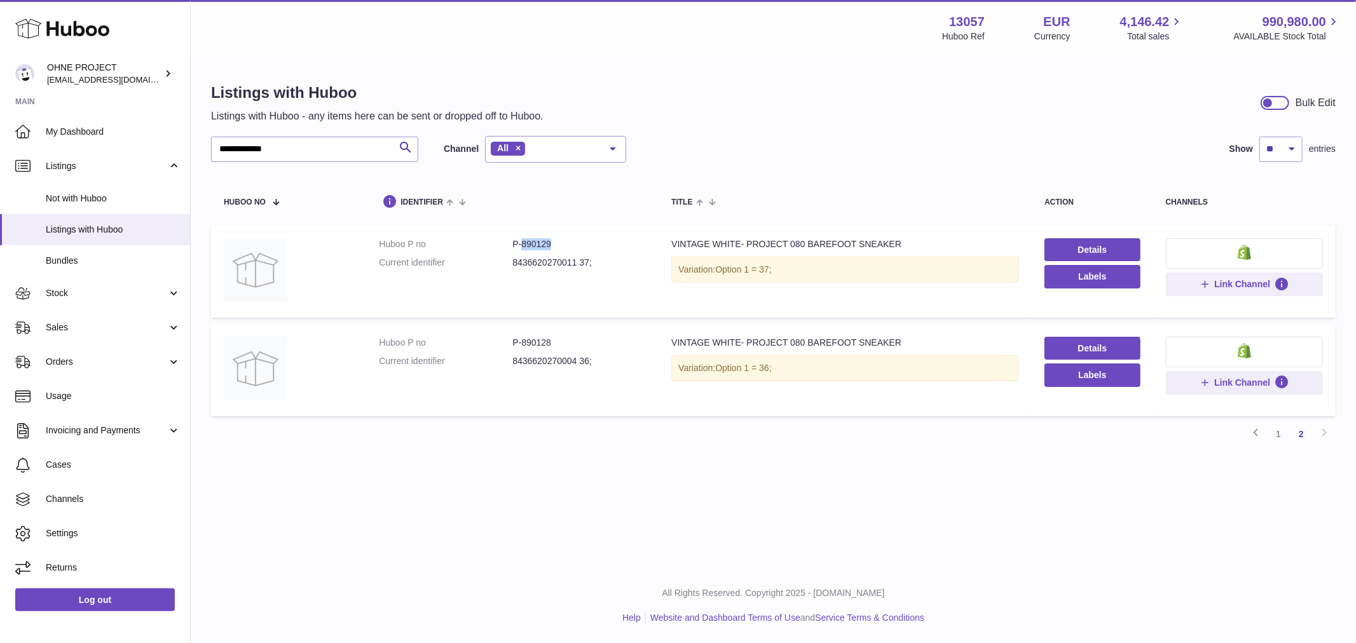
drag, startPoint x: 520, startPoint y: 245, endPoint x: 576, endPoint y: 243, distance: 56.0
click at [575, 243] on dd "P-890129" at bounding box center [578, 244] width 133 height 12
copy dd "890129"
click at [1278, 440] on link "1" at bounding box center [1278, 434] width 23 height 23
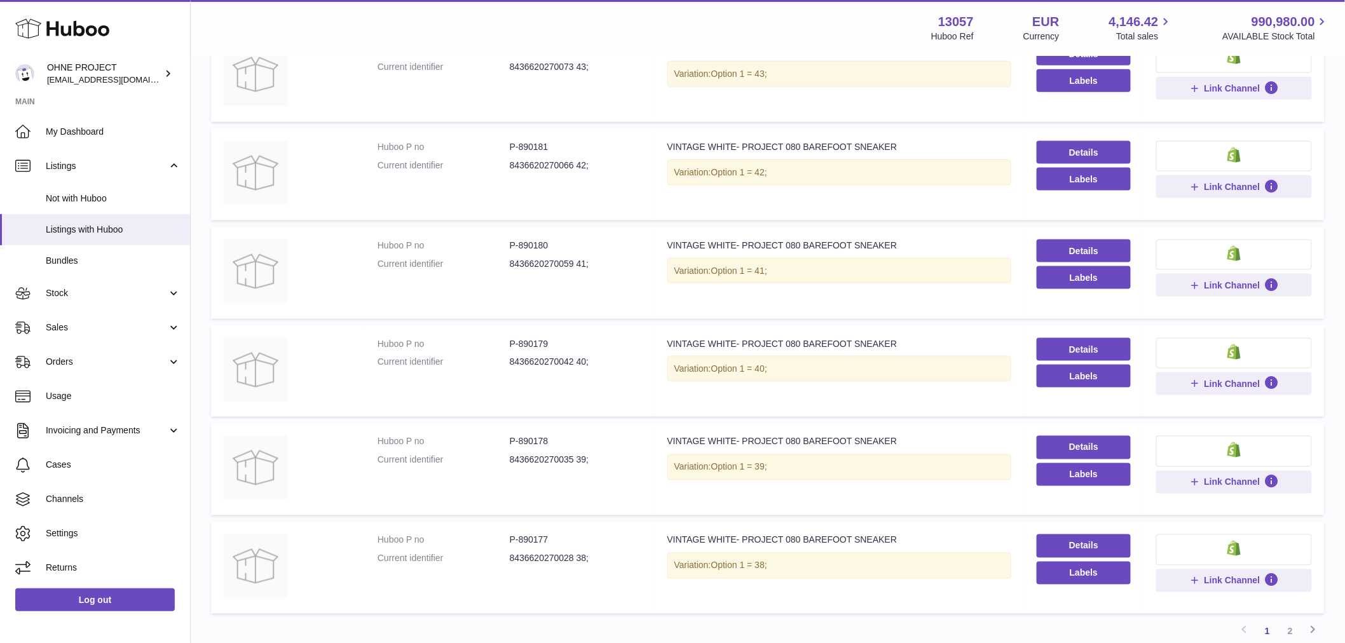
scroll to position [729, 0]
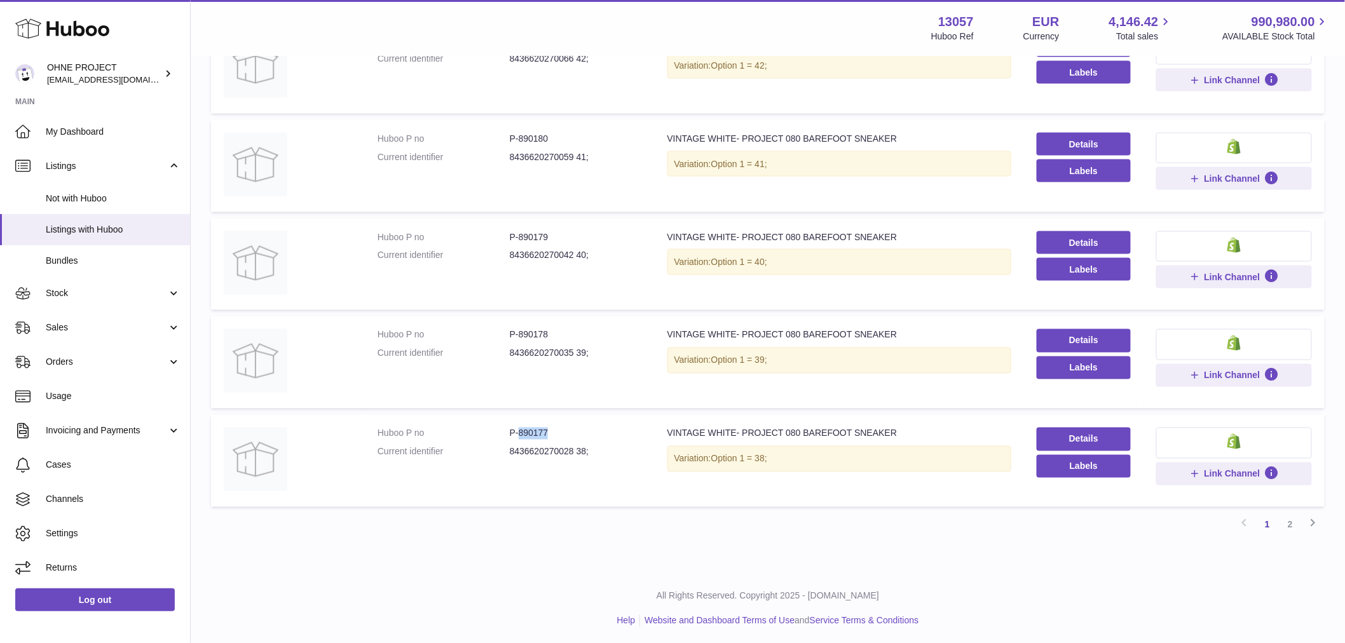
drag, startPoint x: 516, startPoint y: 428, endPoint x: 568, endPoint y: 423, distance: 52.4
click at [563, 428] on dd "P-890177" at bounding box center [576, 434] width 132 height 12
copy dd "890177"
click at [519, 332] on dd "P-890178" at bounding box center [576, 335] width 132 height 12
drag, startPoint x: 517, startPoint y: 332, endPoint x: 564, endPoint y: 332, distance: 46.4
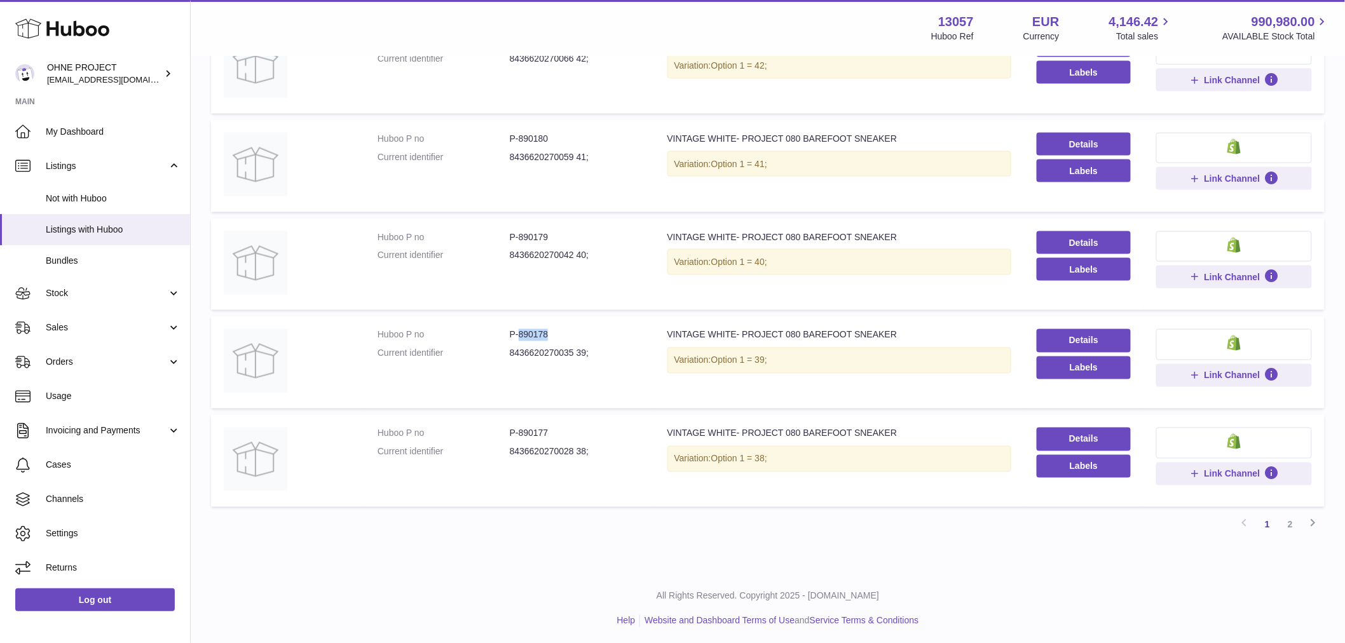
click at [564, 332] on dd "P-890178" at bounding box center [576, 335] width 132 height 12
copy dd "890178"
drag, startPoint x: 517, startPoint y: 231, endPoint x: 579, endPoint y: 231, distance: 61.7
click at [578, 231] on dd "P-890179" at bounding box center [576, 237] width 132 height 12
copy dd "890179"
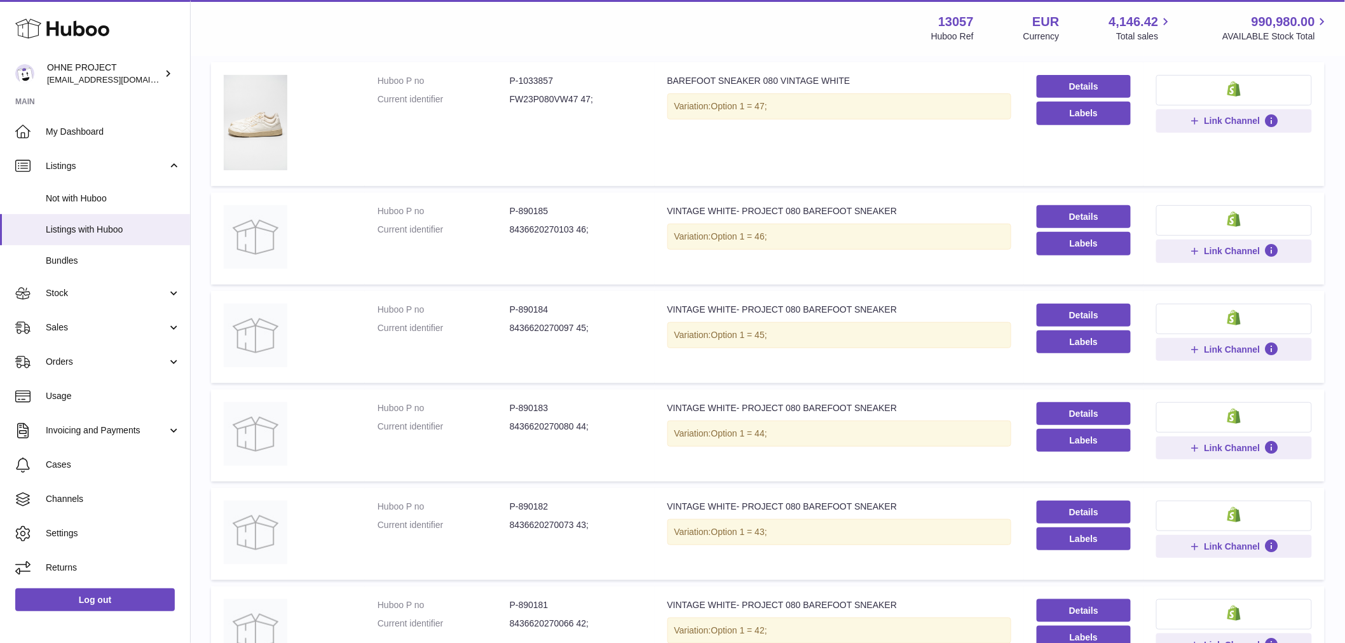
scroll to position [0, 0]
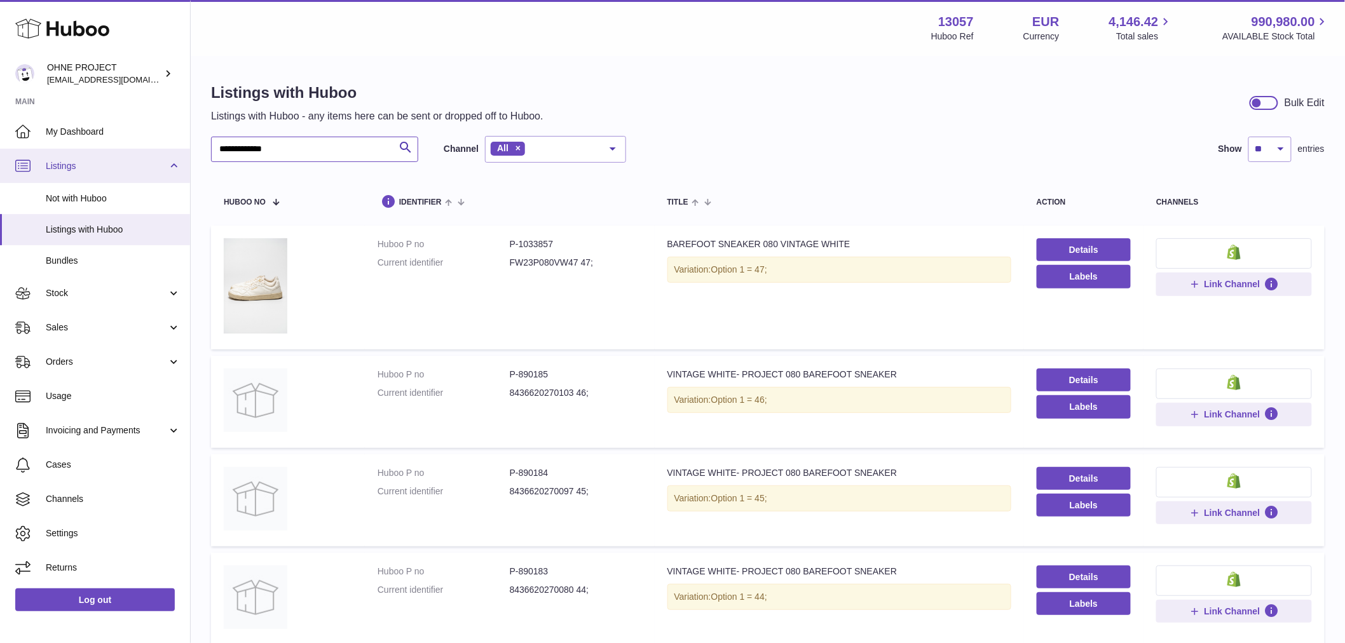
drag, startPoint x: 301, startPoint y: 151, endPoint x: 78, endPoint y: 151, distance: 223.1
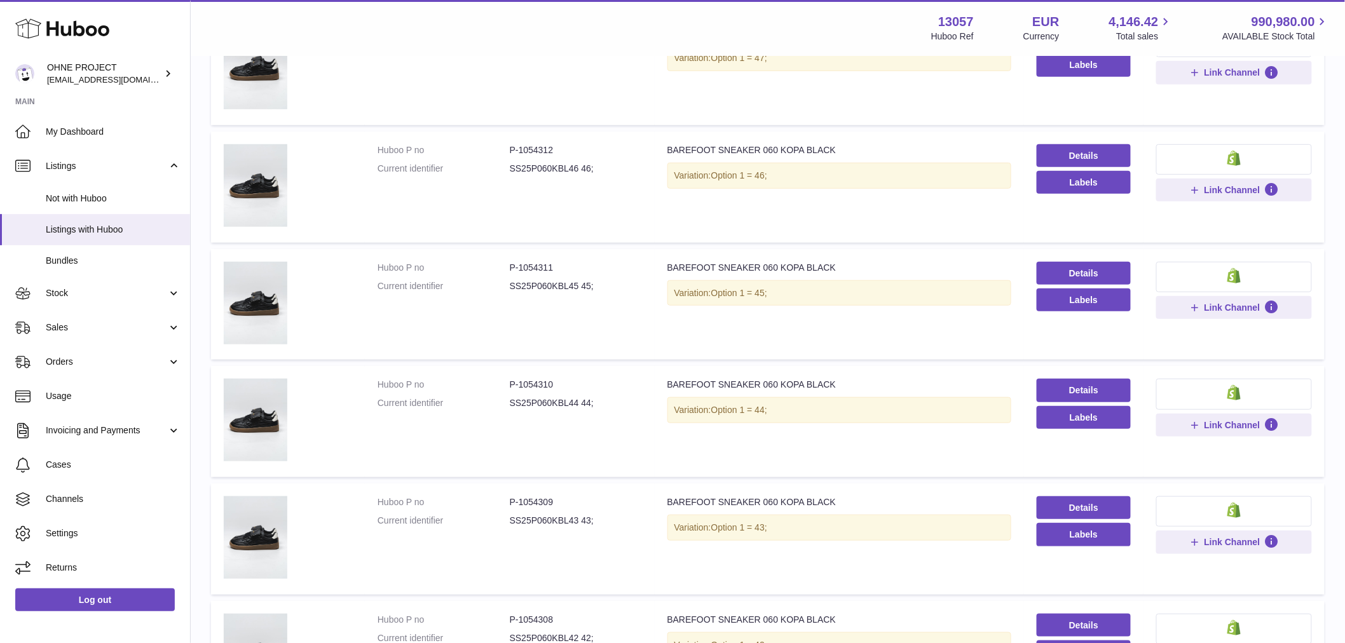
scroll to position [423, 0]
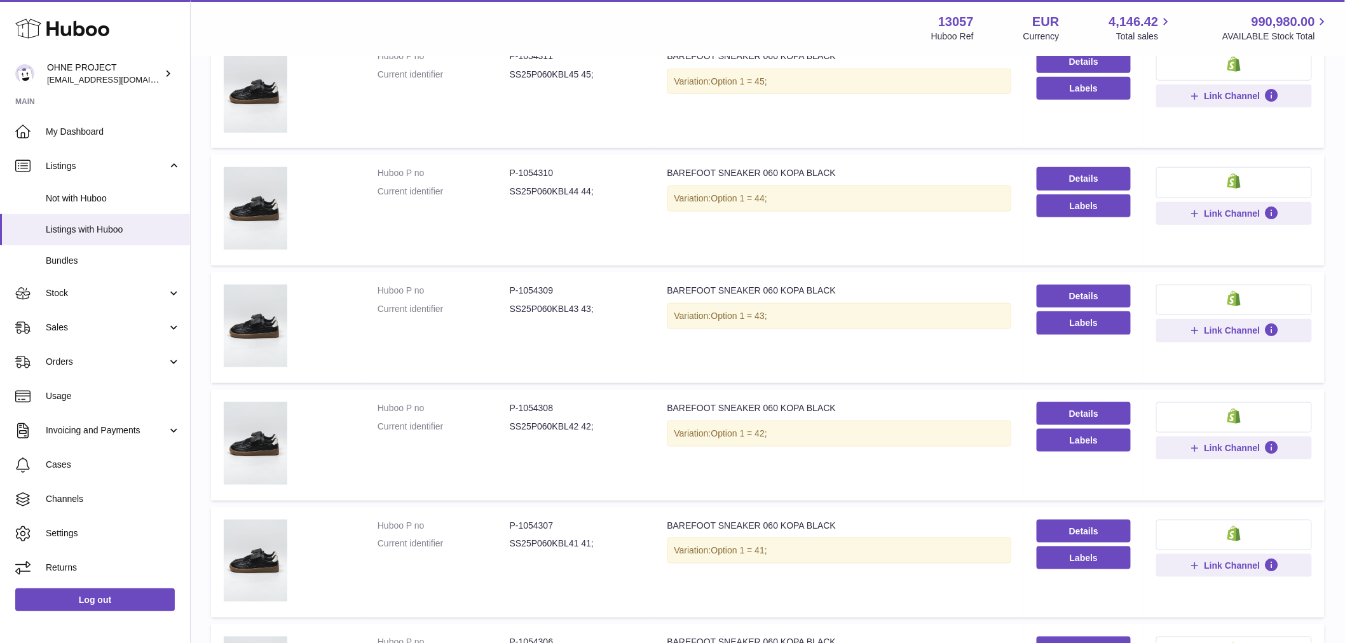
type input "*****"
drag, startPoint x: 518, startPoint y: 290, endPoint x: 579, endPoint y: 291, distance: 61.0
click at [579, 291] on dd "P-1054309" at bounding box center [576, 291] width 132 height 12
copy dd "1054309"
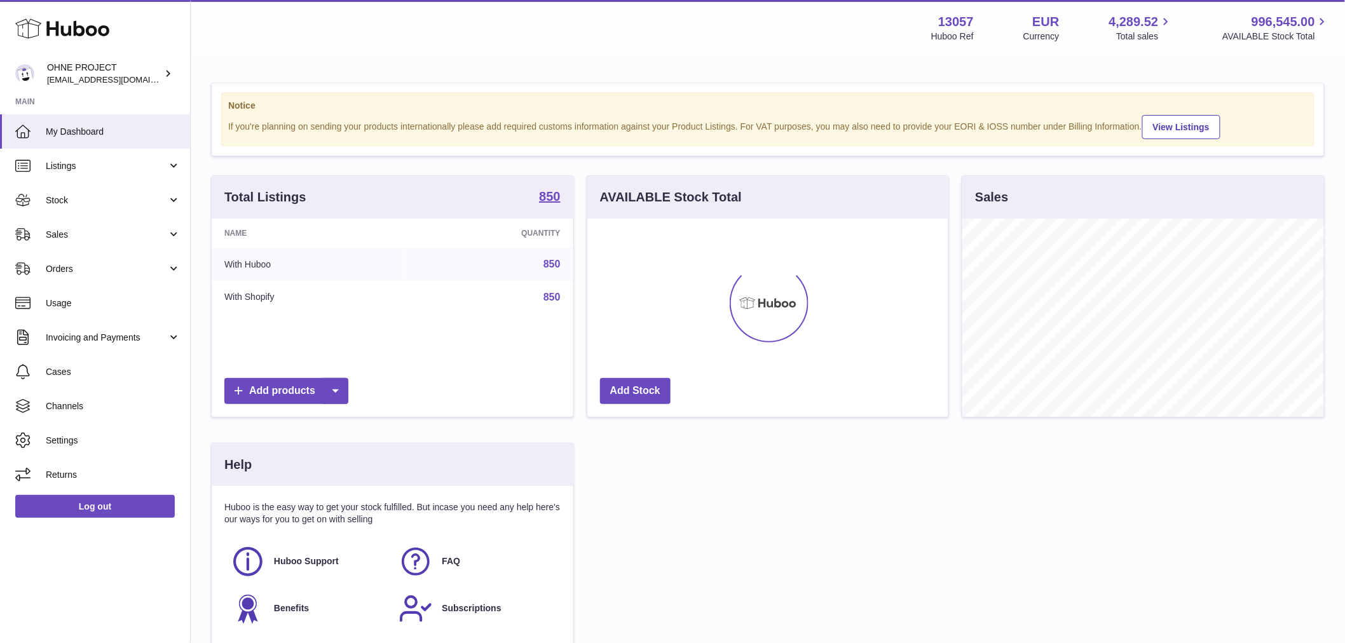
scroll to position [198, 361]
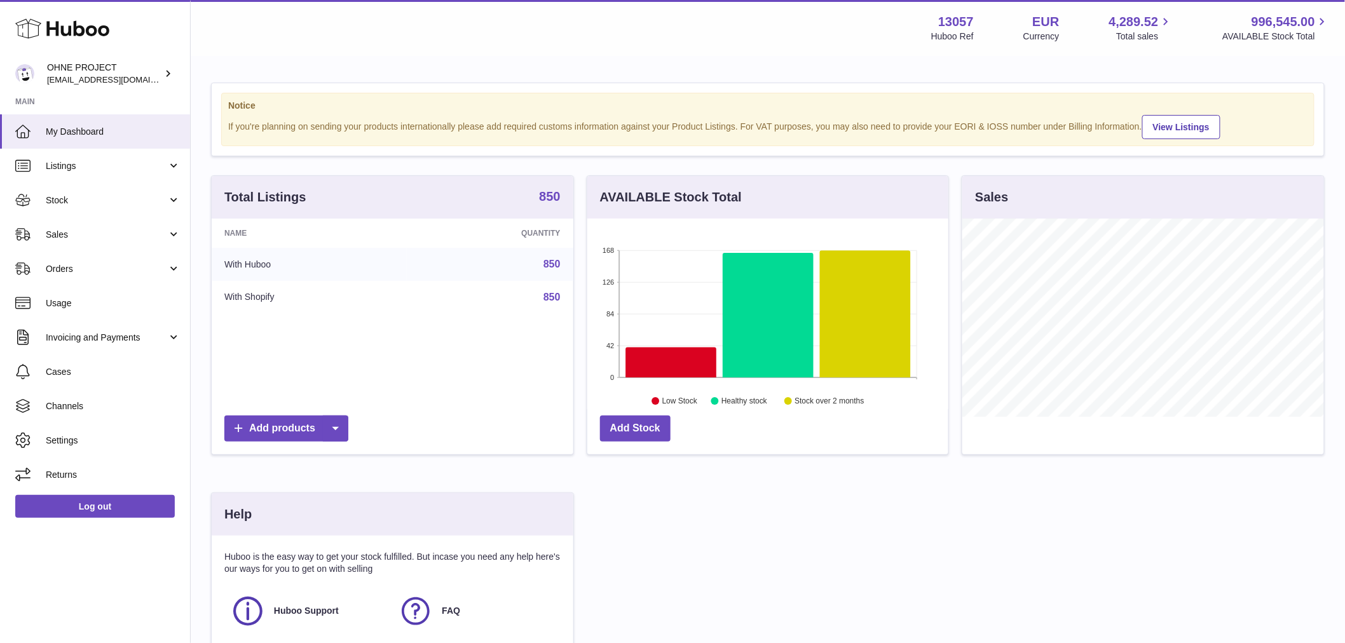
click at [543, 203] on strong "850" at bounding box center [549, 196] width 21 height 13
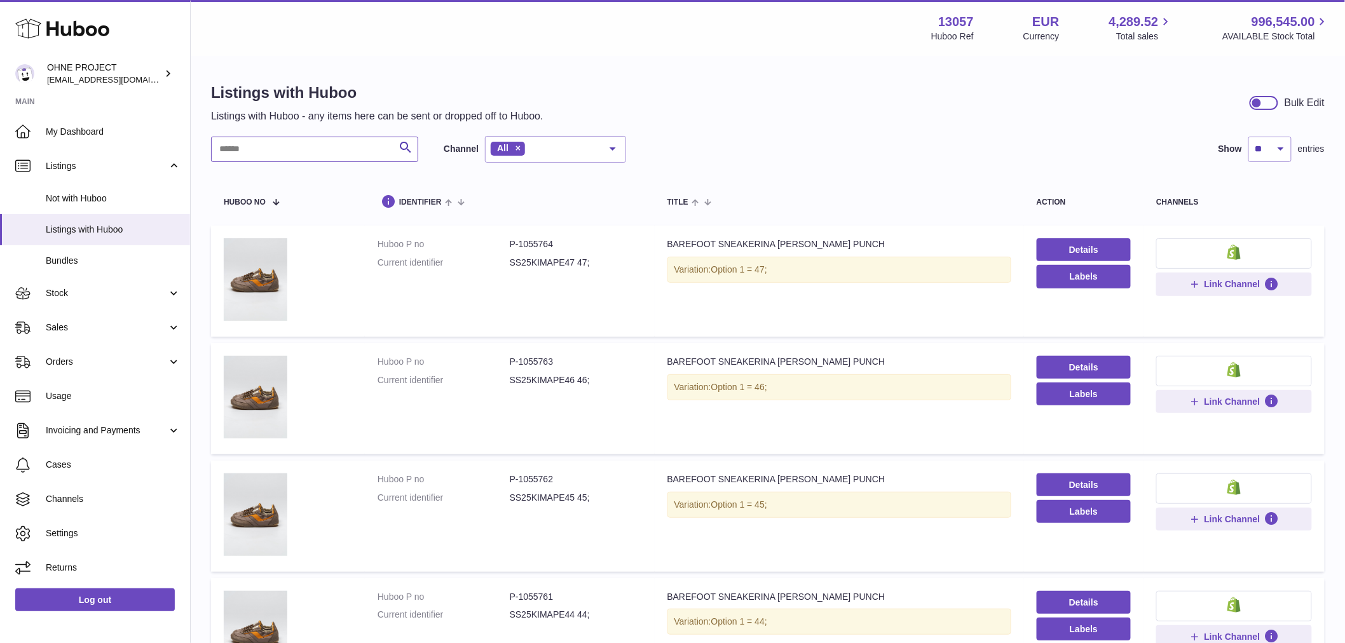
click at [357, 146] on input "text" at bounding box center [314, 149] width 207 height 25
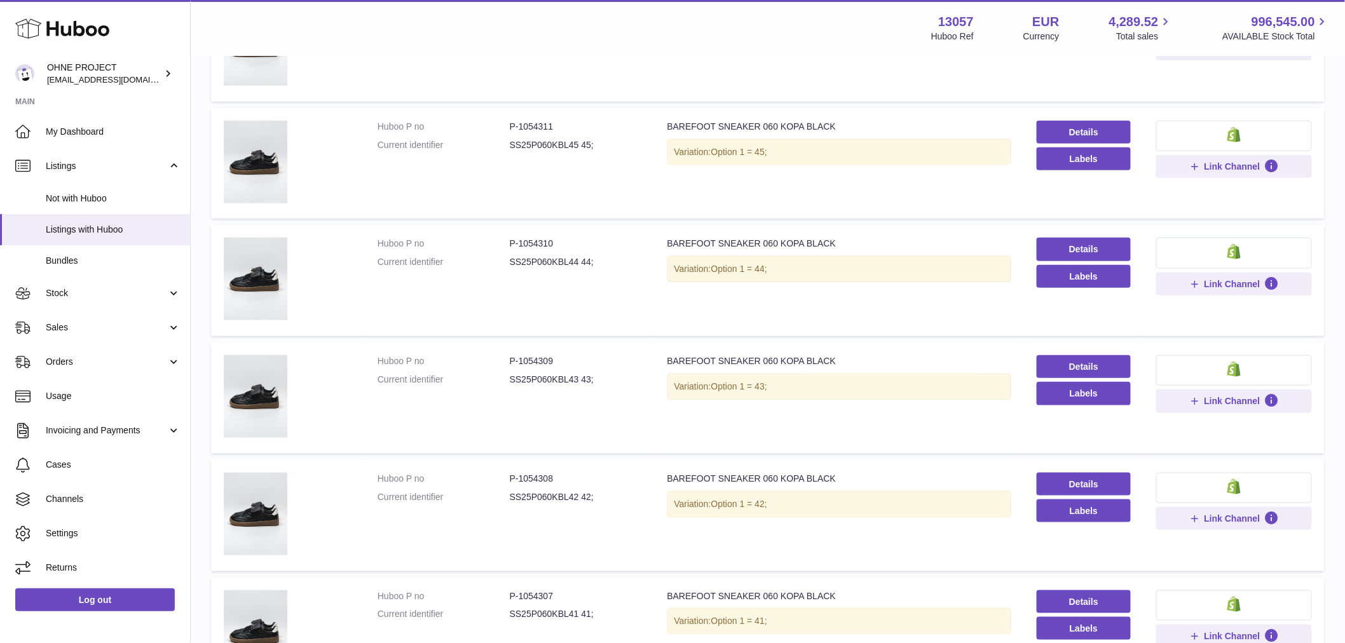
scroll to position [494, 0]
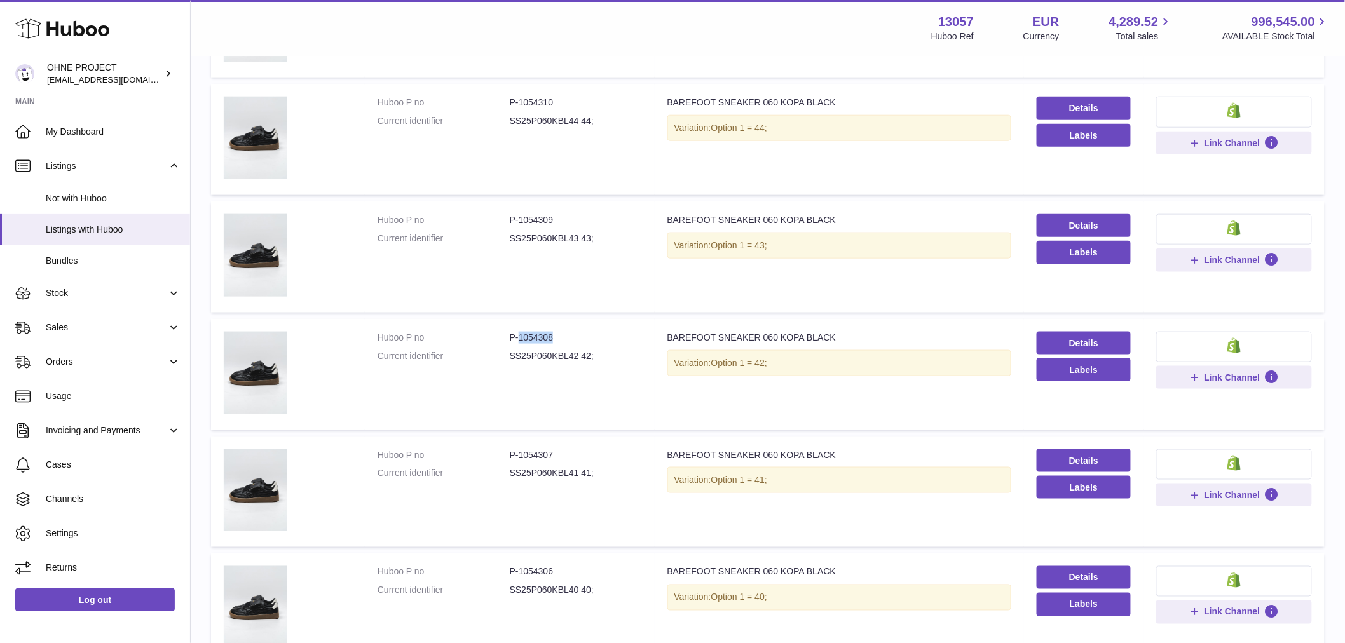
drag, startPoint x: 517, startPoint y: 337, endPoint x: 584, endPoint y: 337, distance: 66.7
click at [582, 337] on dd "P-1054308" at bounding box center [576, 338] width 132 height 12
copy dd "1054308"
click at [520, 451] on dd "P-1054307" at bounding box center [576, 455] width 132 height 12
drag, startPoint x: 517, startPoint y: 451, endPoint x: 573, endPoint y: 450, distance: 56.0
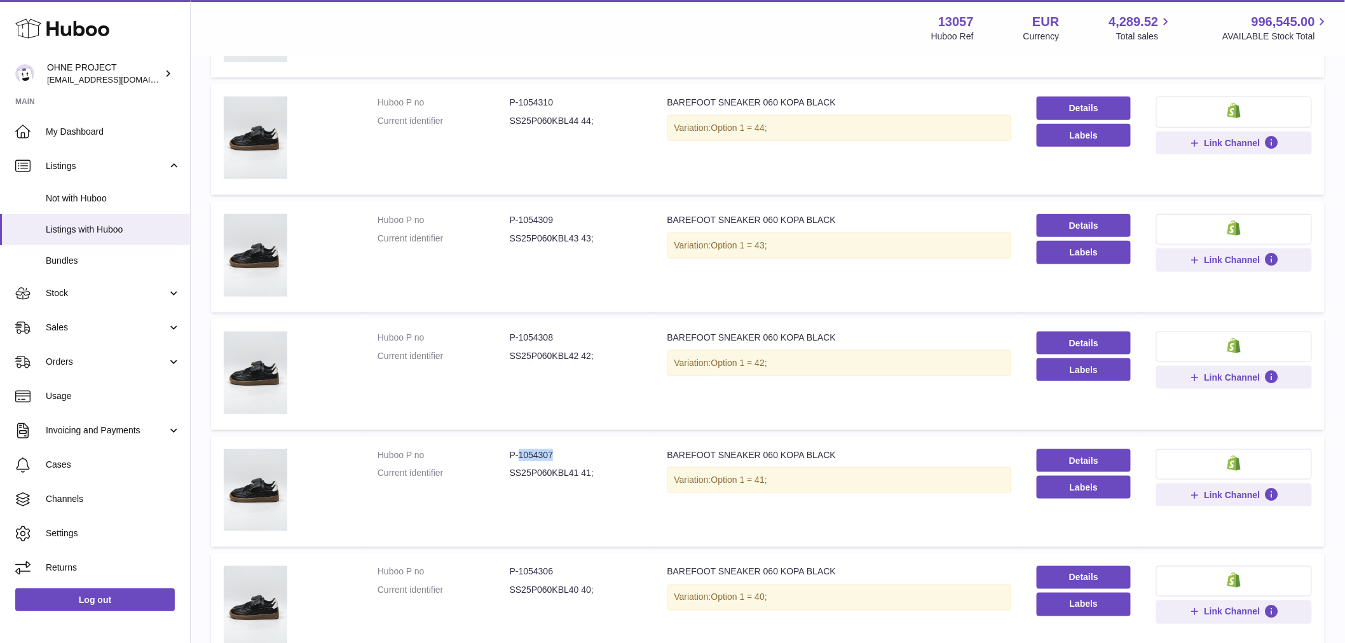
click at [573, 450] on dd "P-1054307" at bounding box center [576, 455] width 132 height 12
copy dd "1054307"
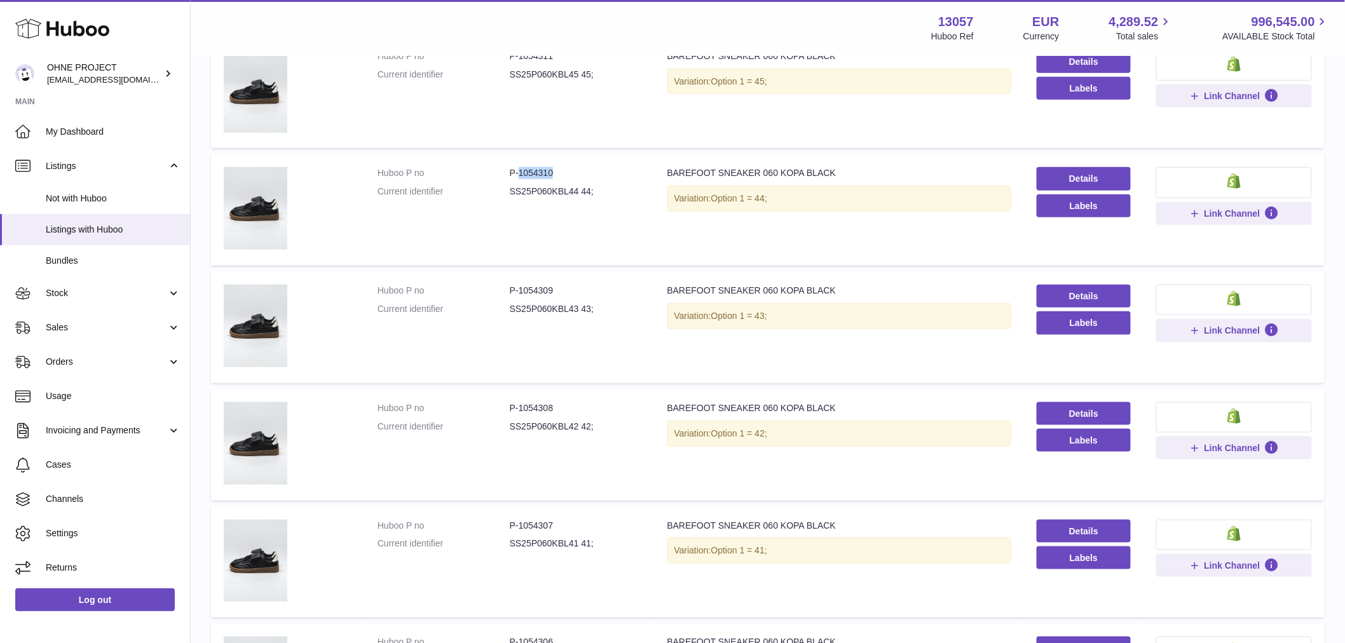
drag, startPoint x: 517, startPoint y: 170, endPoint x: 589, endPoint y: 168, distance: 71.9
click at [587, 168] on dd "P-1054310" at bounding box center [576, 173] width 132 height 12
copy dd "1054310"
drag, startPoint x: 516, startPoint y: 287, endPoint x: 588, endPoint y: 290, distance: 71.9
click at [588, 290] on dd "P-1054309" at bounding box center [576, 291] width 132 height 12
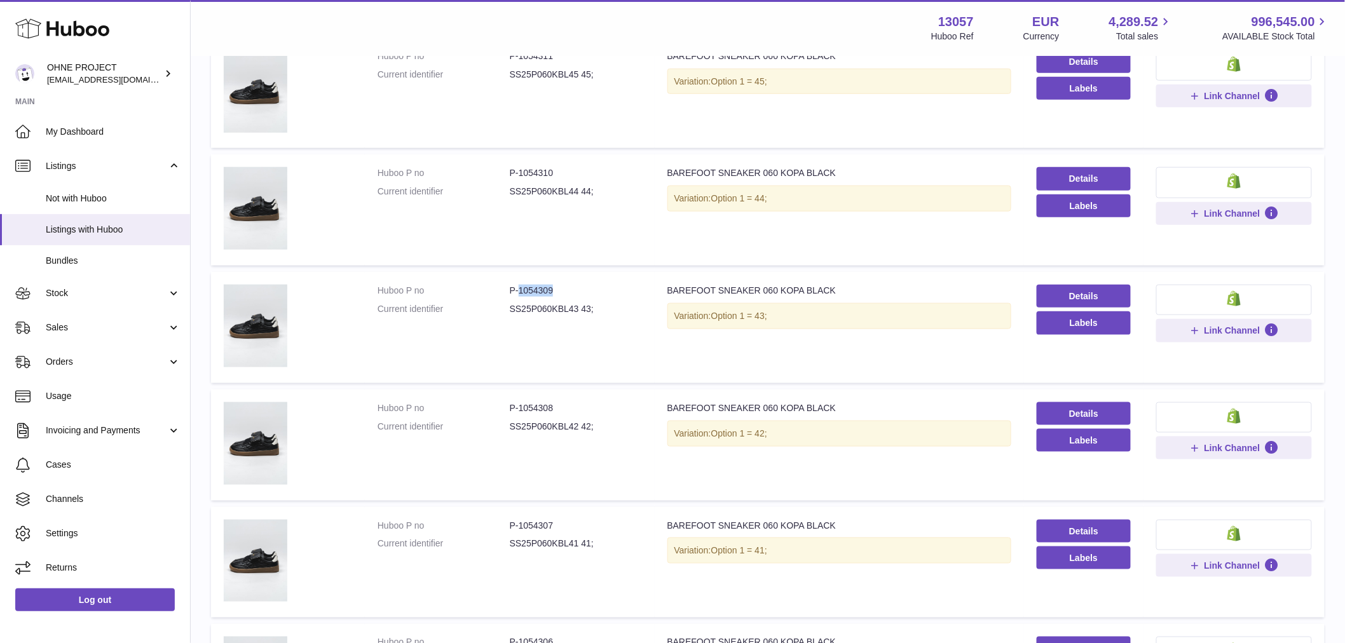
copy dd "1054309"
drag, startPoint x: 517, startPoint y: 168, endPoint x: 572, endPoint y: 172, distance: 55.4
click at [572, 172] on dd "P-1054310" at bounding box center [576, 173] width 132 height 12
copy dd "1054310"
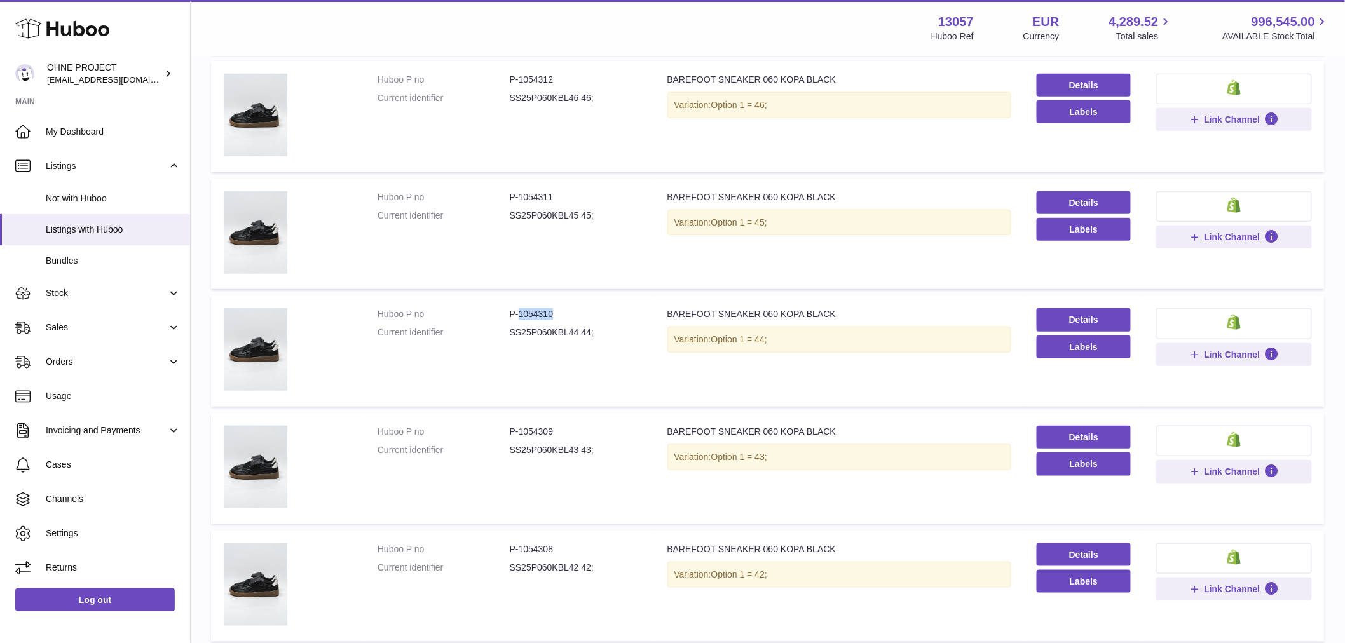
scroll to position [212, 0]
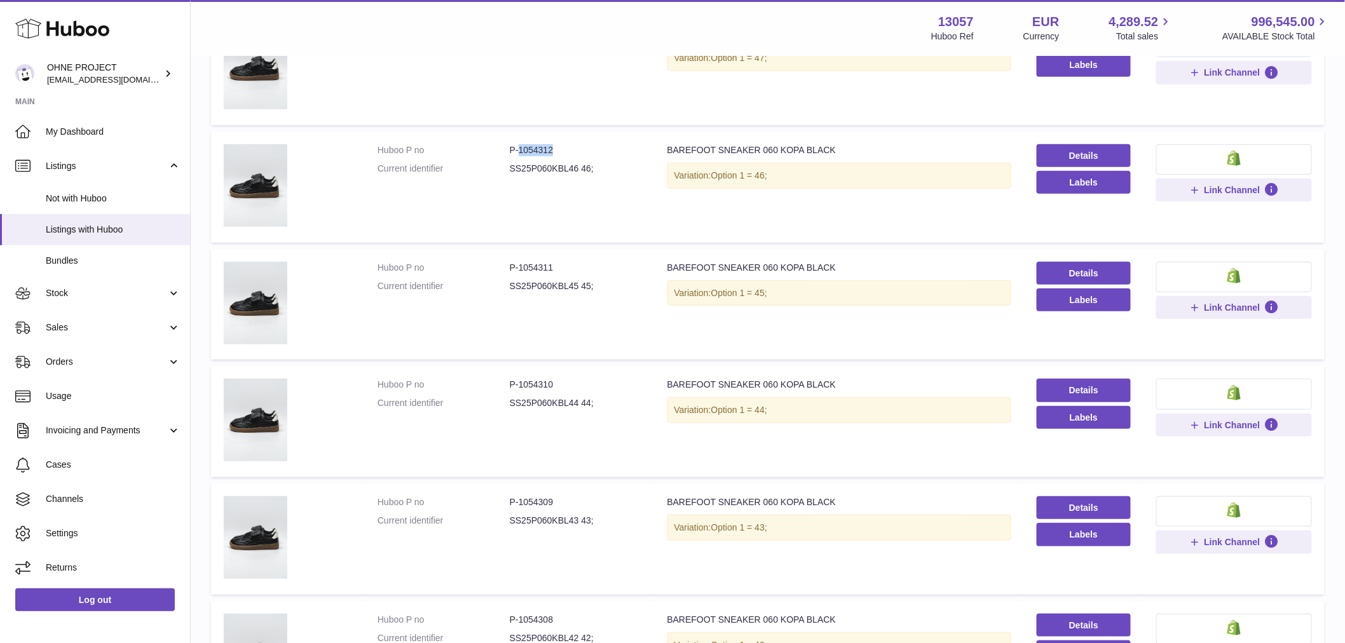
drag, startPoint x: 517, startPoint y: 149, endPoint x: 609, endPoint y: 143, distance: 92.4
click at [606, 144] on dd "P-1054312" at bounding box center [576, 150] width 132 height 12
copy dd "1054312"
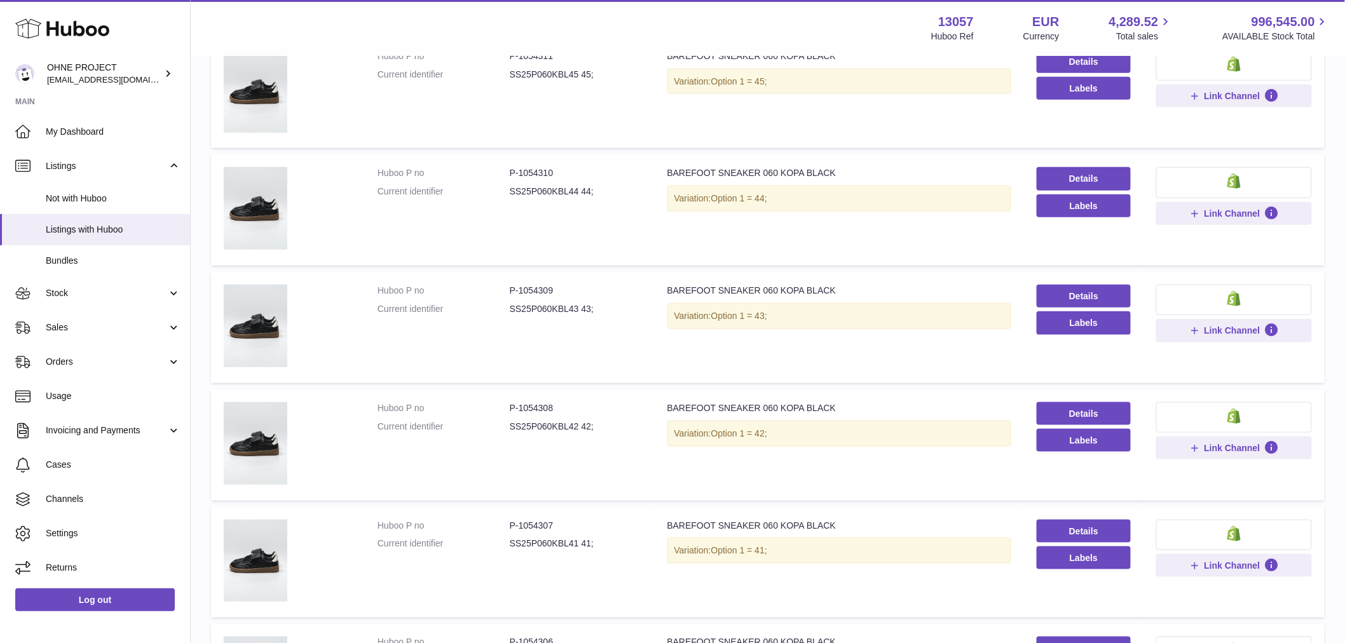
scroll to position [565, 0]
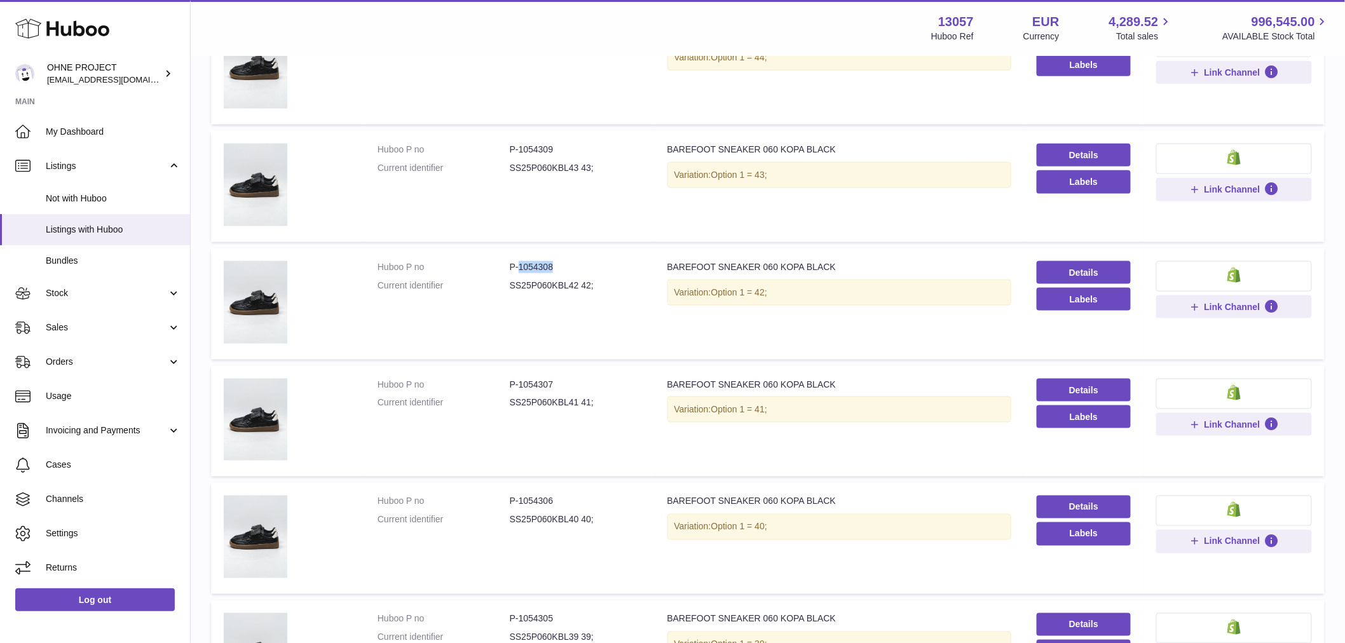
drag, startPoint x: 517, startPoint y: 263, endPoint x: 608, endPoint y: 259, distance: 91.0
click at [608, 261] on dd "P-1054308" at bounding box center [576, 267] width 132 height 12
copy dd "1054308"
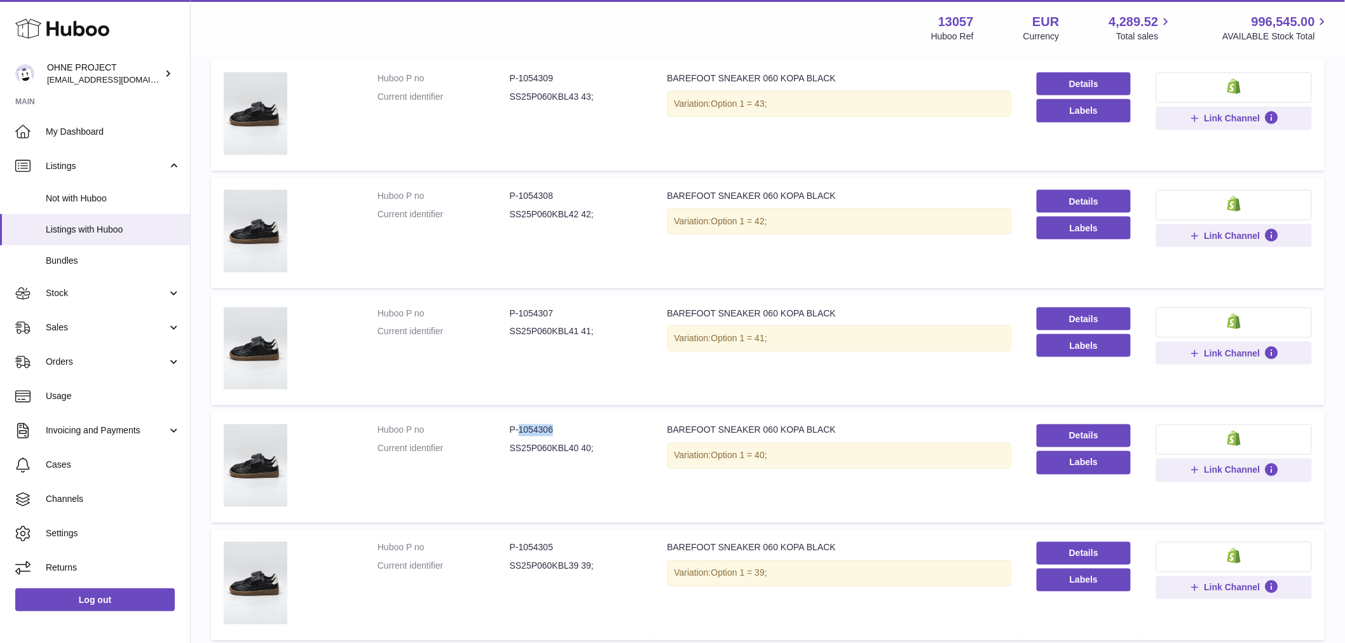
drag, startPoint x: 516, startPoint y: 430, endPoint x: 587, endPoint y: 421, distance: 72.3
click at [587, 421] on td "Huboo P no P-1054306 Current identifier SS25P060KBL40 40;" at bounding box center [510, 467] width 290 height 111
copy dd "1054306"
click at [519, 309] on dd "P-1054307" at bounding box center [576, 314] width 132 height 12
drag, startPoint x: 517, startPoint y: 309, endPoint x: 634, endPoint y: 256, distance: 128.3
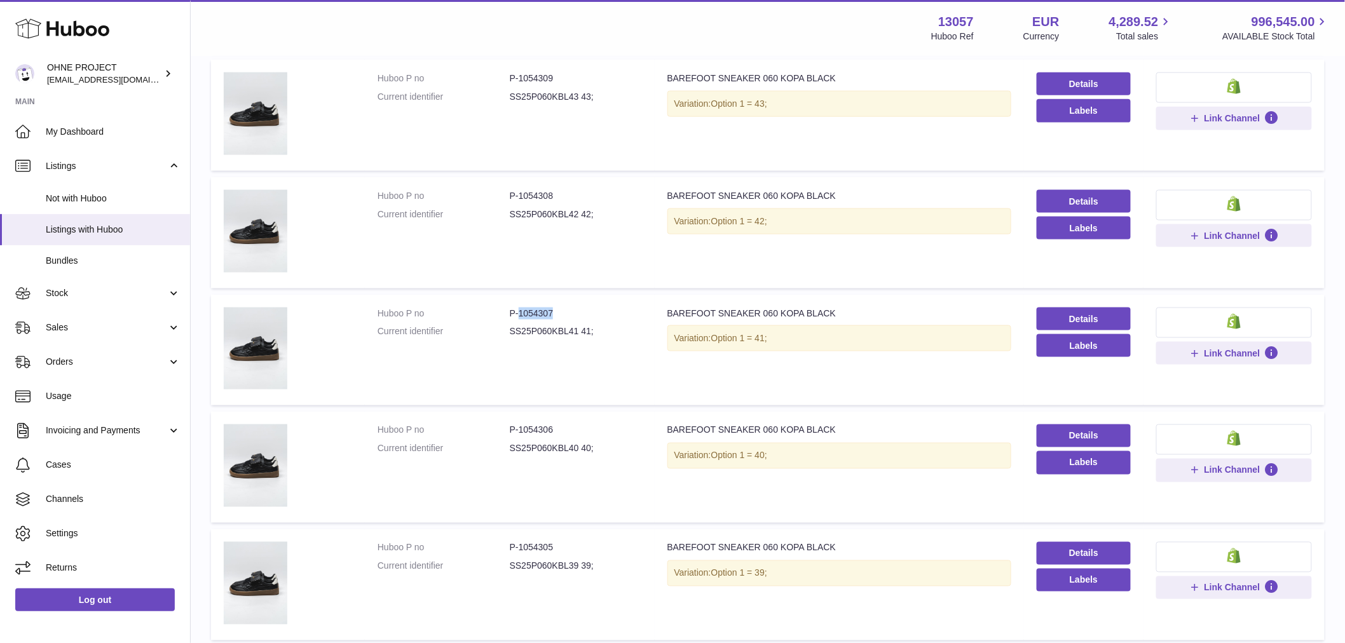
click at [603, 290] on table "Huboo no identifier title action channels Huboo P no P-1054313 Current identifi…" at bounding box center [768, 152] width 1114 height 1225
copy dd "1054307"
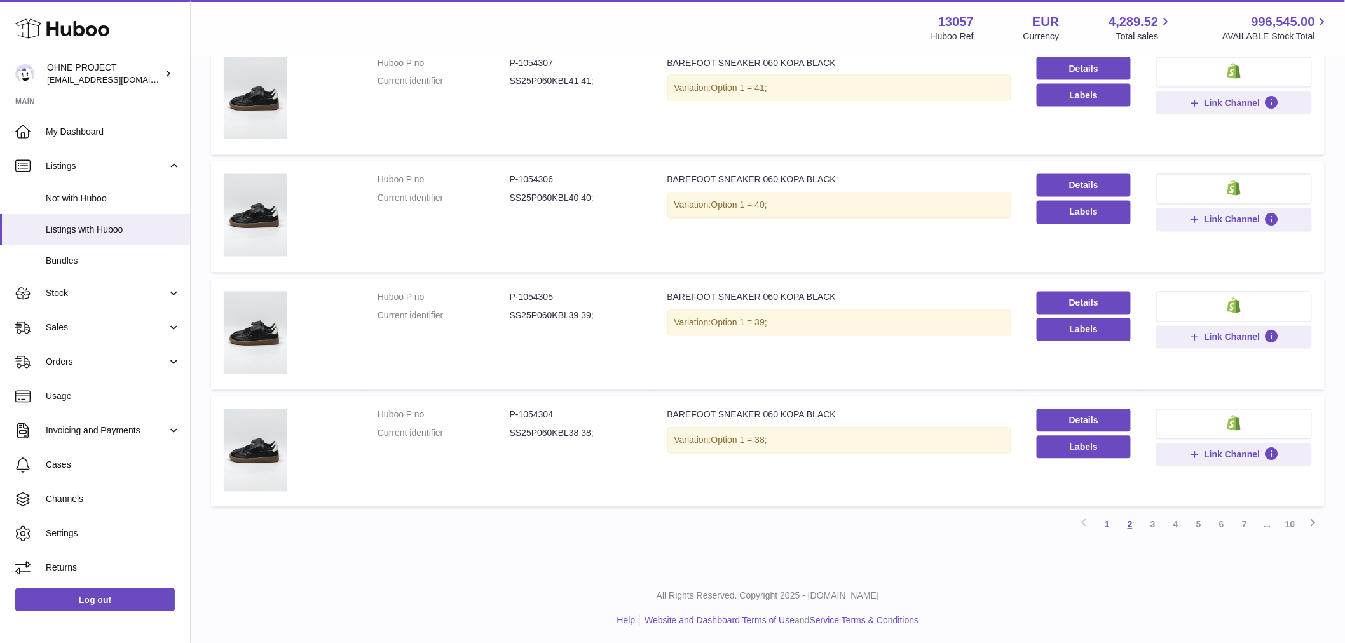
click at [1129, 523] on link "2" at bounding box center [1130, 525] width 23 height 23
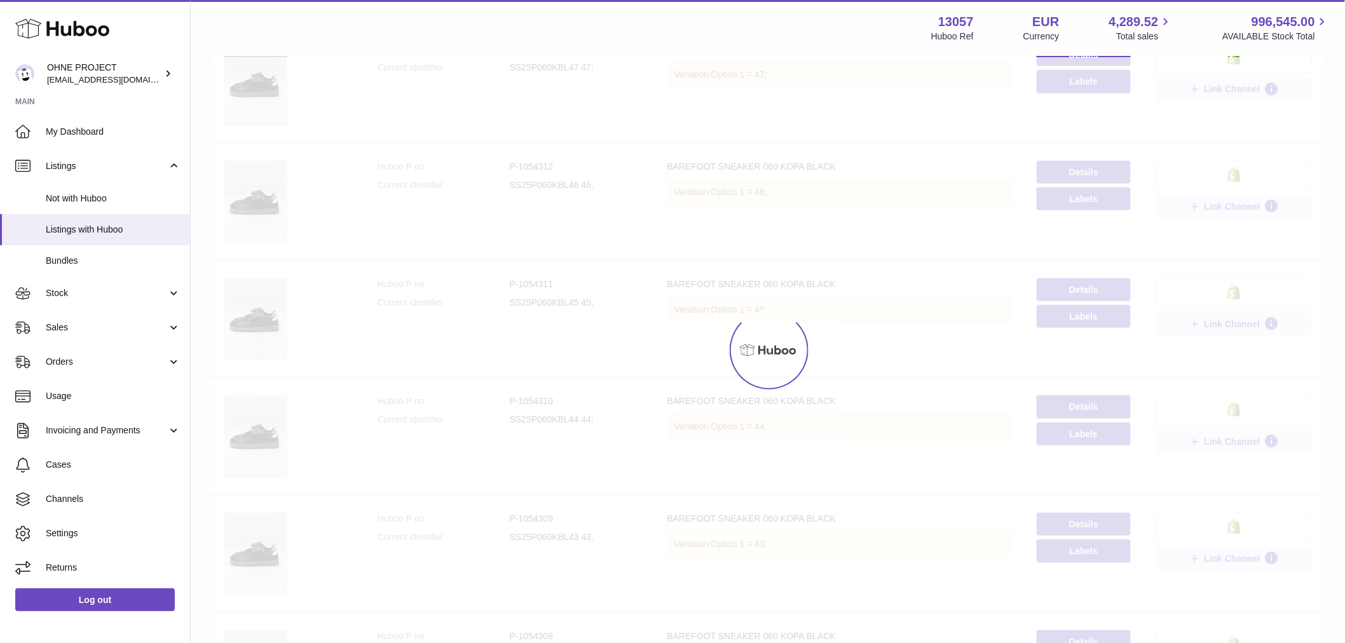
scroll to position [57, 0]
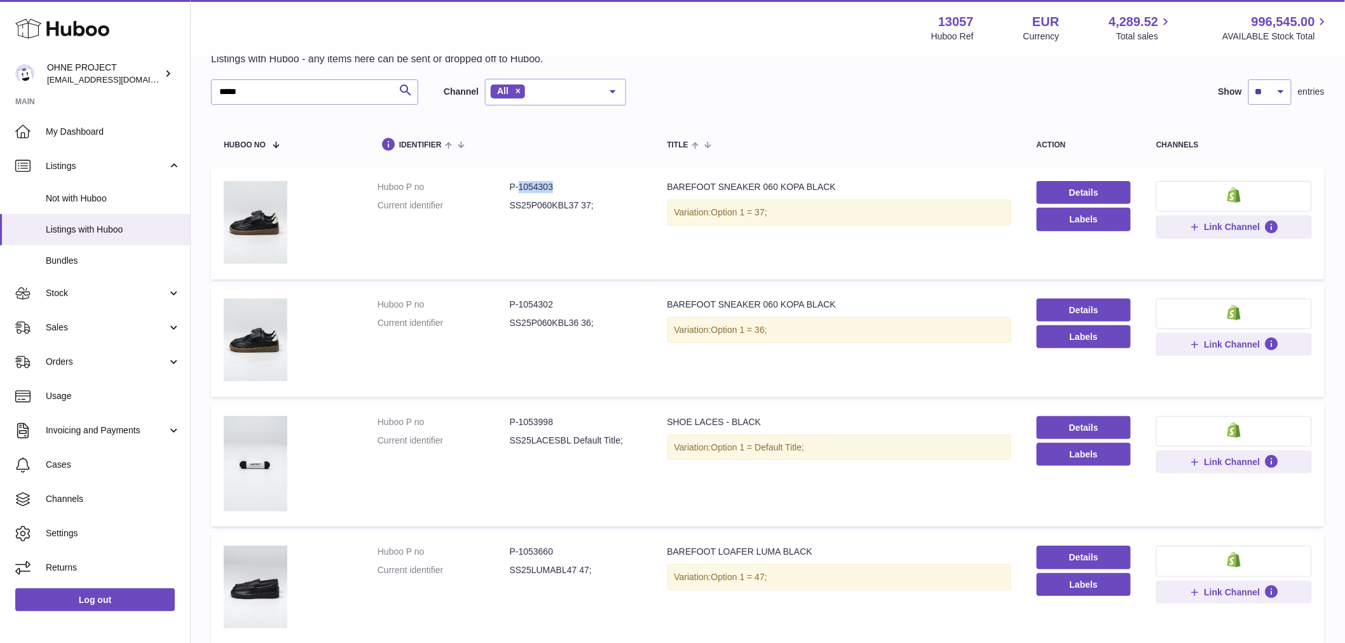
drag, startPoint x: 517, startPoint y: 182, endPoint x: 596, endPoint y: 182, distance: 78.8
click at [596, 182] on dd "P-1054303" at bounding box center [576, 187] width 132 height 12
copy dd "1054303"
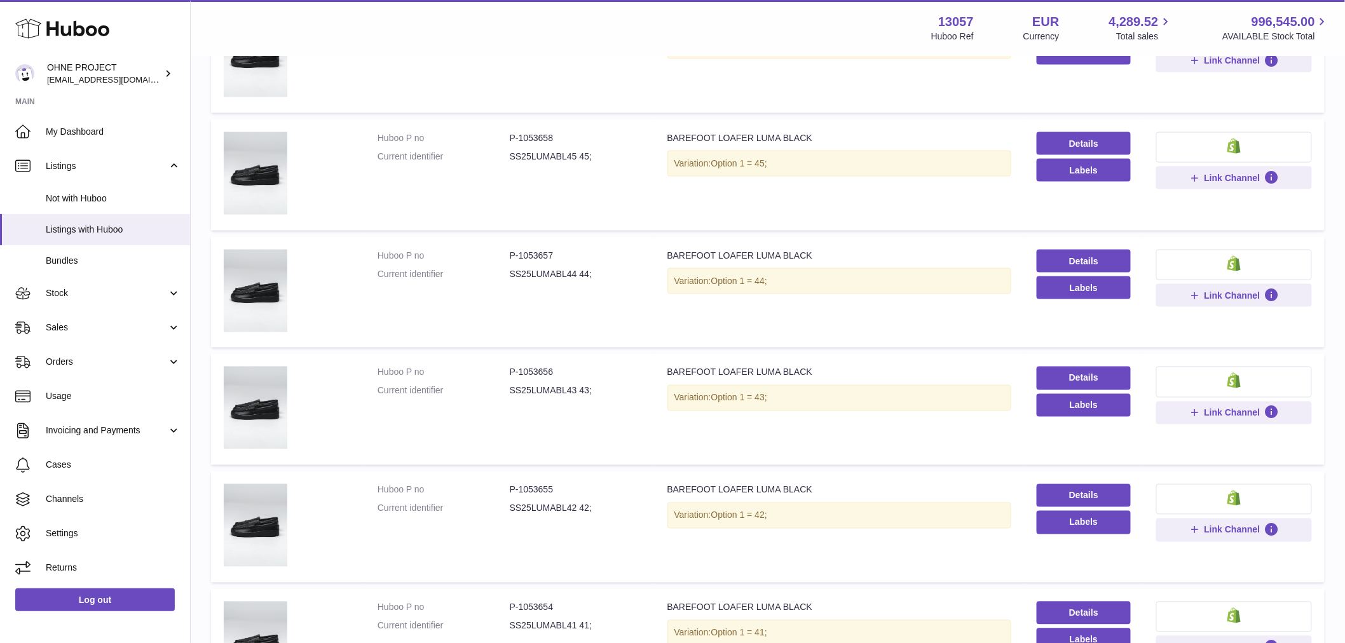
scroll to position [899, 0]
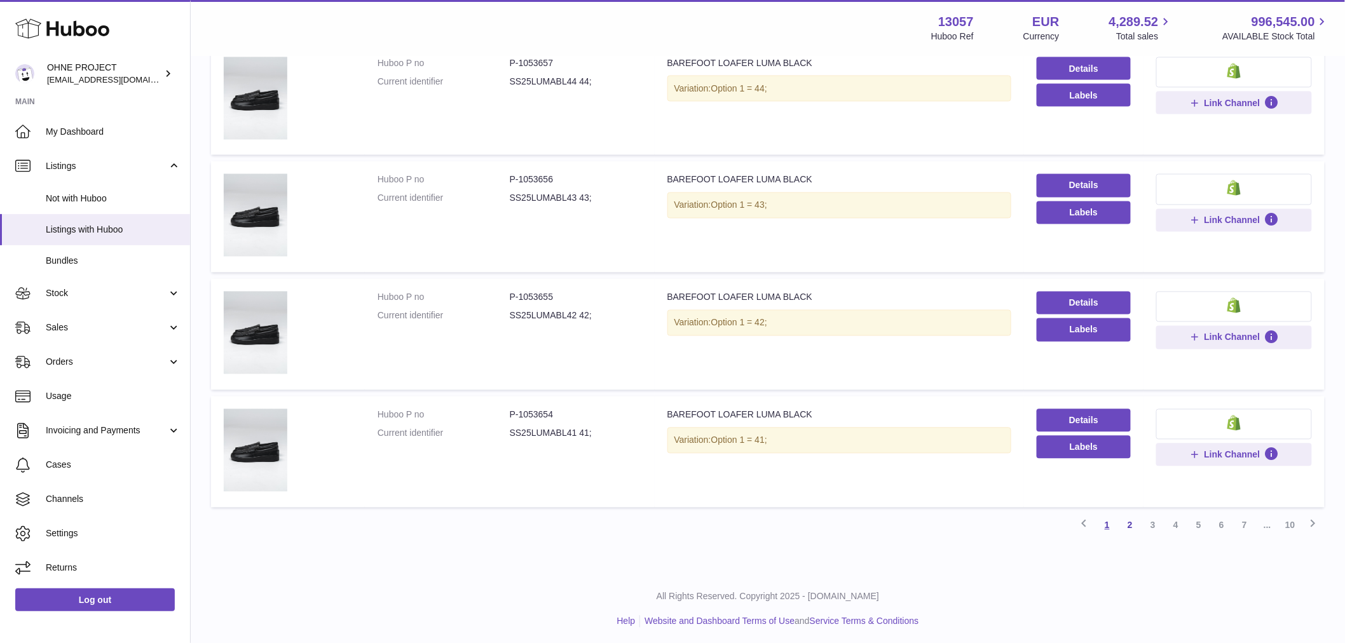
click at [1110, 528] on link "1" at bounding box center [1107, 525] width 23 height 23
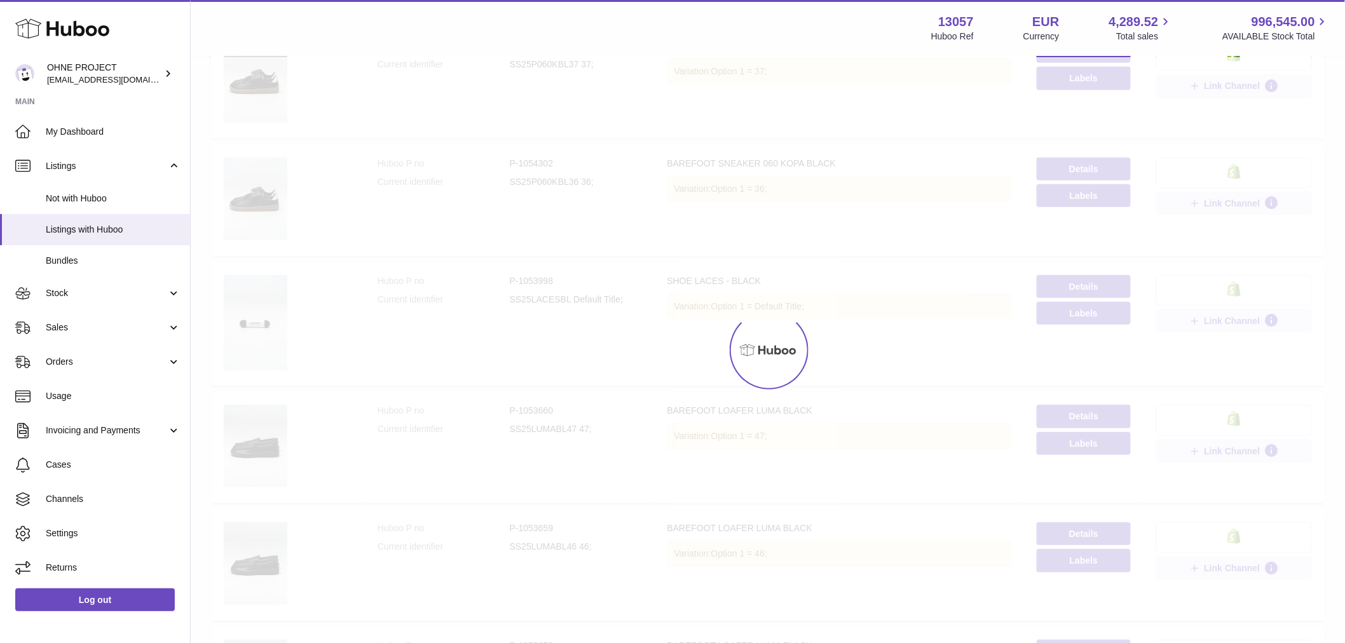
scroll to position [57, 0]
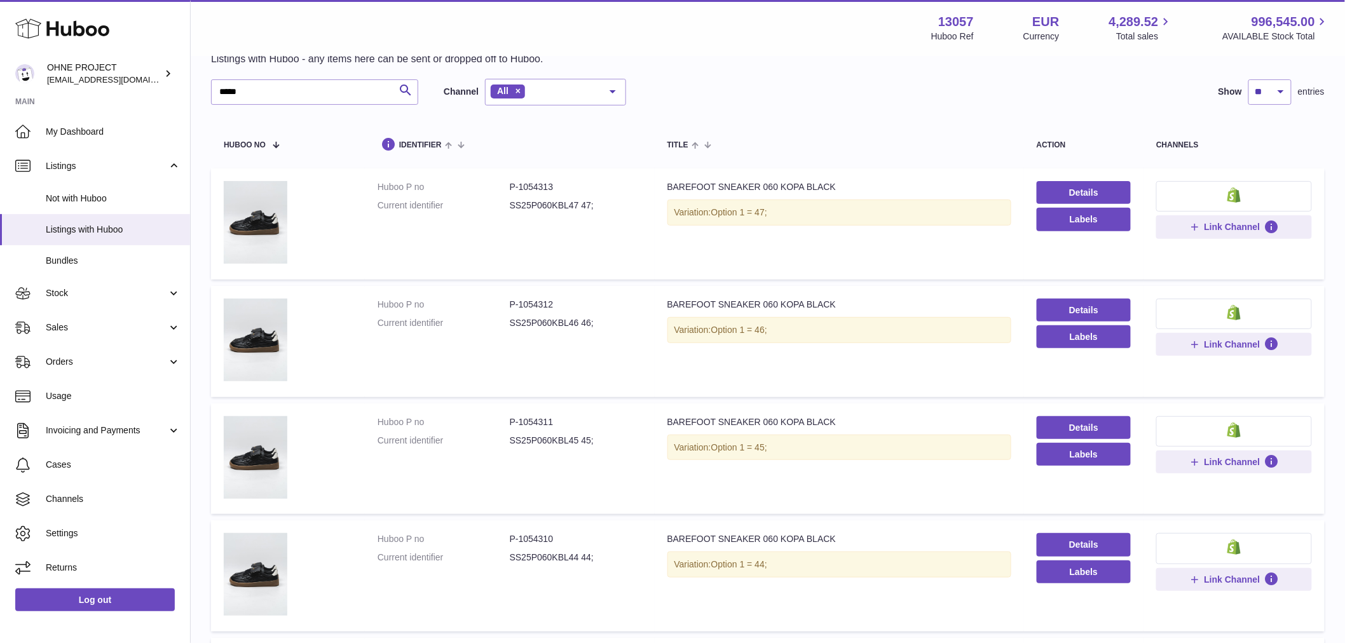
click at [519, 423] on dd "P-1054311" at bounding box center [576, 422] width 132 height 12
drag, startPoint x: 518, startPoint y: 420, endPoint x: 598, endPoint y: 420, distance: 79.5
click at [596, 420] on dd "P-1054311" at bounding box center [576, 422] width 132 height 12
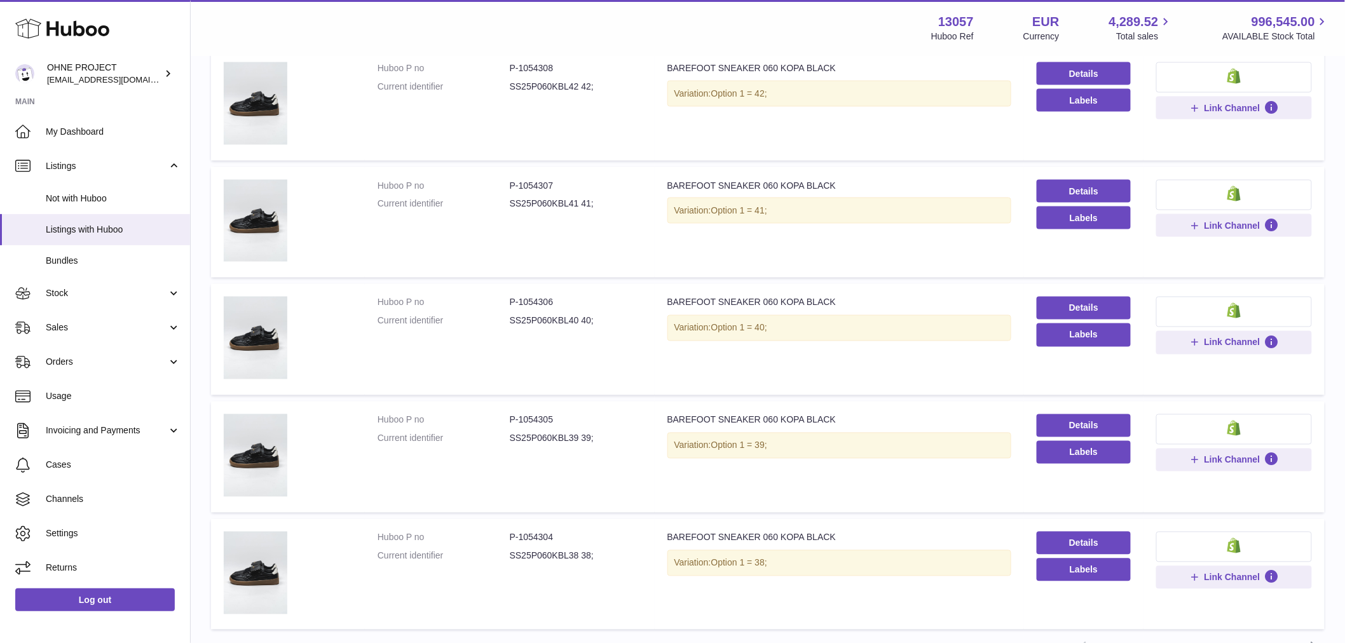
scroll to position [886, 0]
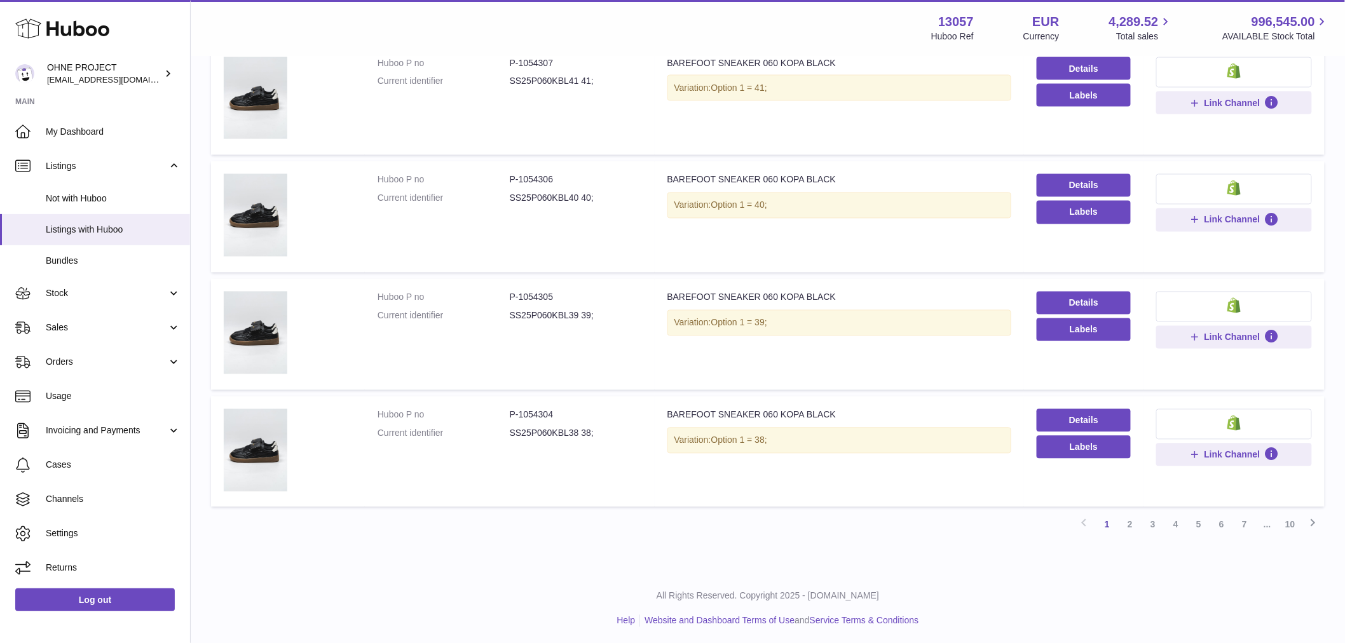
click at [519, 411] on dd "P-1054304" at bounding box center [576, 415] width 132 height 12
drag, startPoint x: 517, startPoint y: 411, endPoint x: 570, endPoint y: 407, distance: 53.0
click at [570, 409] on dd "P-1054304" at bounding box center [576, 415] width 132 height 12
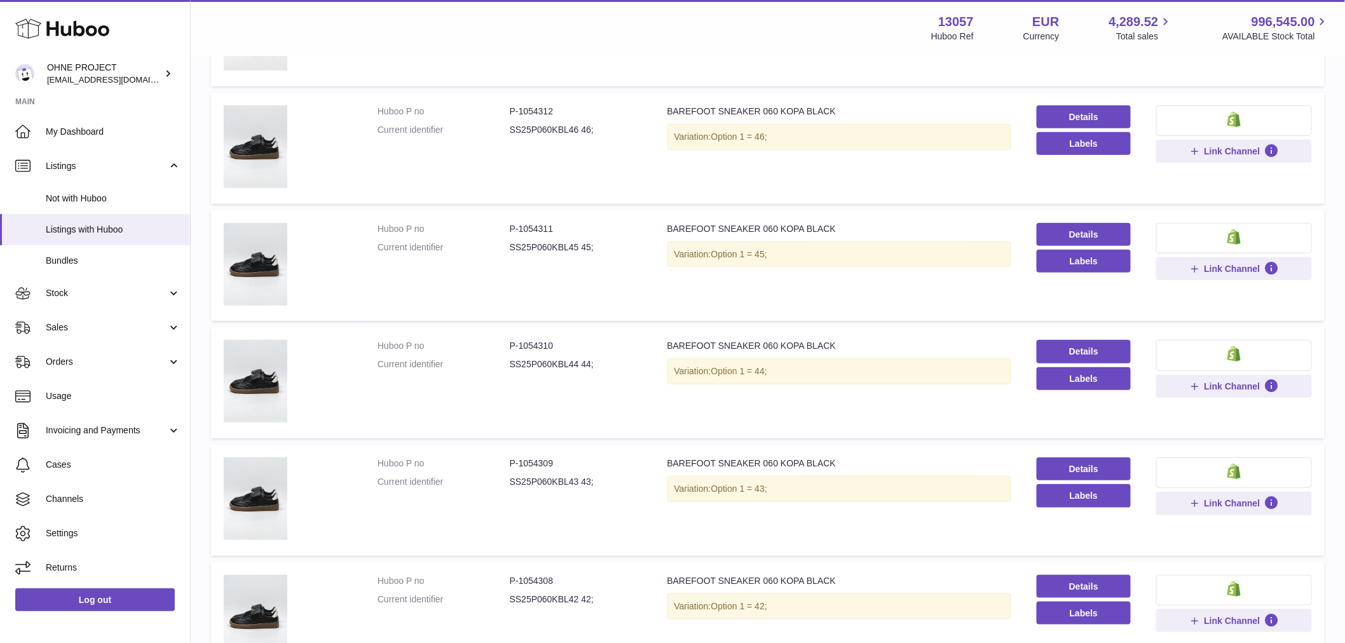
scroll to position [0, 0]
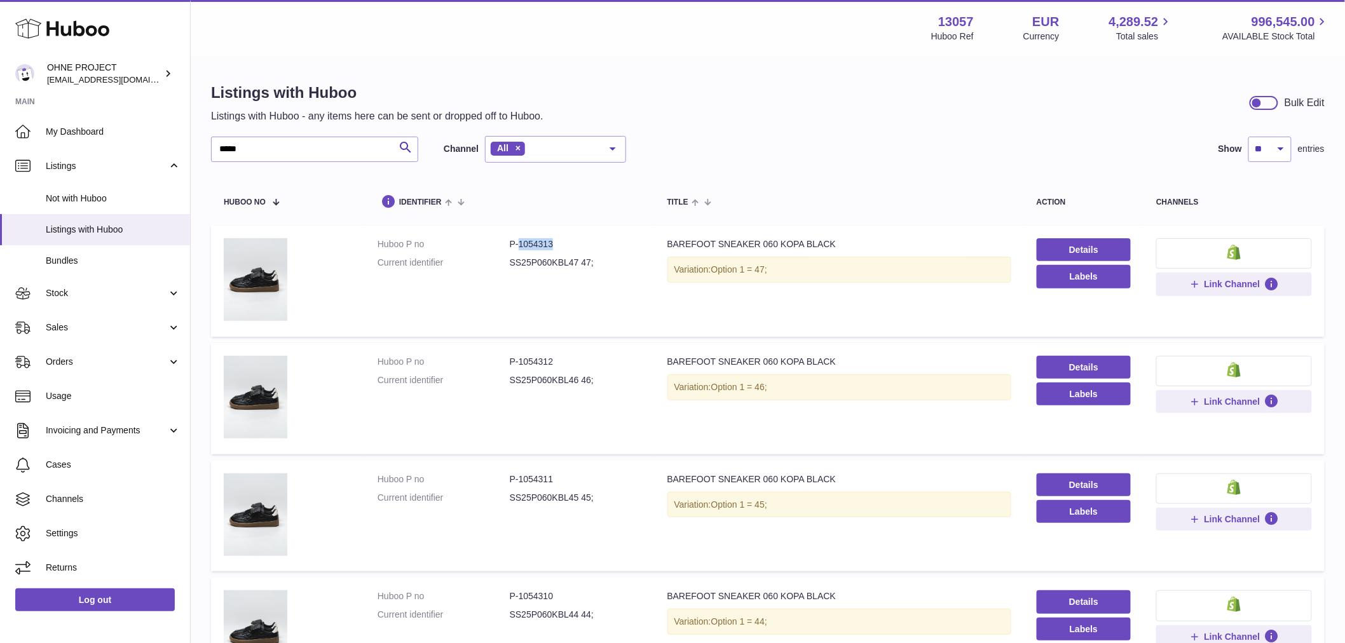
drag, startPoint x: 516, startPoint y: 242, endPoint x: 572, endPoint y: 242, distance: 55.9
click at [571, 242] on dd "P-1054313" at bounding box center [576, 244] width 132 height 12
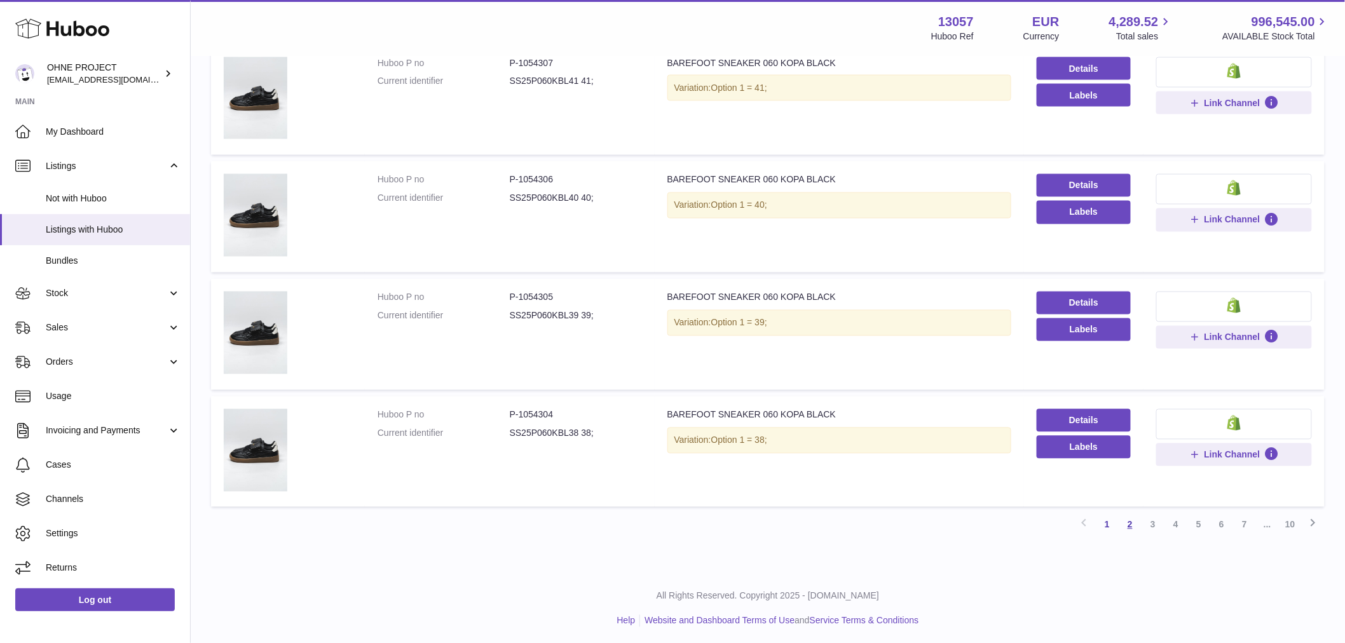
click at [1130, 522] on link "2" at bounding box center [1130, 525] width 23 height 23
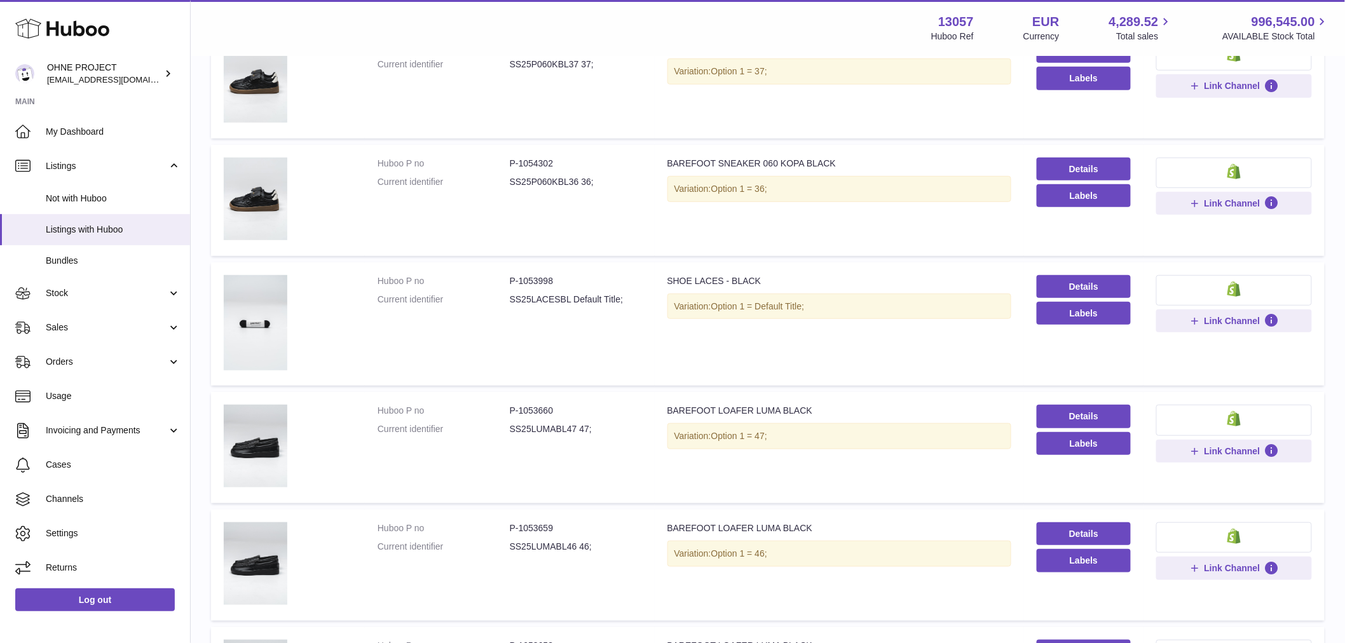
scroll to position [128, 0]
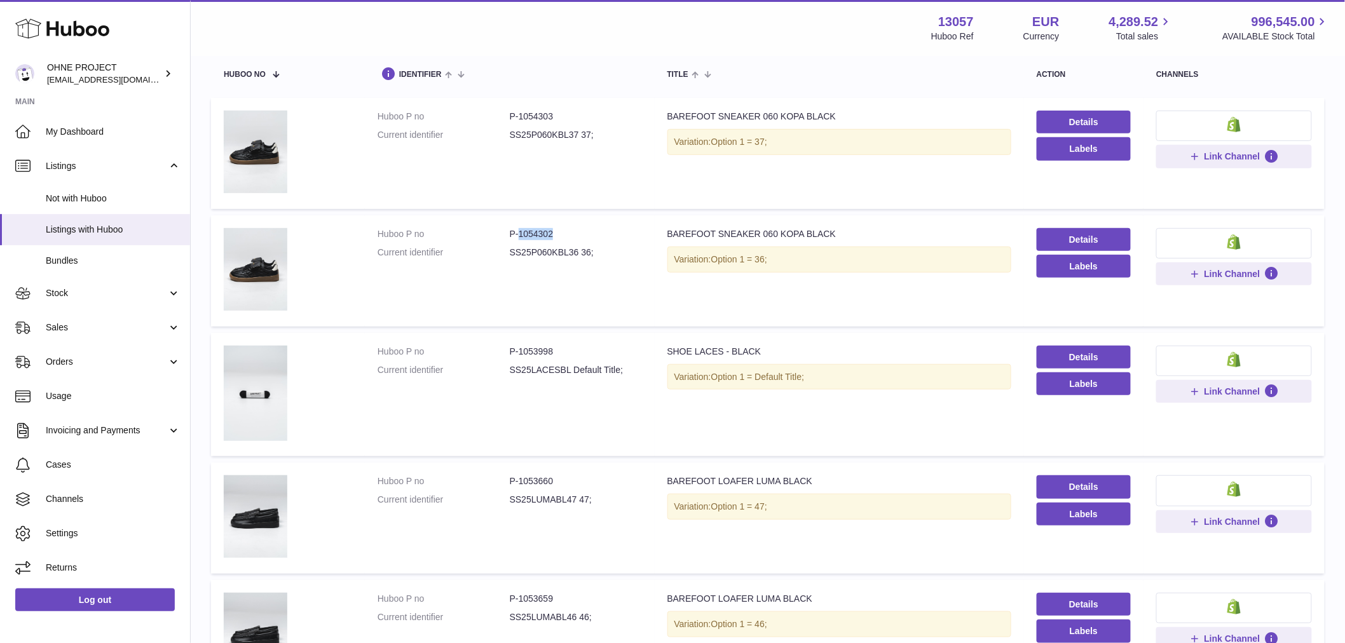
drag, startPoint x: 517, startPoint y: 231, endPoint x: 582, endPoint y: 234, distance: 64.9
click at [578, 231] on dd "P-1054302" at bounding box center [576, 234] width 132 height 12
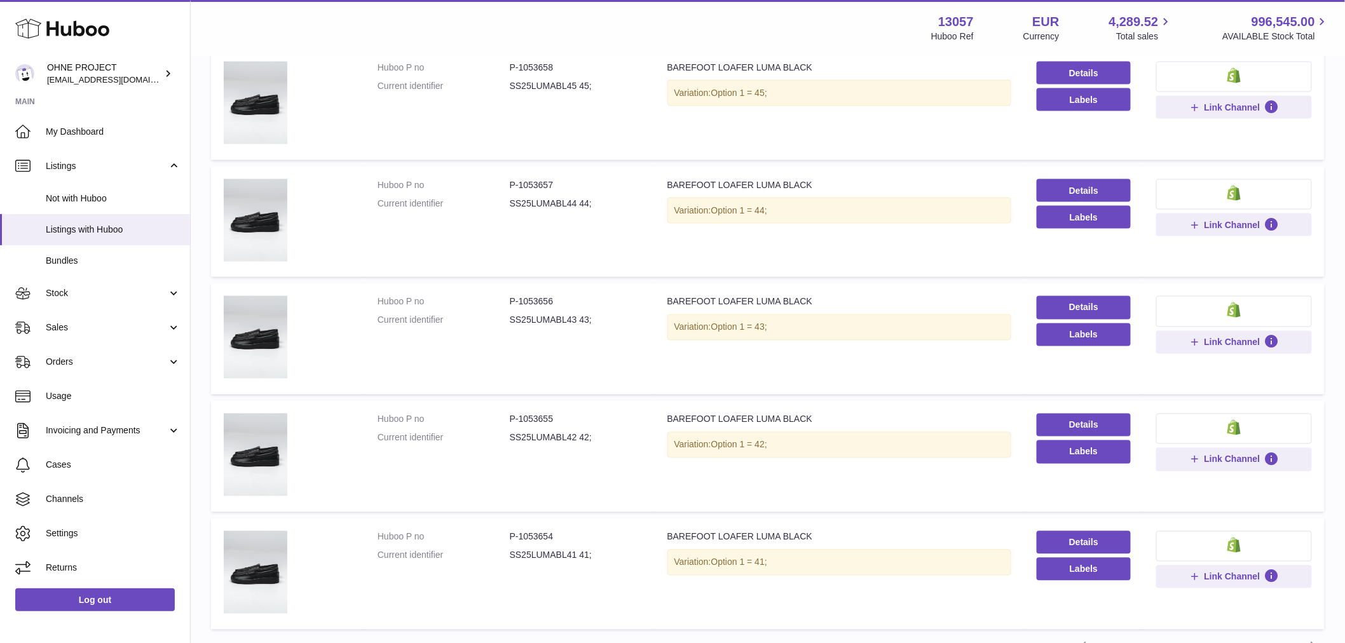
scroll to position [899, 0]
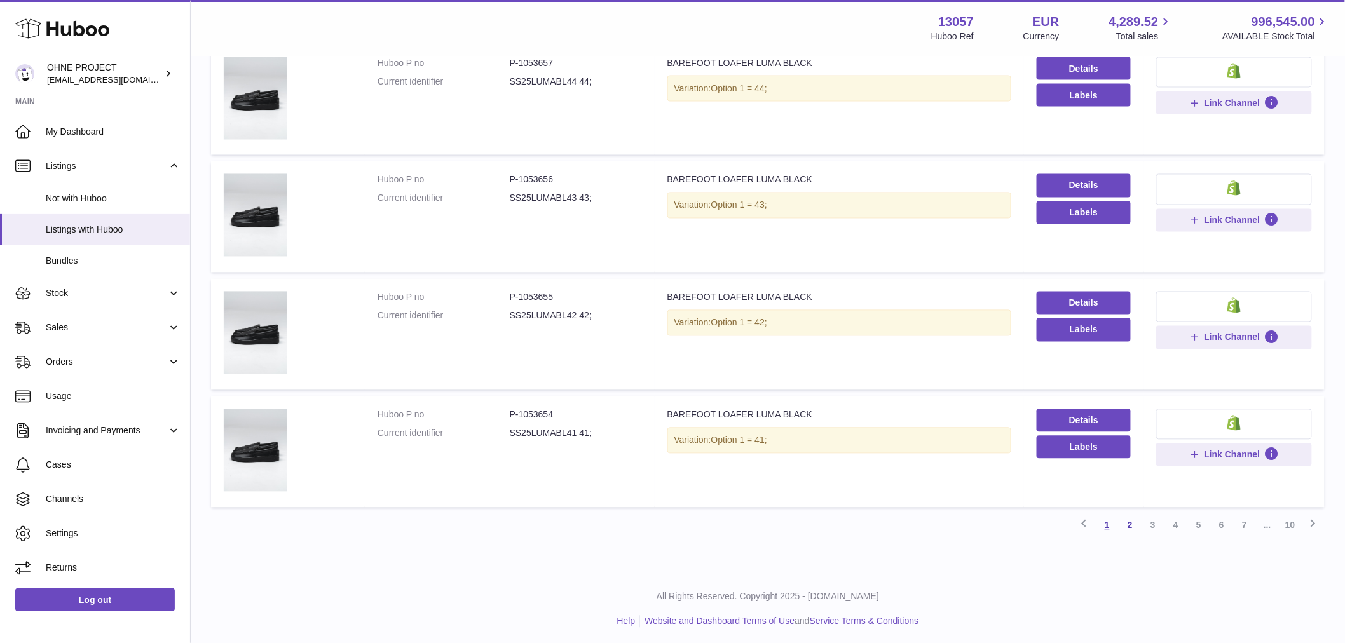
click at [1110, 526] on link "1" at bounding box center [1107, 525] width 23 height 23
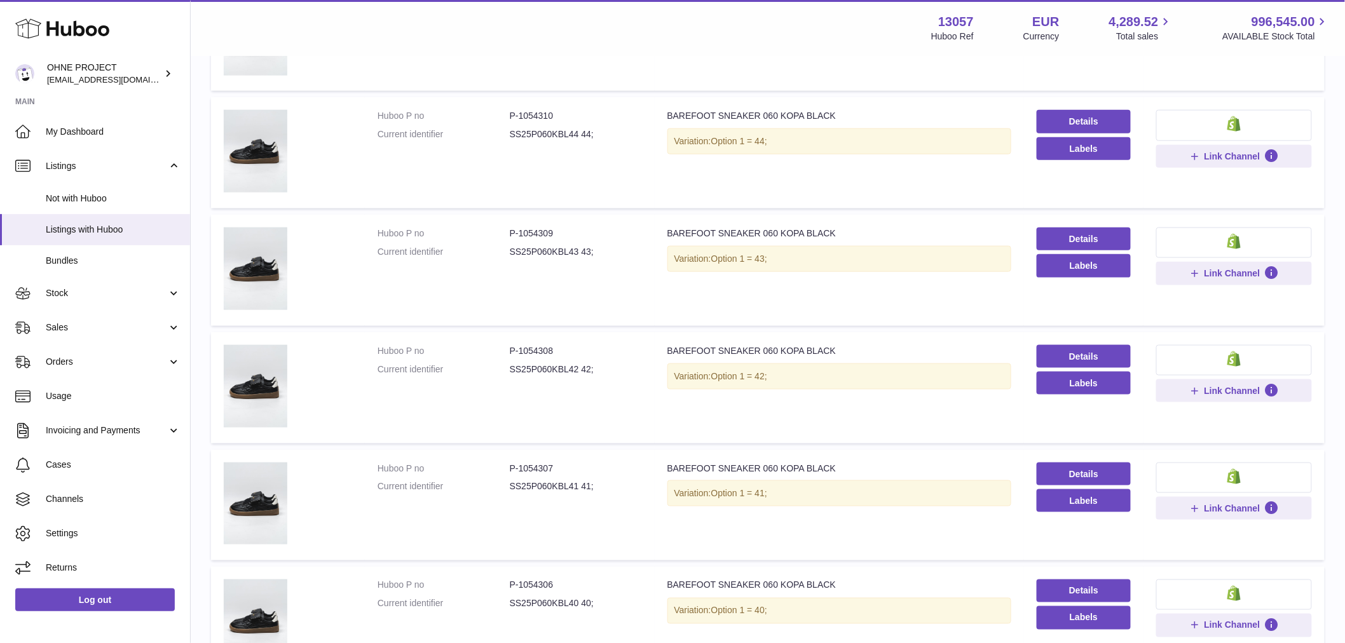
scroll to position [693, 0]
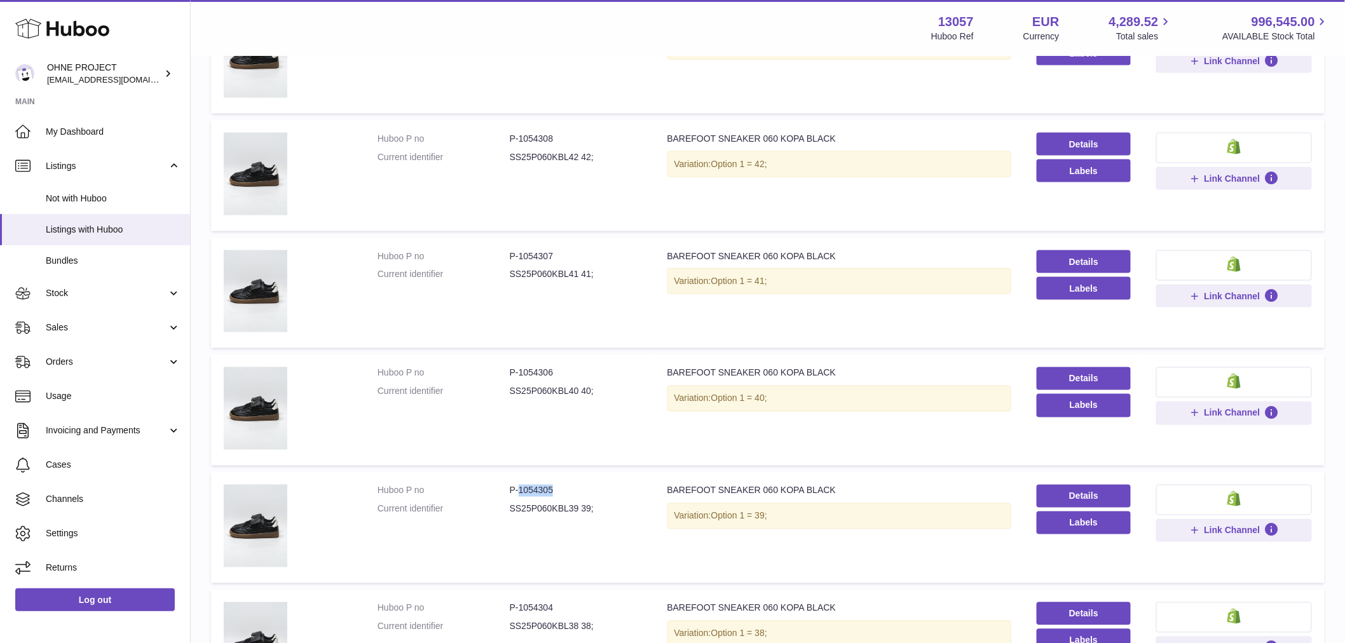
drag, startPoint x: 517, startPoint y: 485, endPoint x: 580, endPoint y: 480, distance: 63.8
click at [577, 485] on dd "P-1054305" at bounding box center [576, 491] width 132 height 12
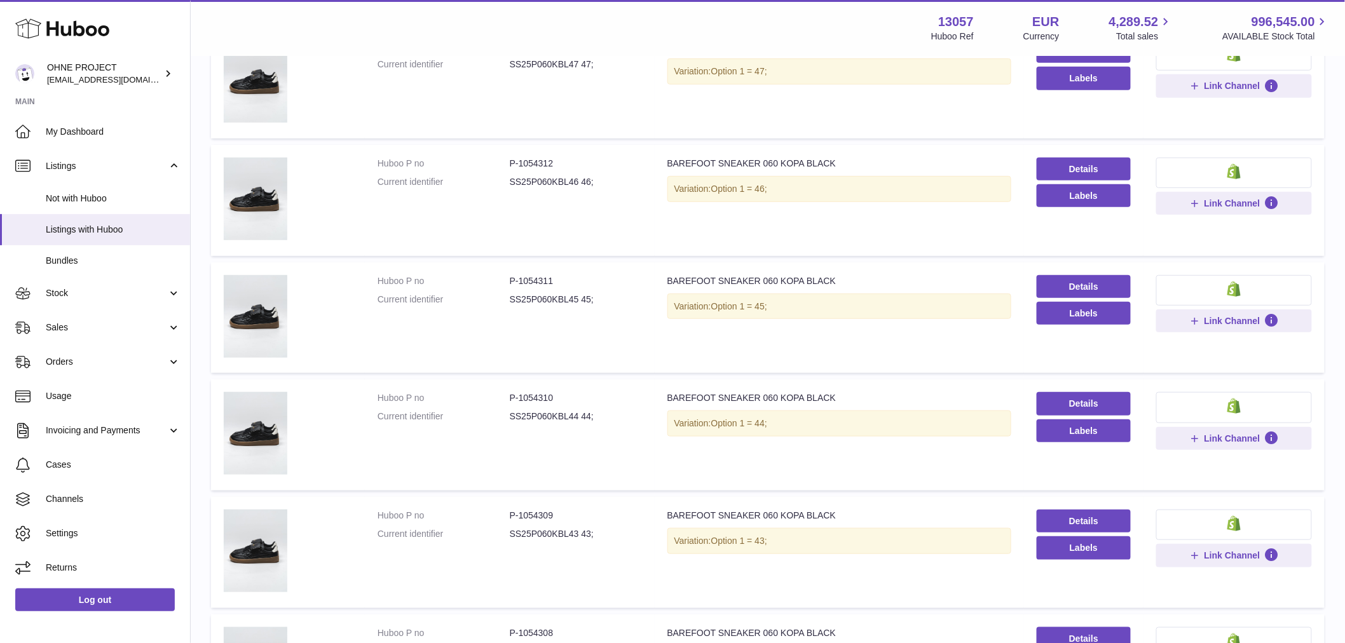
scroll to position [0, 0]
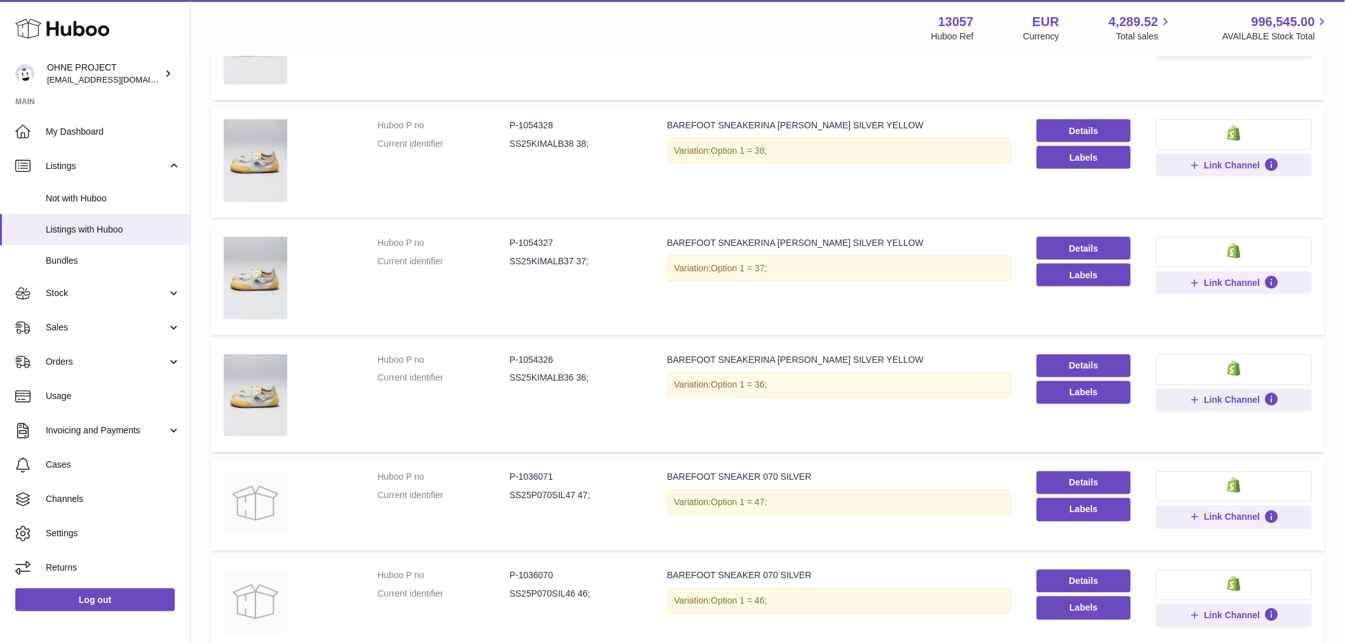
scroll to position [849, 0]
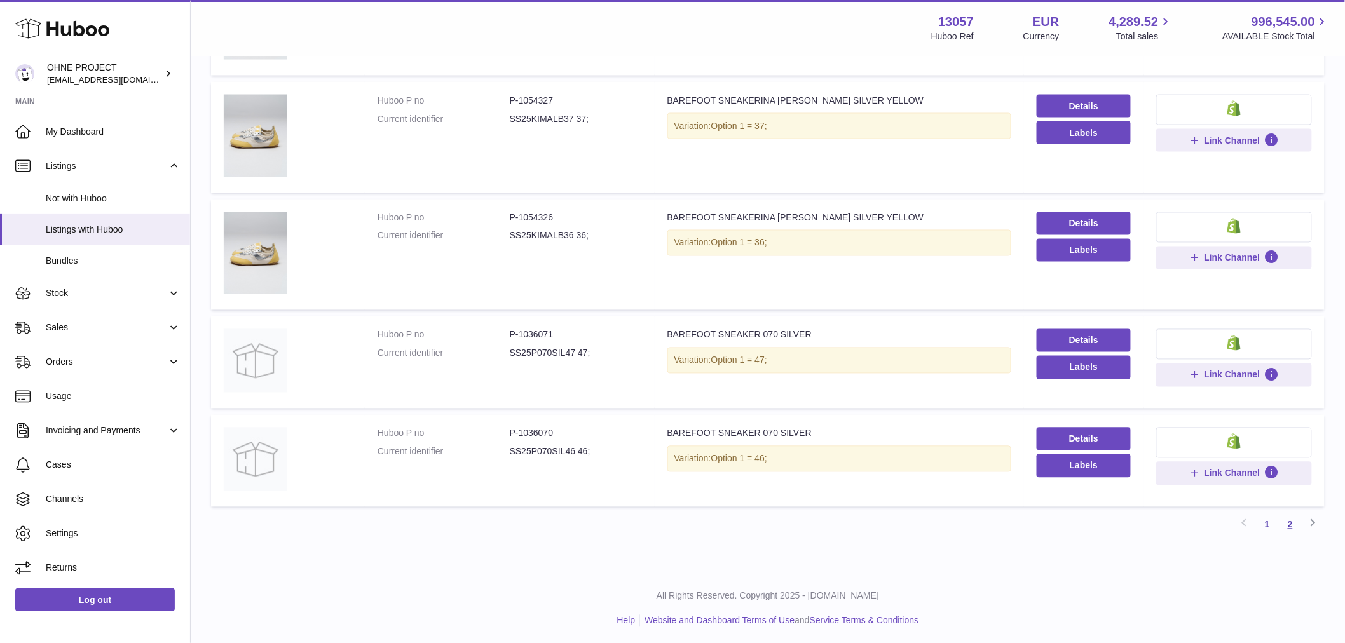
click at [1294, 526] on link "2" at bounding box center [1290, 525] width 23 height 23
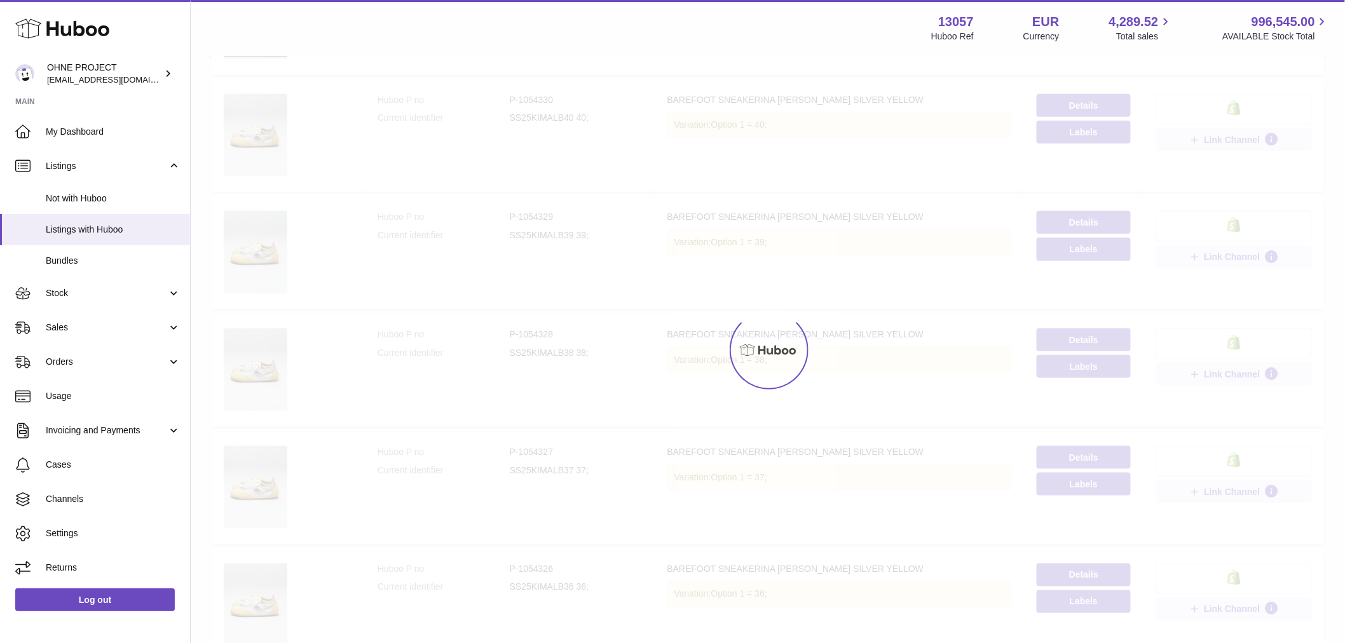
scroll to position [57, 0]
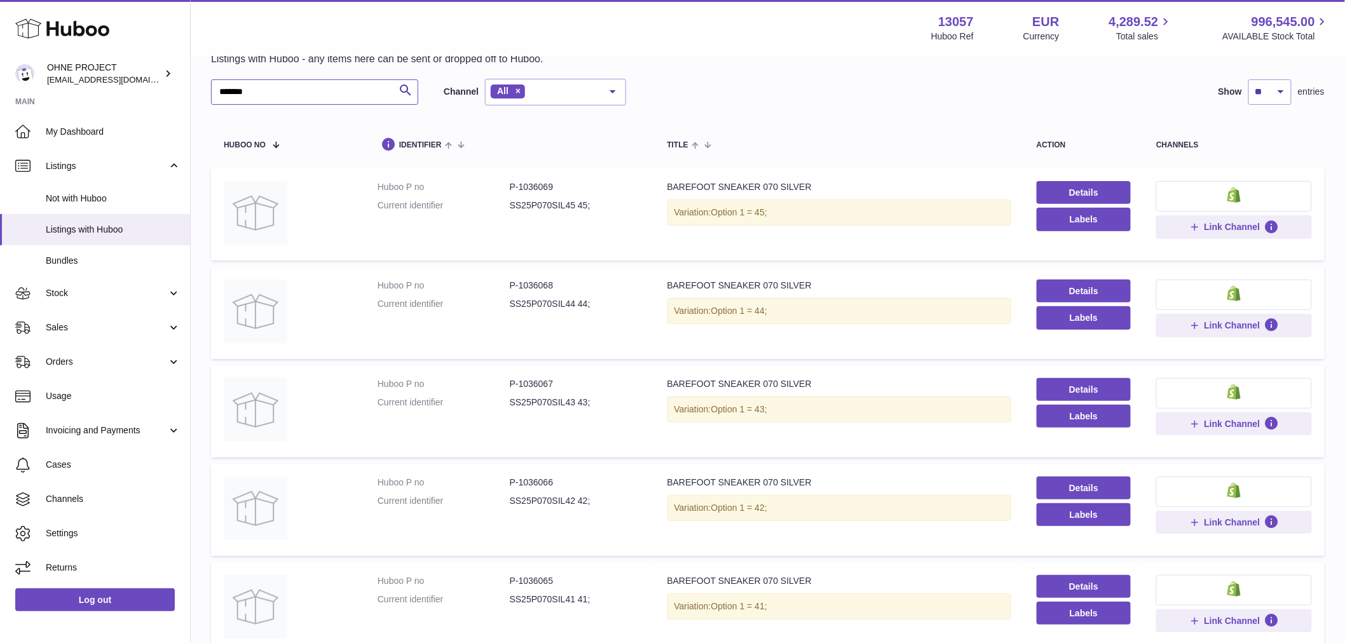
drag, startPoint x: 298, startPoint y: 96, endPoint x: 147, endPoint y: 108, distance: 150.5
click at [170, 103] on div "Huboo OHNE PROJECT [EMAIL_ADDRESS][DOMAIN_NAME] Main My Dashboard Listings Not …" at bounding box center [672, 614] width 1345 height 1343
paste input "**********"
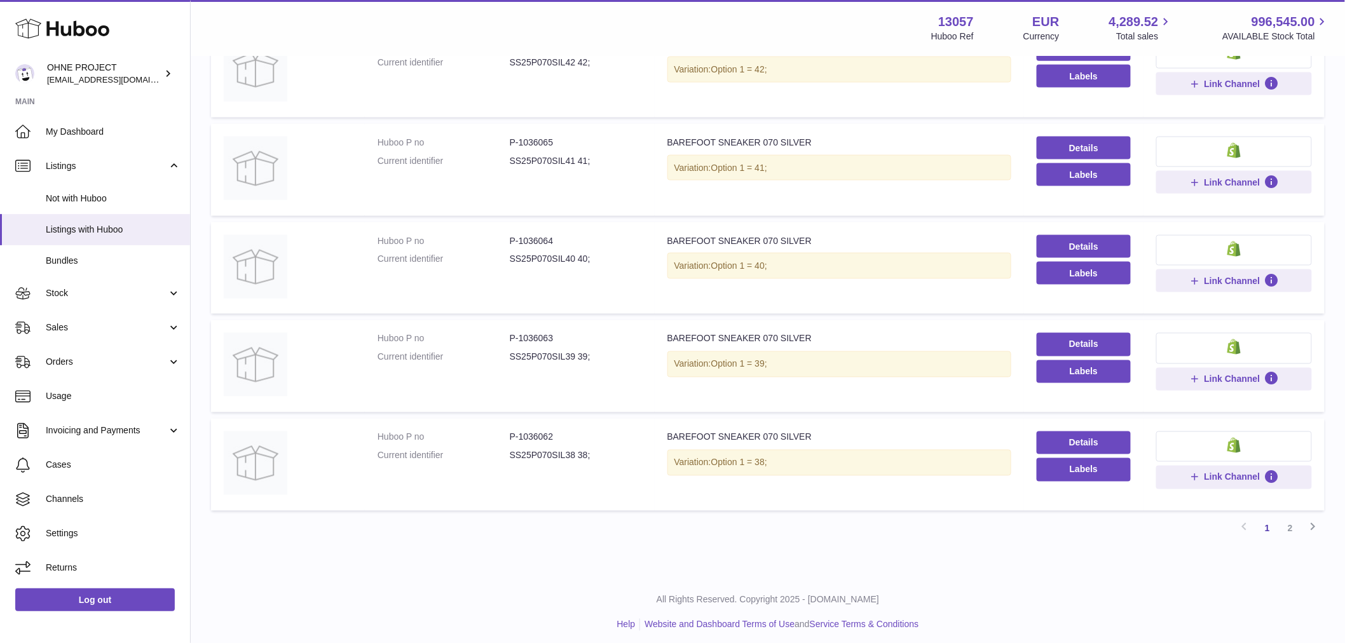
scroll to position [697, 0]
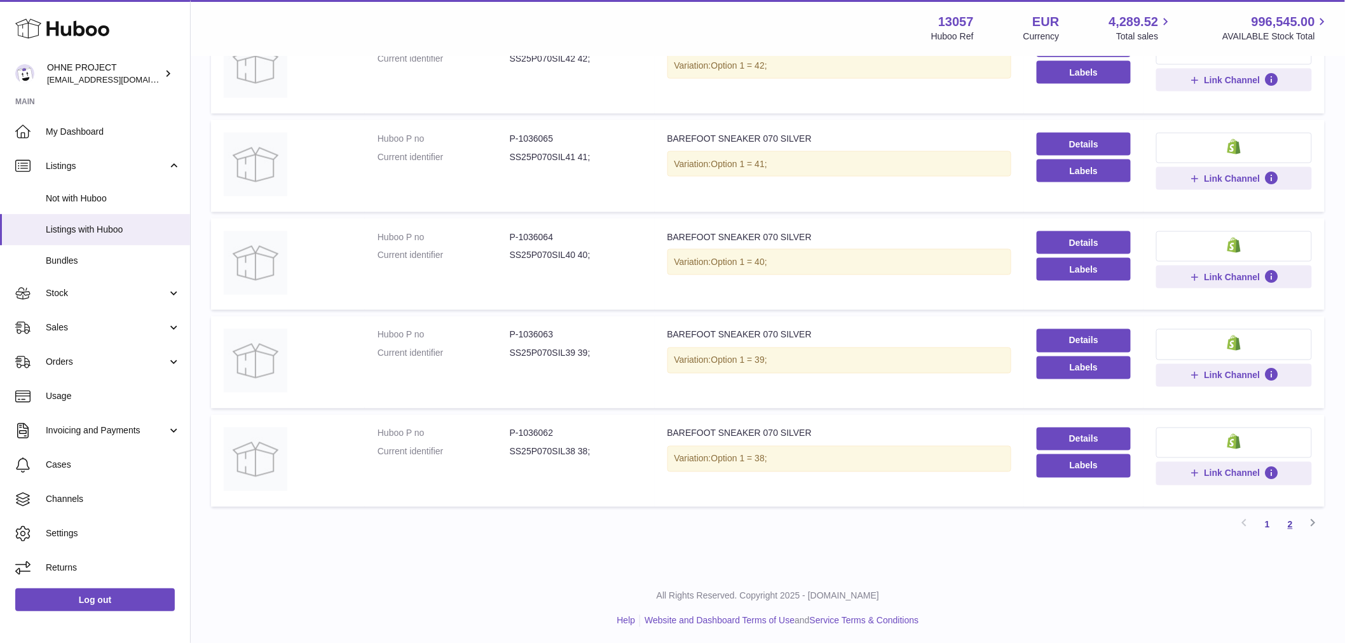
click at [1288, 521] on link "2" at bounding box center [1290, 525] width 23 height 23
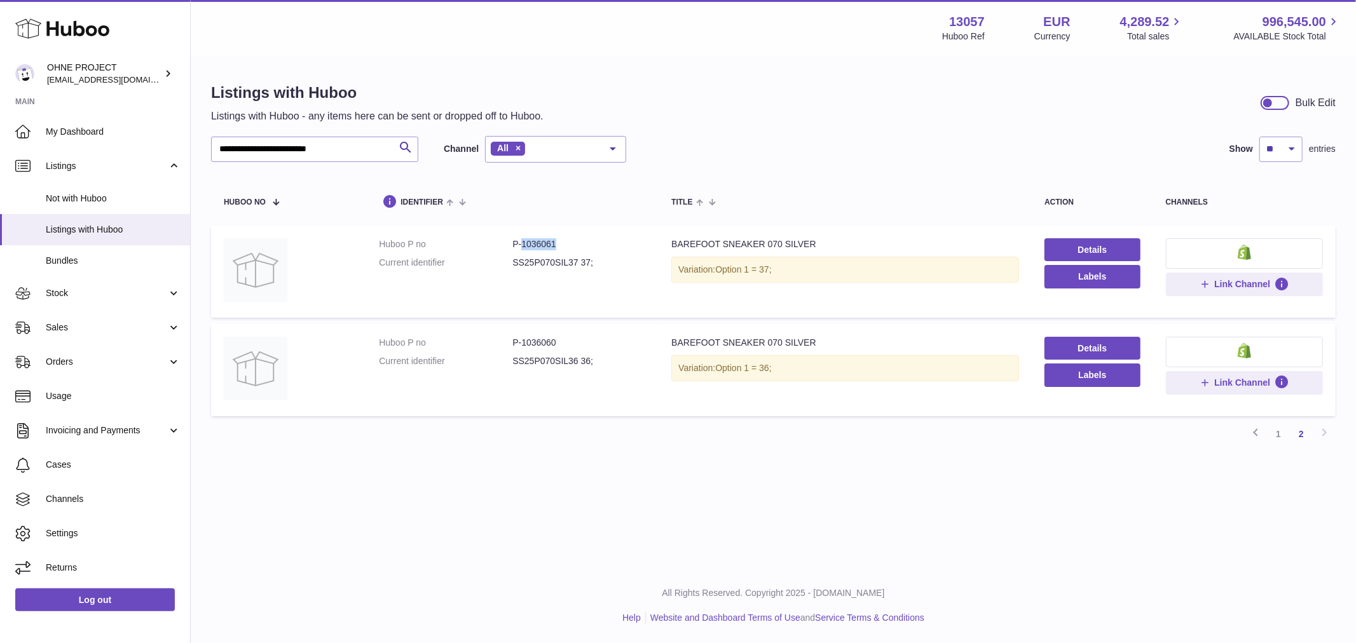
drag, startPoint x: 520, startPoint y: 244, endPoint x: 573, endPoint y: 245, distance: 52.8
click at [573, 245] on dd "P-1036061" at bounding box center [578, 244] width 133 height 12
click at [1278, 437] on link "1" at bounding box center [1278, 434] width 23 height 23
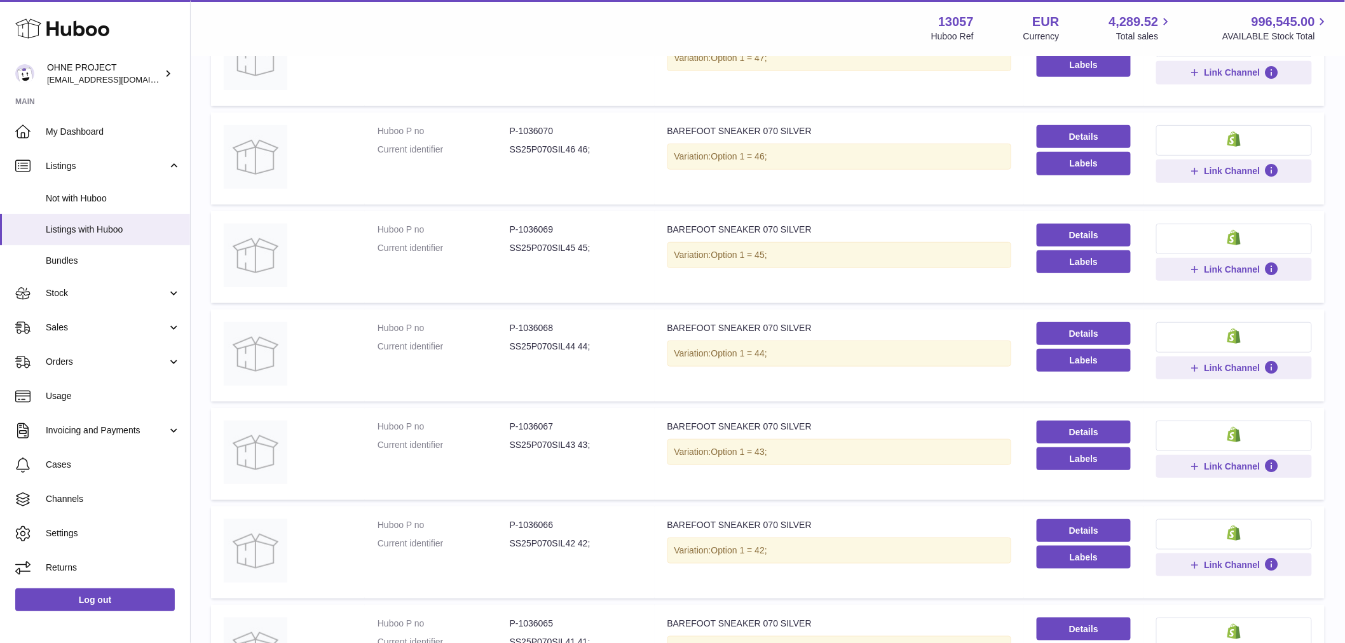
scroll to position [282, 0]
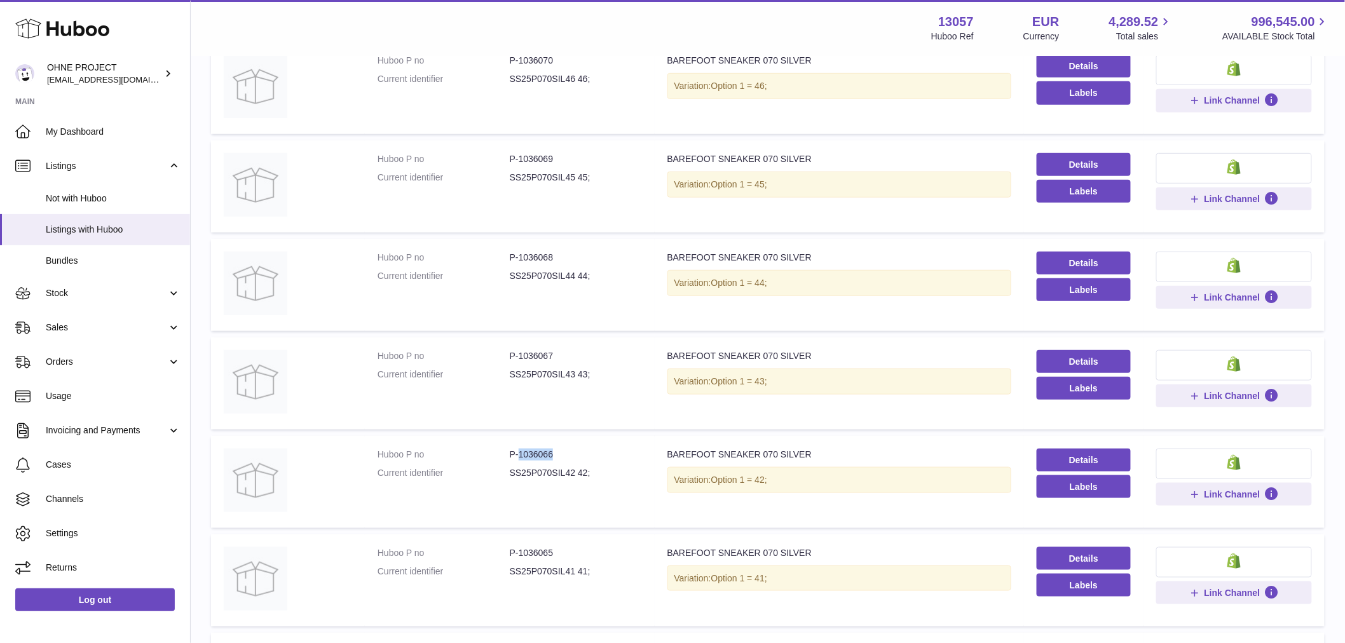
drag, startPoint x: 516, startPoint y: 450, endPoint x: 592, endPoint y: 451, distance: 75.7
click at [586, 453] on dd "P-1036066" at bounding box center [576, 455] width 132 height 12
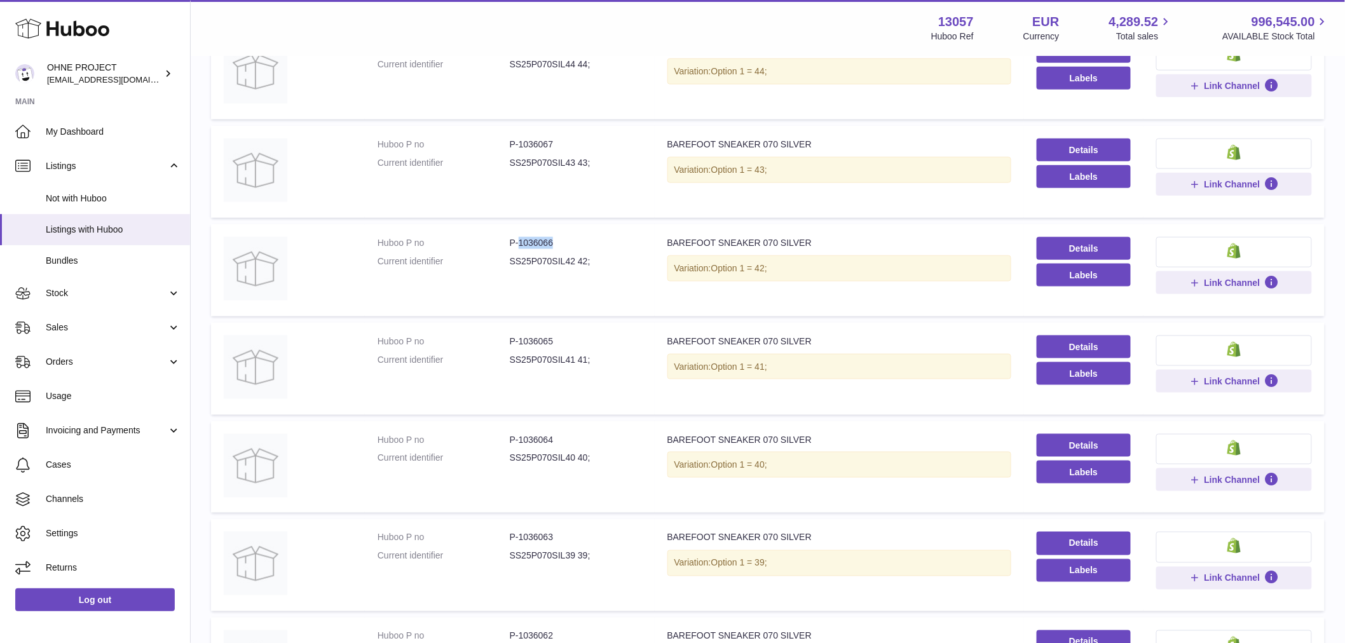
scroll to position [636, 0]
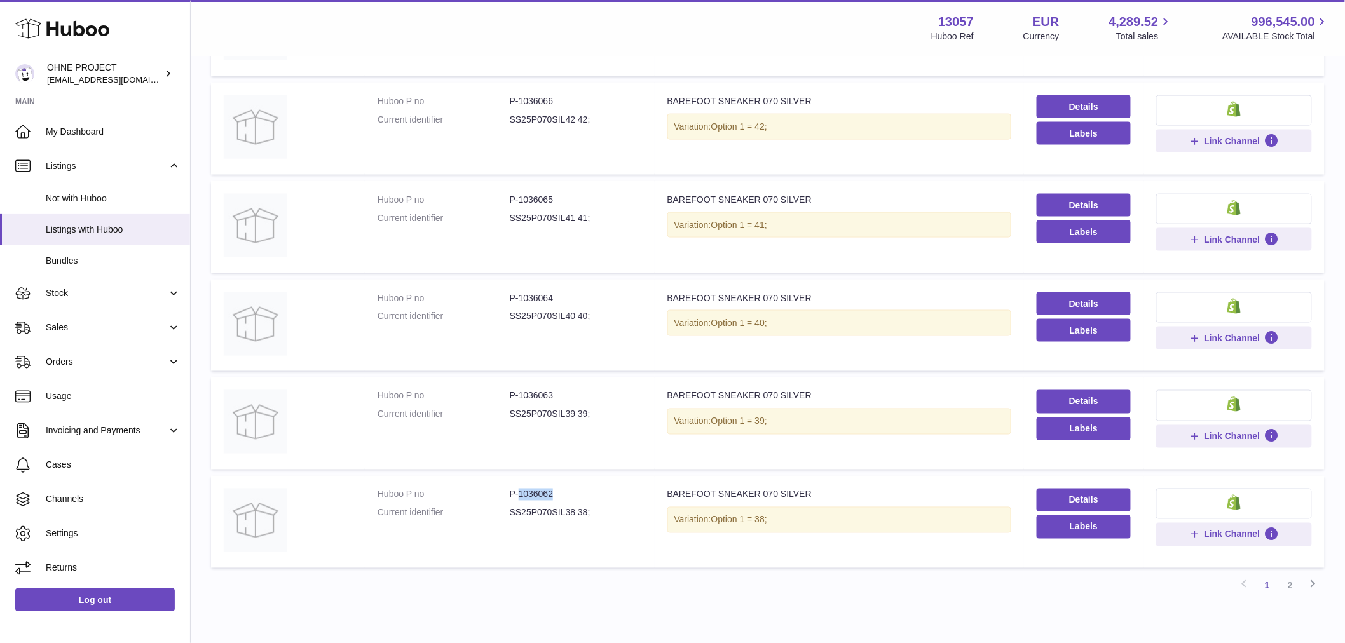
drag, startPoint x: 517, startPoint y: 488, endPoint x: 575, endPoint y: 482, distance: 58.1
click at [573, 483] on td "Huboo P no P-1036062 Current identifier SS25P070SIL38 38;" at bounding box center [510, 522] width 290 height 92
drag, startPoint x: 519, startPoint y: 394, endPoint x: 564, endPoint y: 389, distance: 45.4
click at [564, 390] on dd "P-1036063" at bounding box center [576, 396] width 132 height 12
drag, startPoint x: 517, startPoint y: 390, endPoint x: 571, endPoint y: 390, distance: 54.0
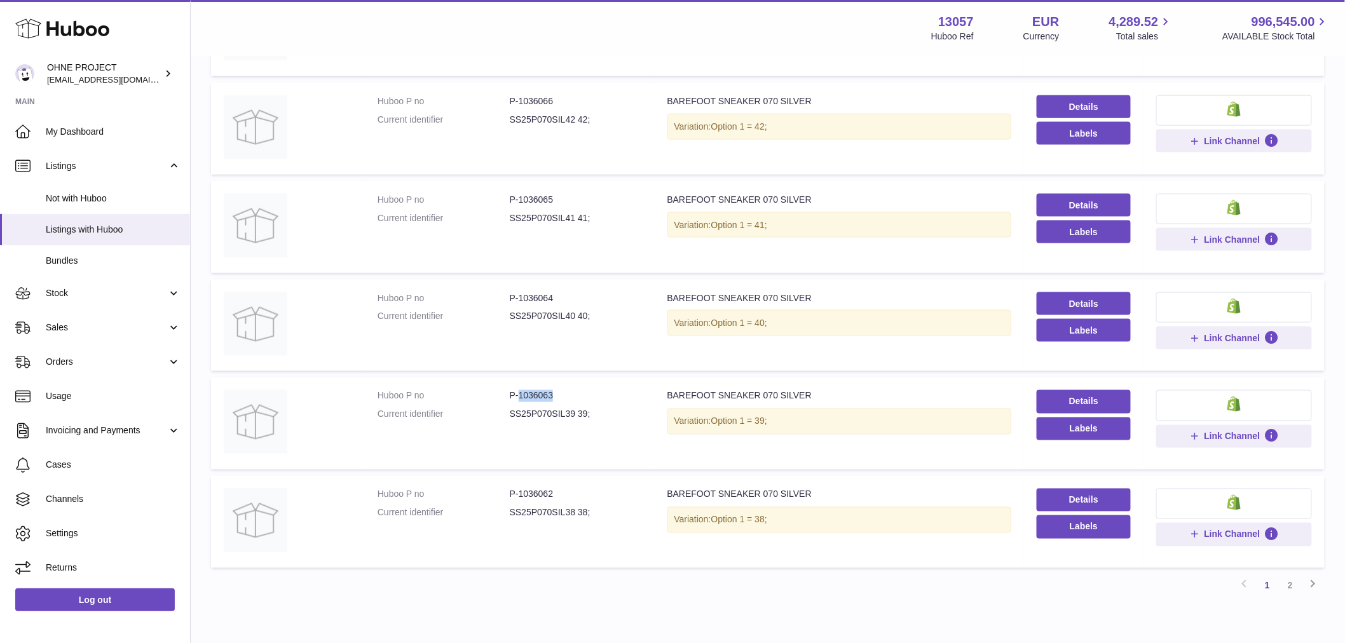
click at [571, 390] on dd "P-1036063" at bounding box center [576, 396] width 132 height 12
drag, startPoint x: 517, startPoint y: 290, endPoint x: 587, endPoint y: 294, distance: 70.1
click at [587, 294] on dd "P-1036064" at bounding box center [576, 298] width 132 height 12
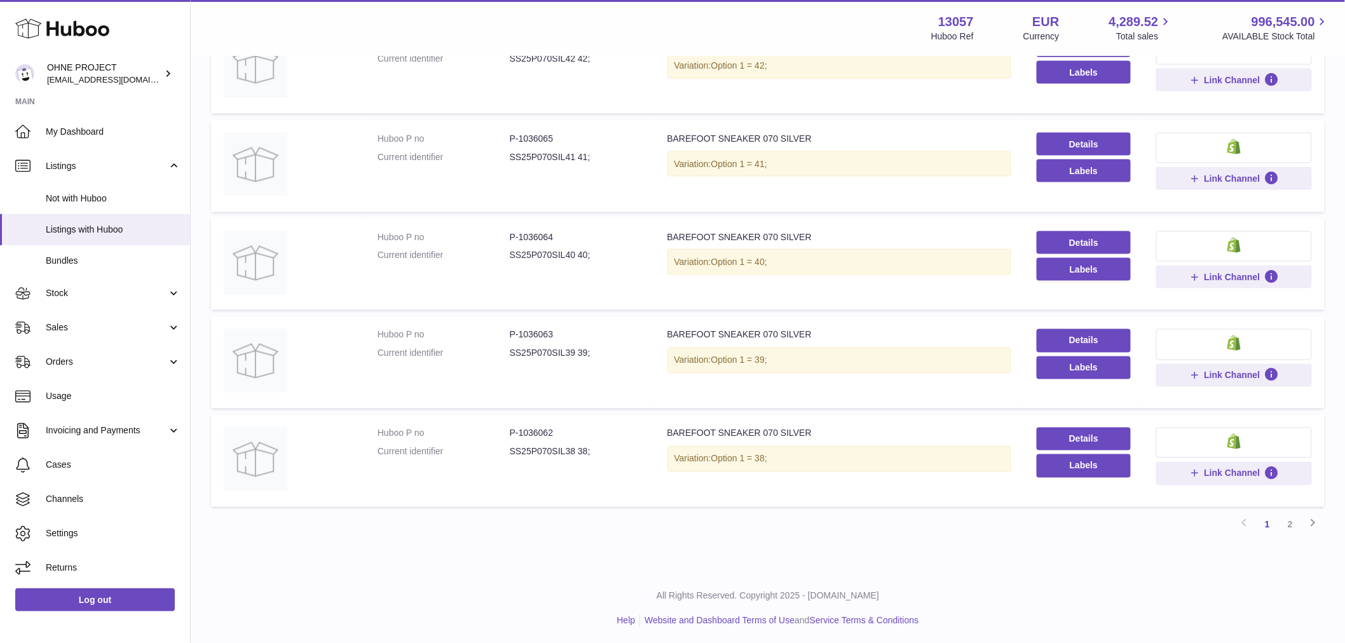
click at [1290, 519] on link "2" at bounding box center [1290, 525] width 23 height 23
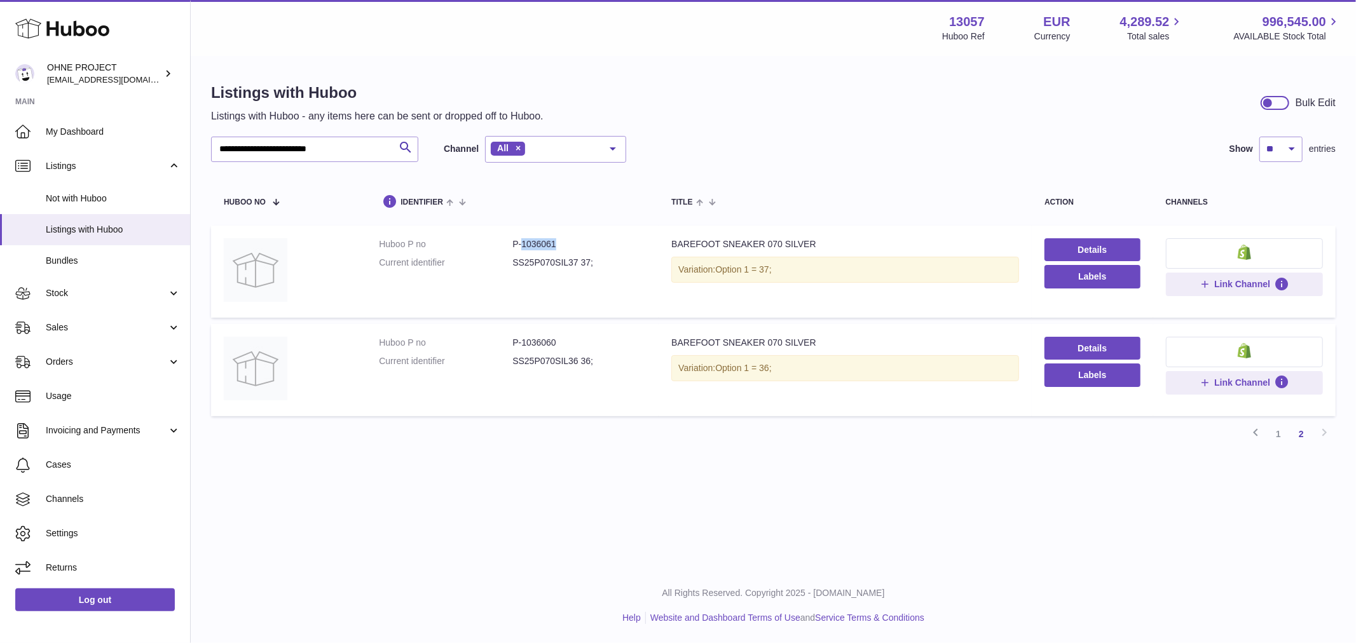
drag, startPoint x: 520, startPoint y: 244, endPoint x: 587, endPoint y: 244, distance: 67.4
click at [587, 244] on dd "P-1036061" at bounding box center [578, 244] width 133 height 12
drag, startPoint x: 521, startPoint y: 338, endPoint x: 598, endPoint y: 338, distance: 76.9
click at [598, 338] on dd "P-1036060" at bounding box center [578, 343] width 133 height 12
click at [1278, 432] on link "1" at bounding box center [1278, 434] width 23 height 23
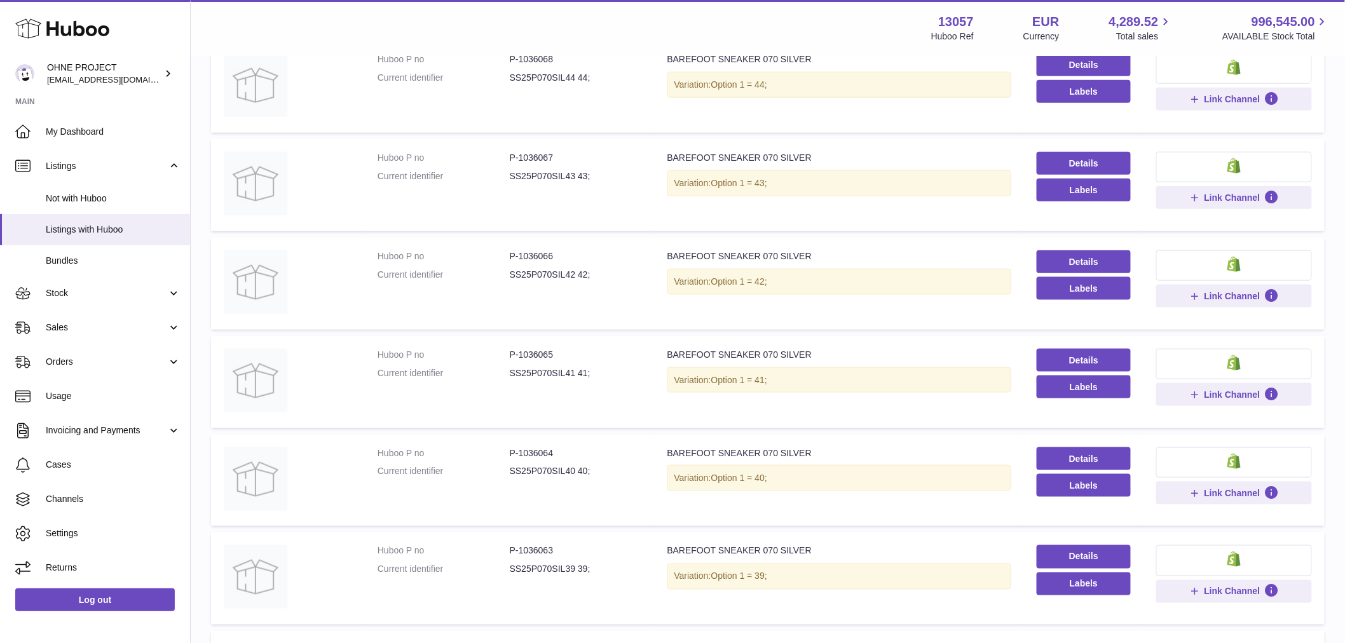
scroll to position [622, 0]
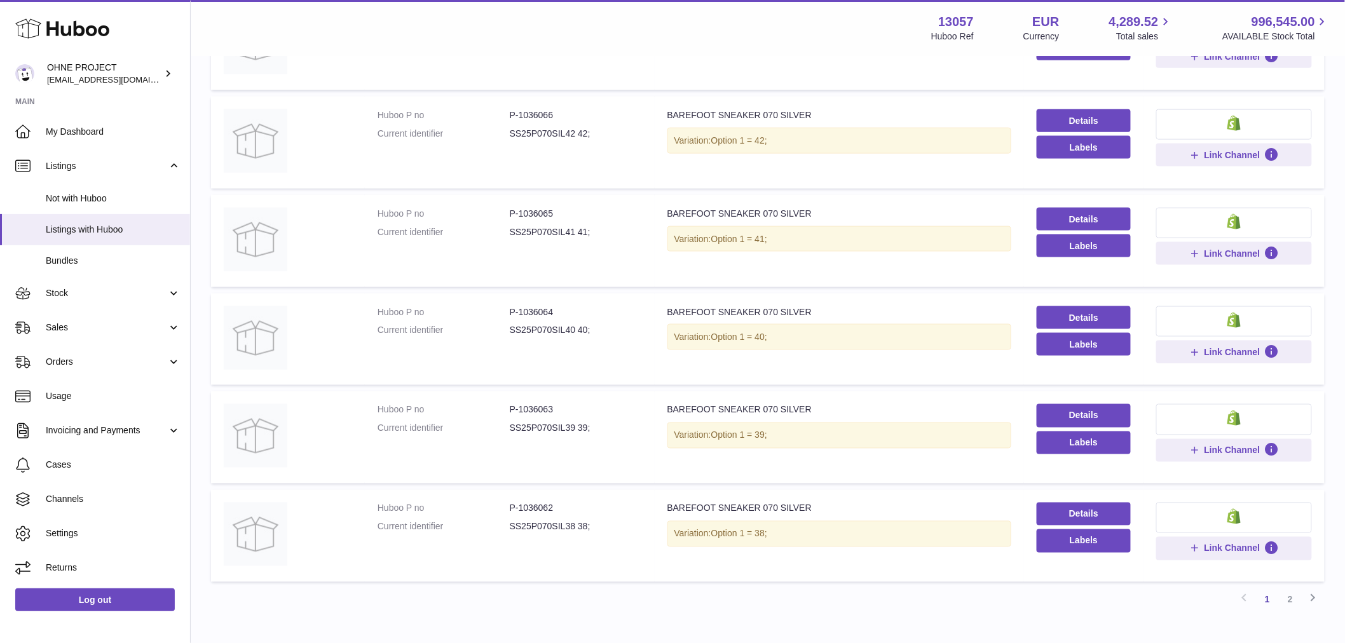
click at [518, 210] on dd "P-1036065" at bounding box center [576, 214] width 132 height 12
drag, startPoint x: 516, startPoint y: 210, endPoint x: 575, endPoint y: 202, distance: 59.7
click at [575, 202] on td "Huboo P no P-1036065 Current identifier SS25P070SIL41 41;" at bounding box center [510, 241] width 290 height 92
drag, startPoint x: 516, startPoint y: 107, endPoint x: 591, endPoint y: 104, distance: 75.1
click at [590, 104] on td "Huboo P no P-1036066 Current identifier SS25P070SIL42 42;" at bounding box center [510, 143] width 290 height 92
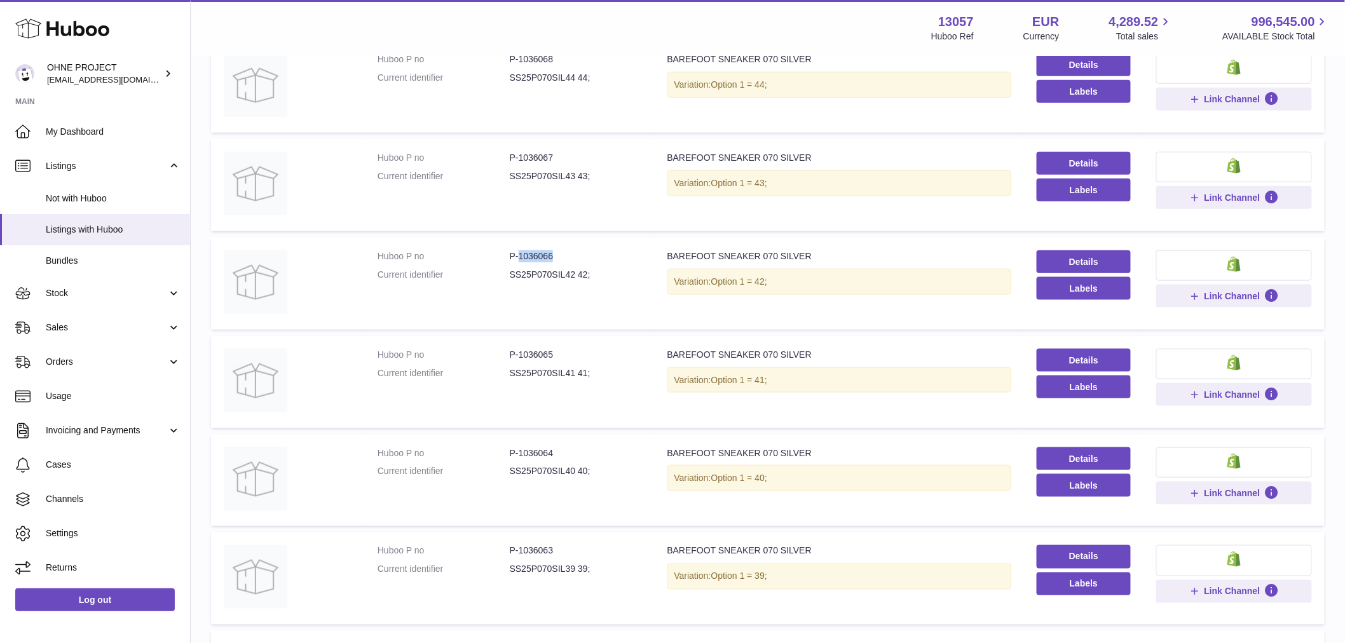
scroll to position [269, 0]
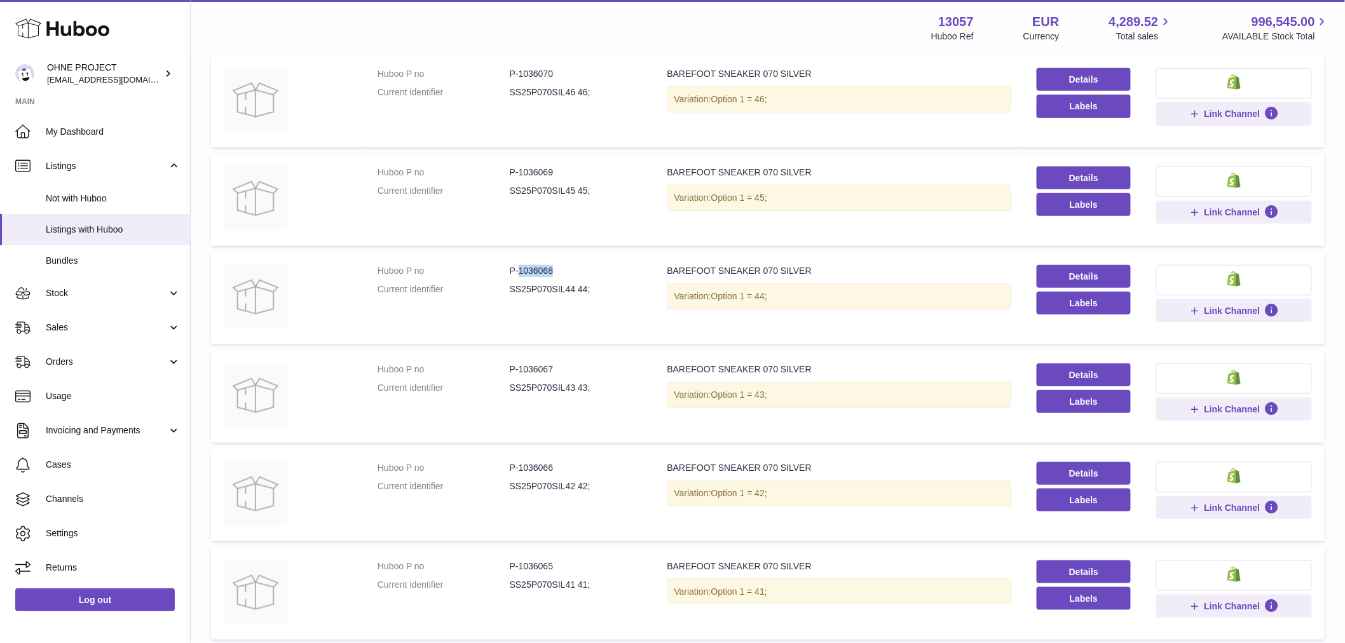
drag, startPoint x: 517, startPoint y: 265, endPoint x: 583, endPoint y: 266, distance: 66.1
click at [582, 266] on dd "P-1036068" at bounding box center [576, 271] width 132 height 12
drag, startPoint x: 515, startPoint y: 369, endPoint x: 579, endPoint y: 371, distance: 64.3
click at [579, 371] on dd "P-1036067" at bounding box center [576, 370] width 132 height 12
click at [580, 371] on dd "P-1036067" at bounding box center [576, 370] width 132 height 12
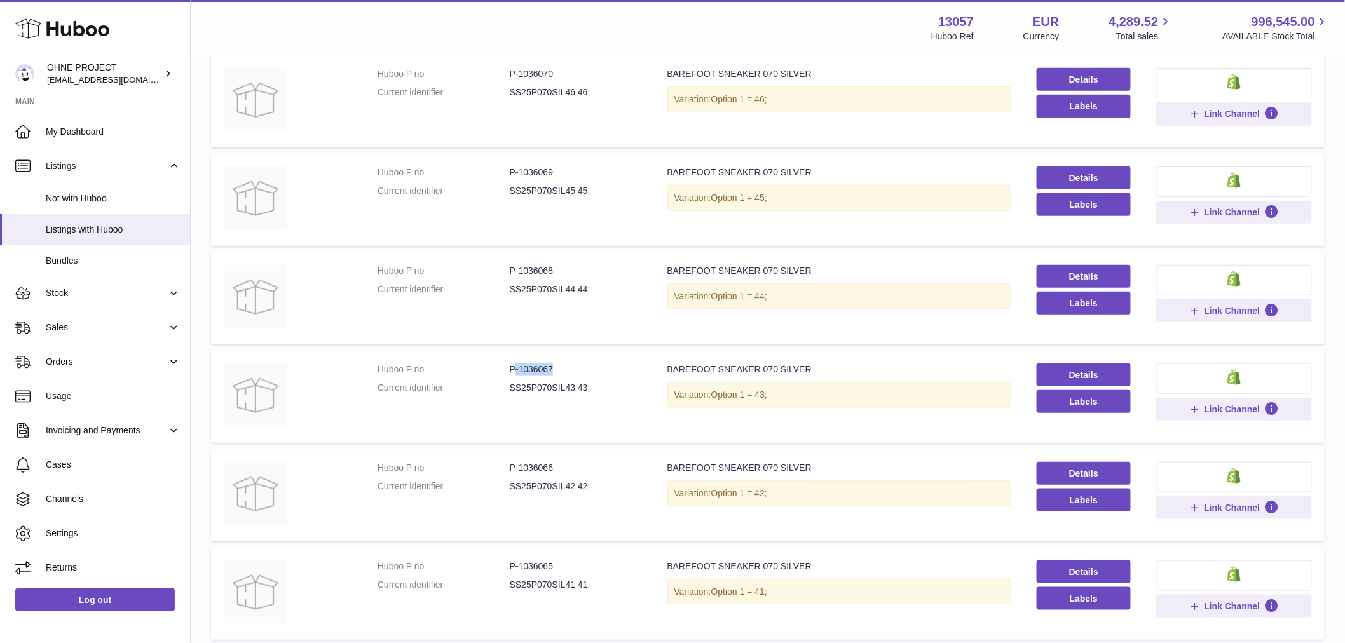
click at [566, 366] on dd "P-1036067" at bounding box center [576, 370] width 132 height 12
drag, startPoint x: 559, startPoint y: 366, endPoint x: 517, endPoint y: 371, distance: 42.2
click at [517, 371] on dd "P-1036067" at bounding box center [576, 370] width 132 height 12
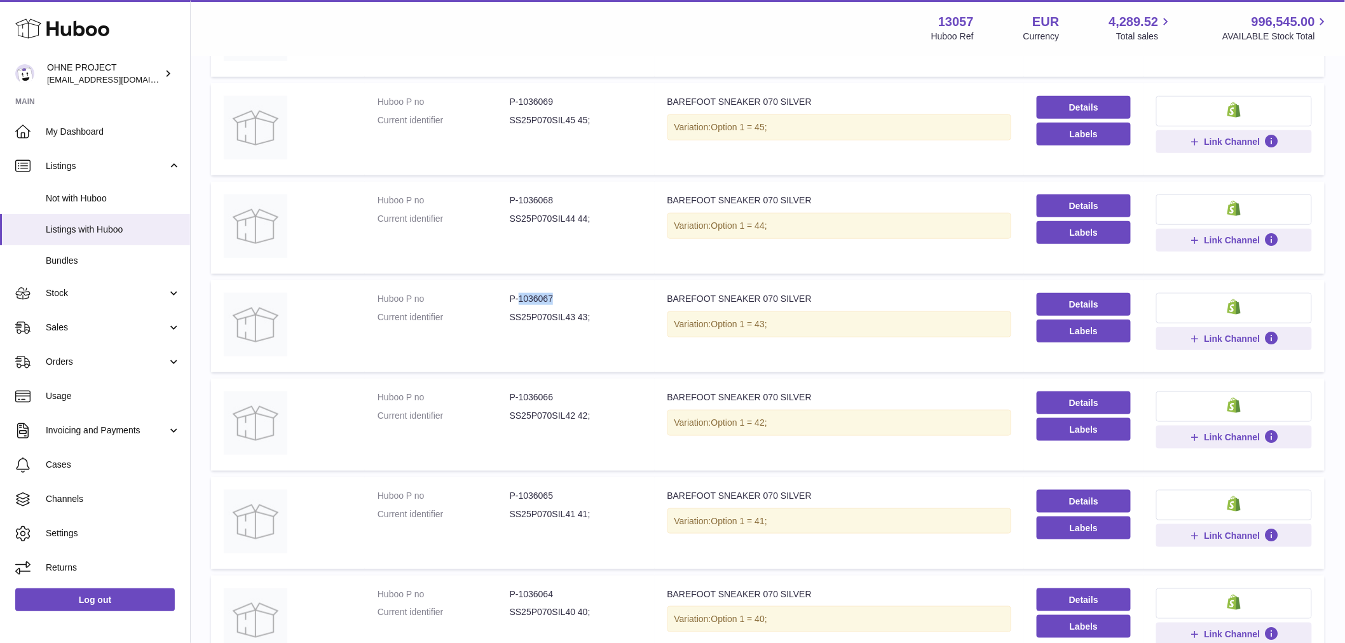
scroll to position [198, 0]
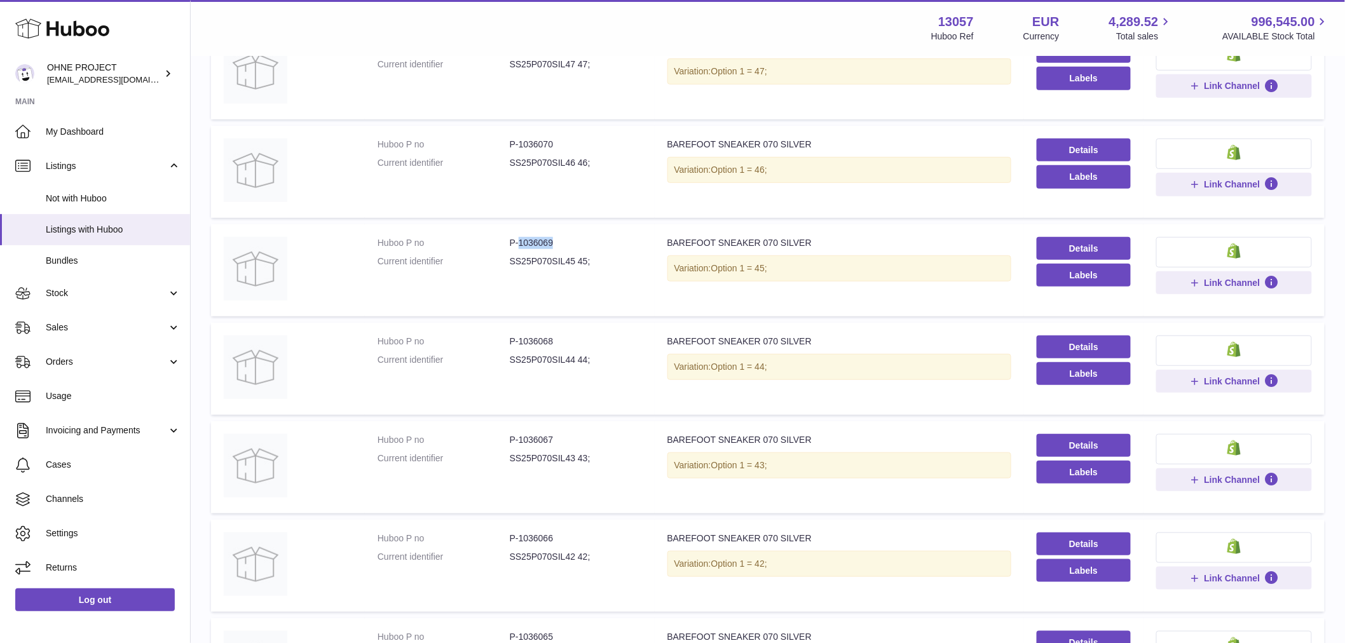
drag, startPoint x: 517, startPoint y: 238, endPoint x: 582, endPoint y: 238, distance: 65.5
click at [582, 238] on dd "P-1036069" at bounding box center [576, 243] width 132 height 12
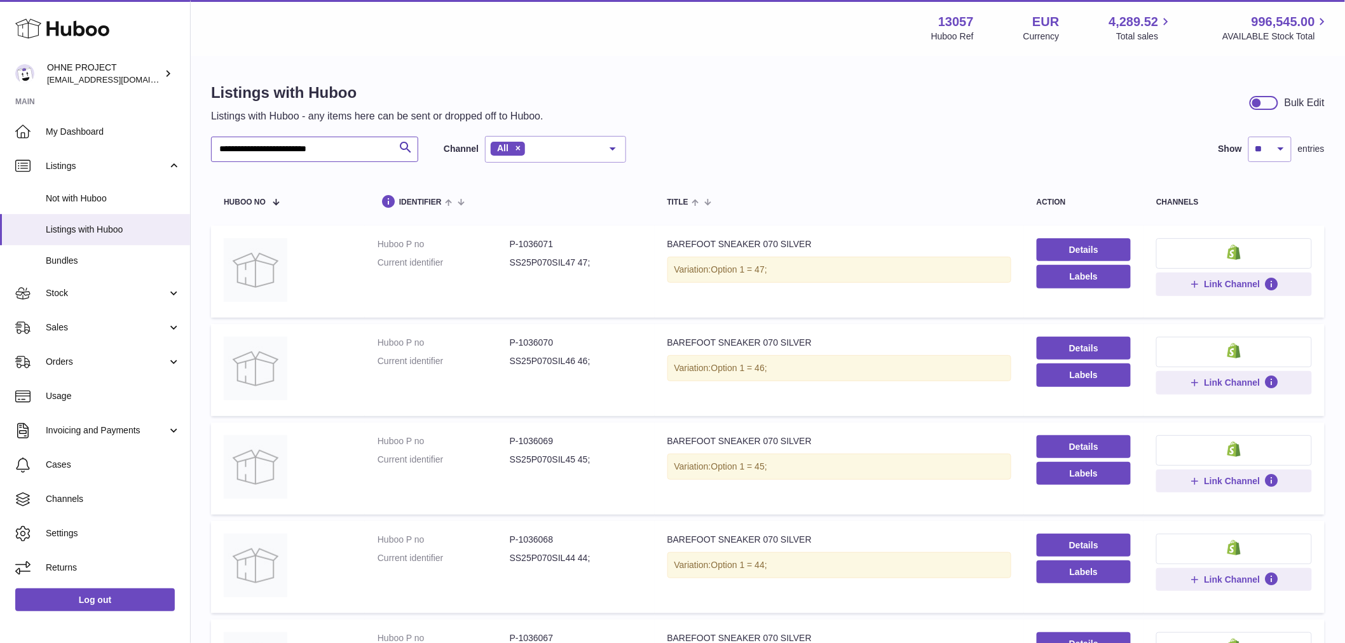
drag, startPoint x: 327, startPoint y: 149, endPoint x: 219, endPoint y: 144, distance: 108.2
click at [237, 144] on input "**********" at bounding box center [314, 149] width 207 height 25
type input "*"
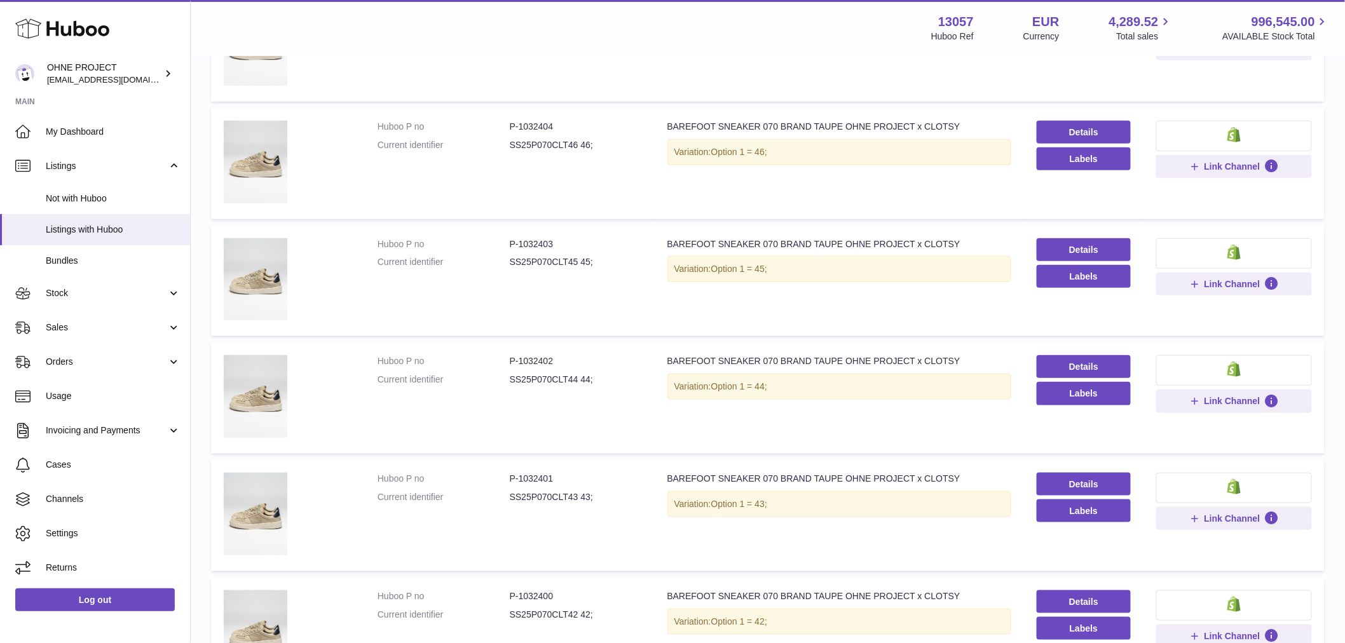
scroll to position [494, 0]
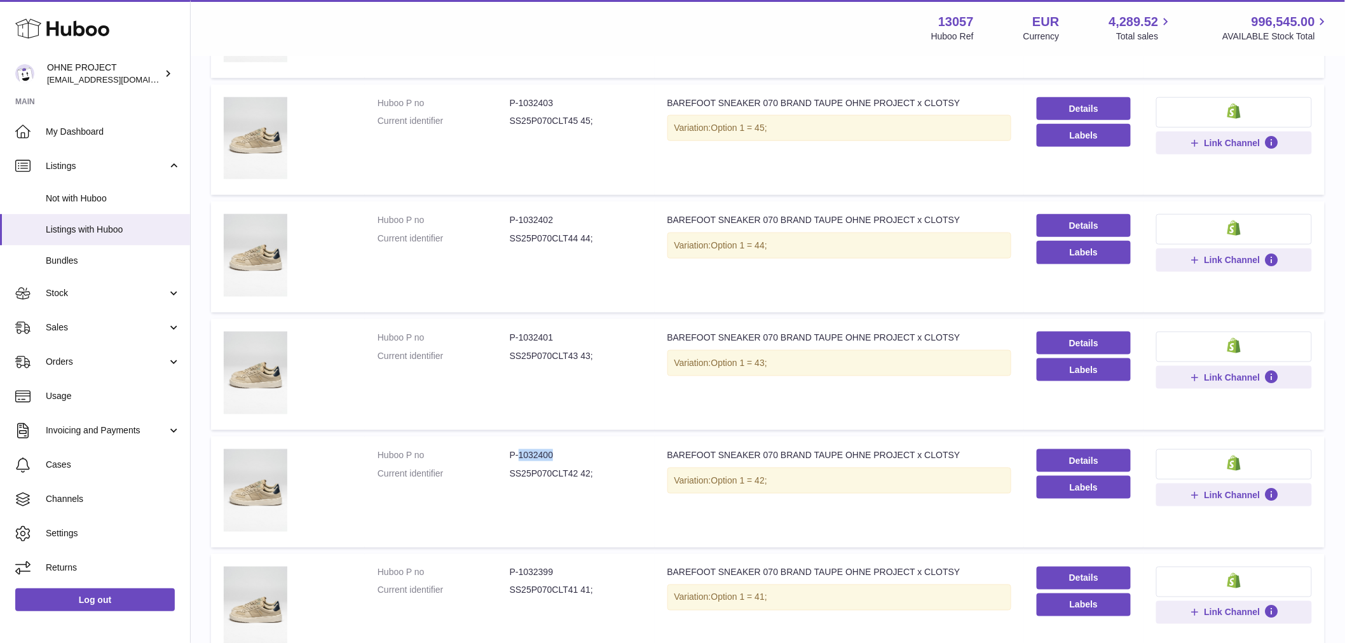
drag, startPoint x: 517, startPoint y: 453, endPoint x: 558, endPoint y: 453, distance: 41.3
click at [558, 453] on dd "P-1032400" at bounding box center [576, 455] width 132 height 12
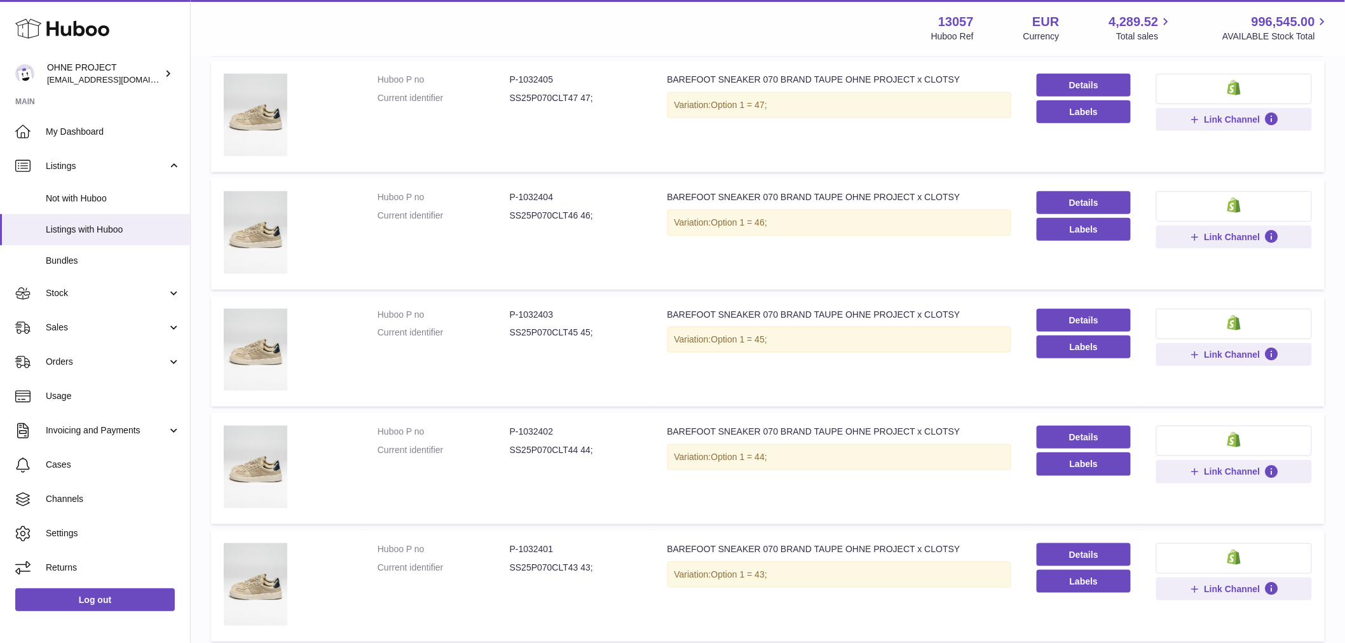
scroll to position [71, 0]
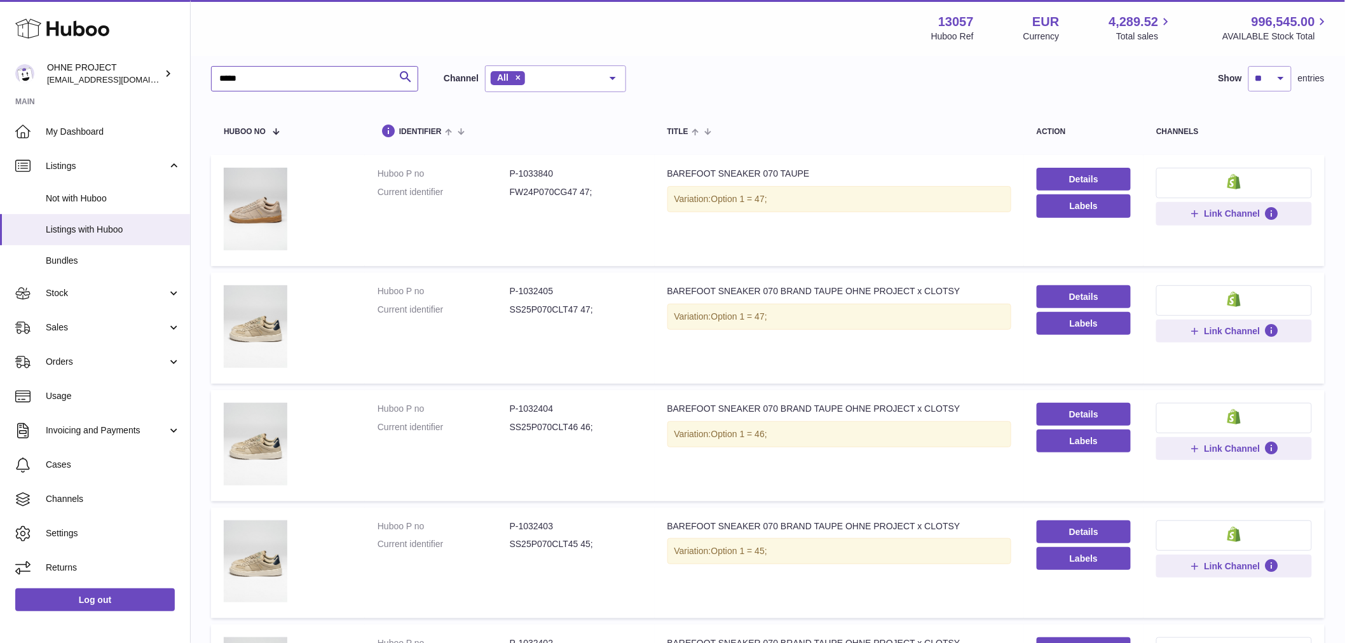
type input "*"
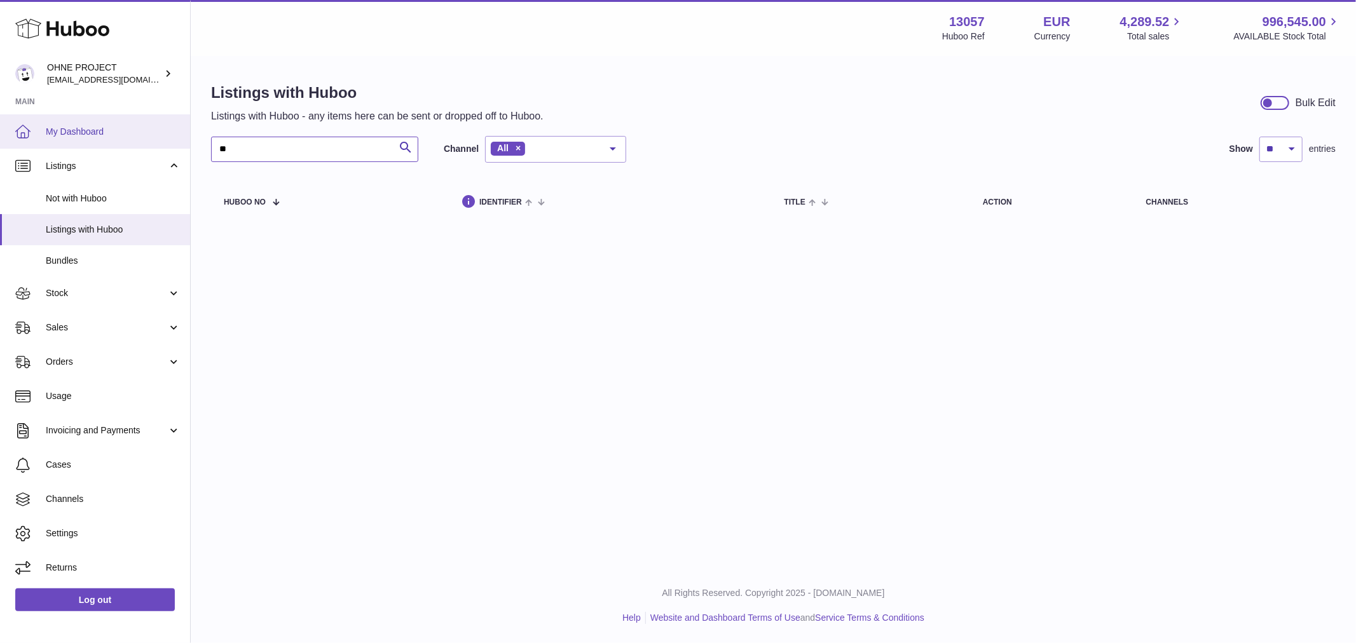
type input "*"
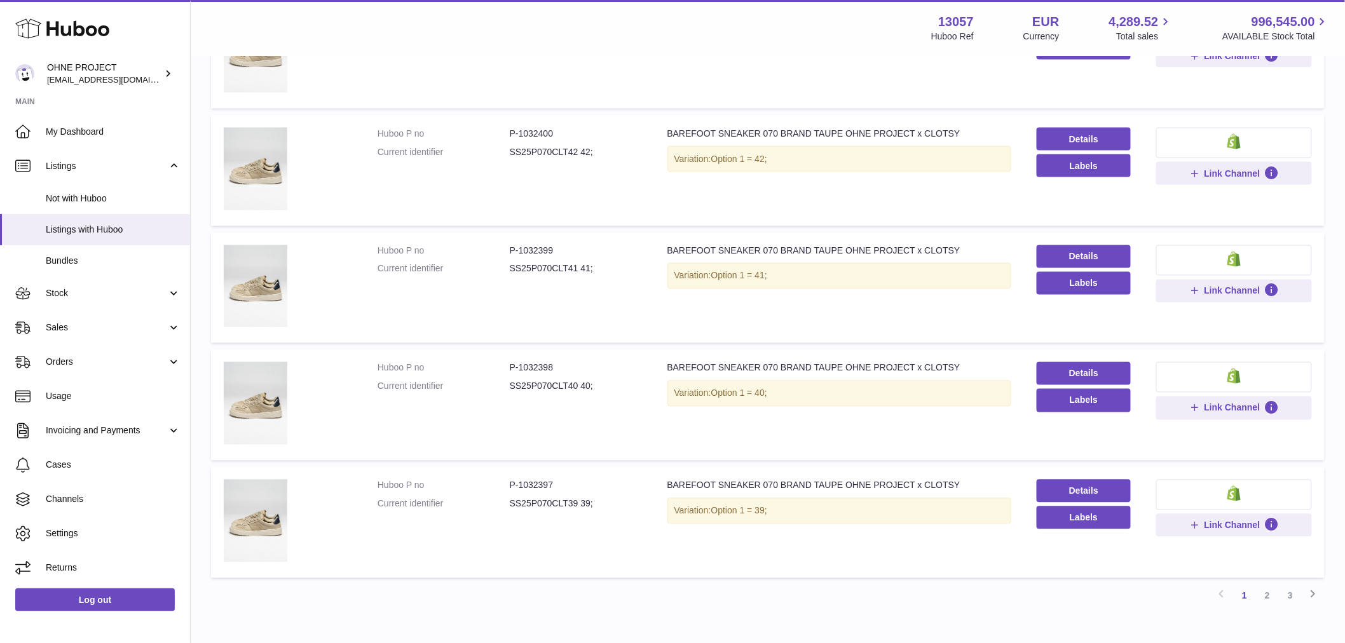
scroll to position [745, 0]
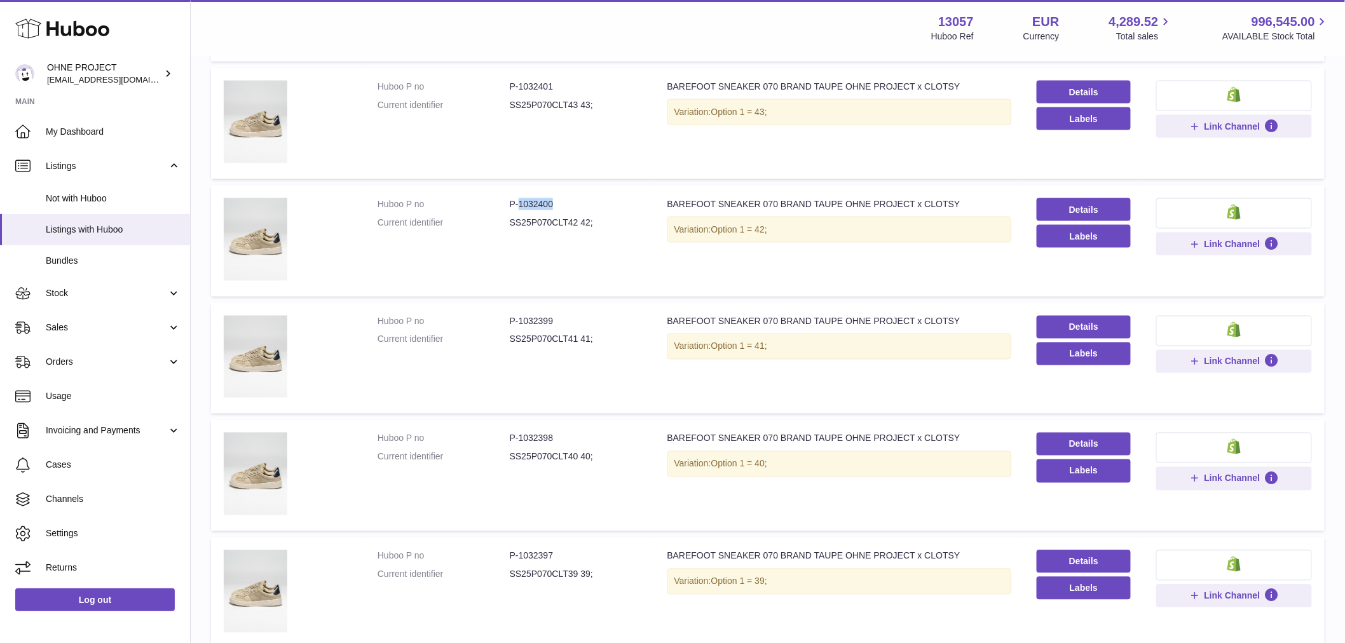
drag, startPoint x: 516, startPoint y: 201, endPoint x: 598, endPoint y: 203, distance: 81.4
click at [598, 203] on dd "P-1032400" at bounding box center [576, 204] width 132 height 12
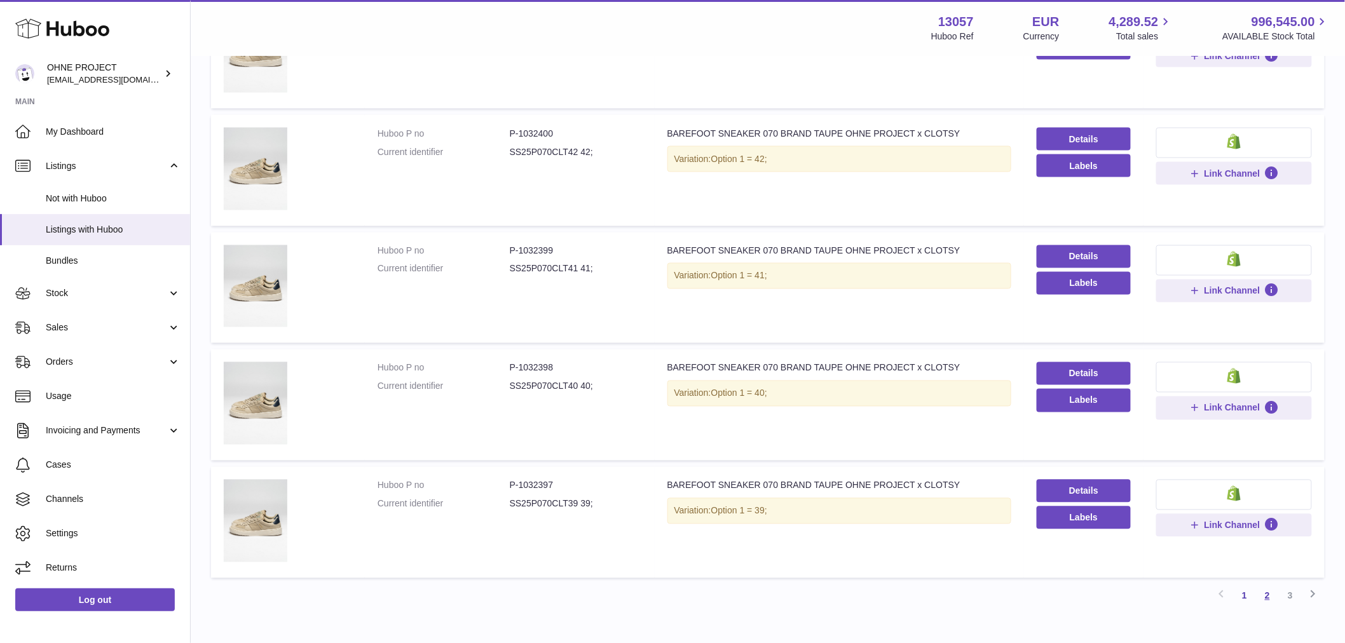
click at [1268, 594] on link "2" at bounding box center [1267, 596] width 23 height 23
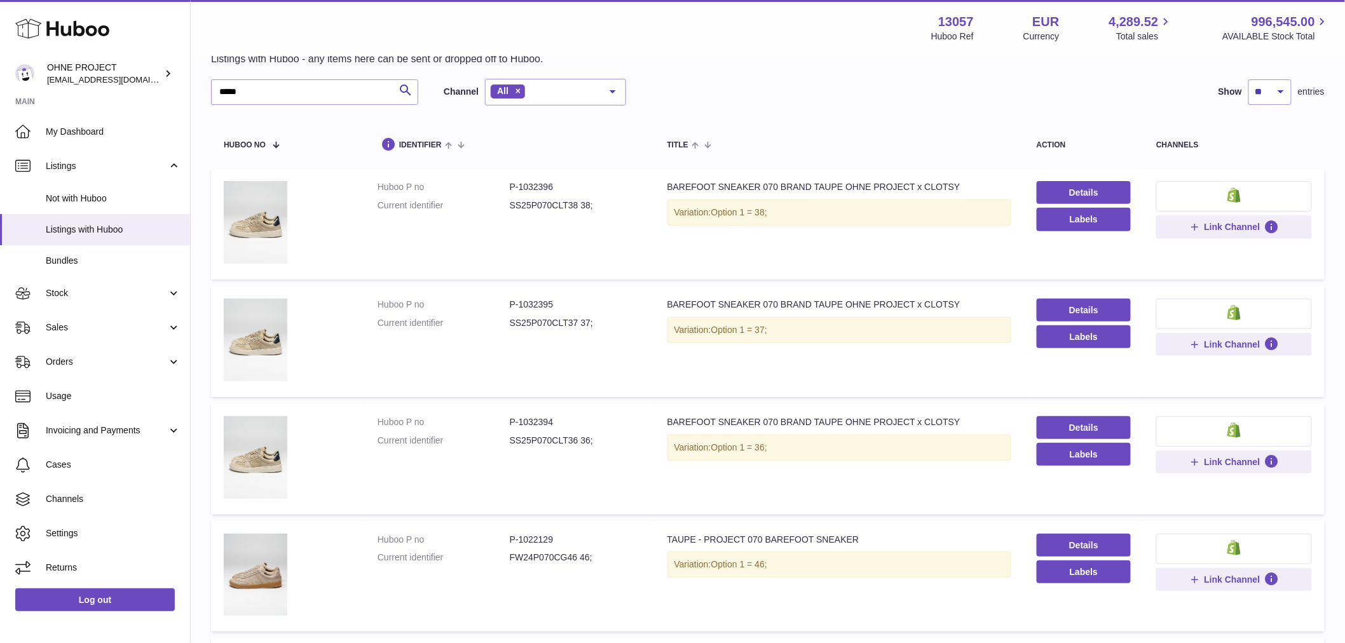
scroll to position [339, 0]
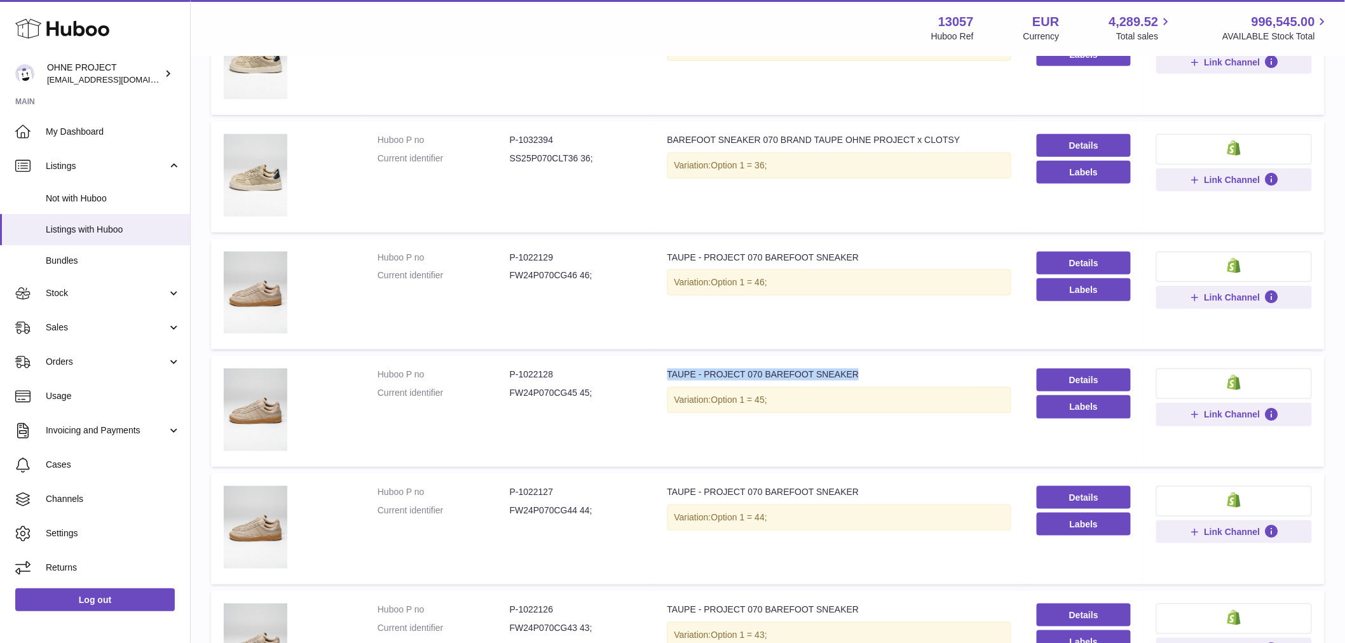
drag, startPoint x: 843, startPoint y: 376, endPoint x: 664, endPoint y: 362, distance: 179.1
click at [664, 362] on td "Title TAUPE - PROJECT 070 BAREFOOT SNEAKER Variation: Option 1 = 45;" at bounding box center [839, 411] width 369 height 111
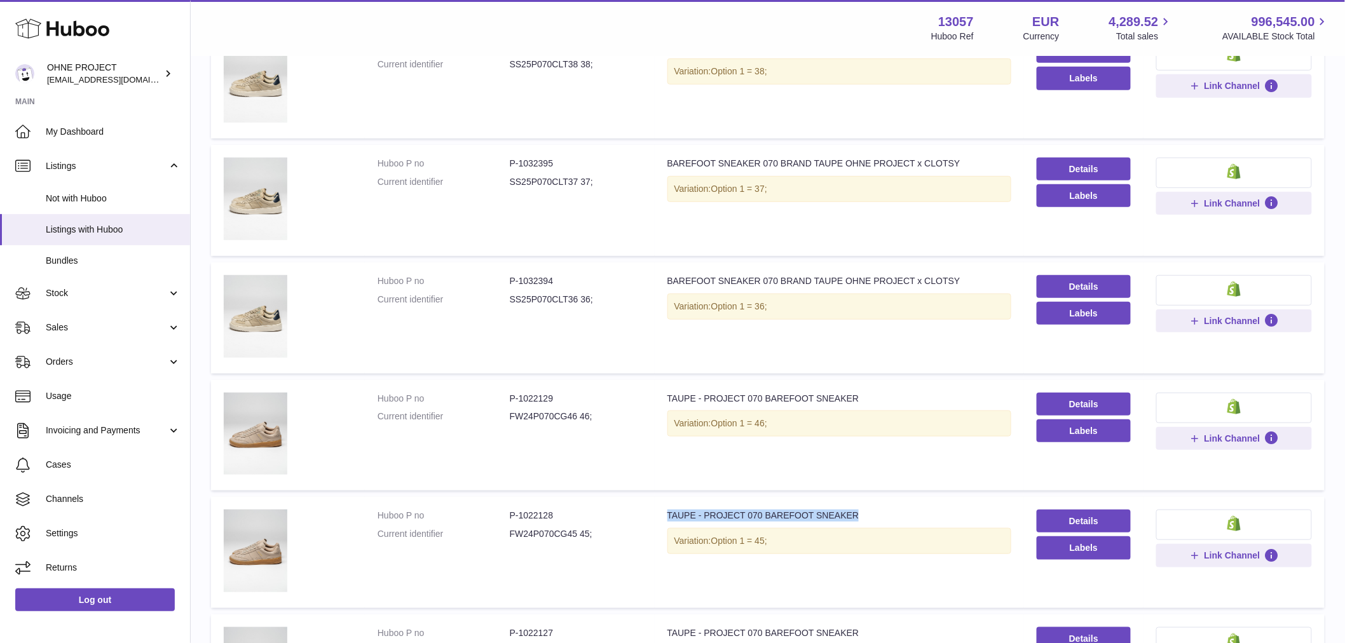
scroll to position [0, 0]
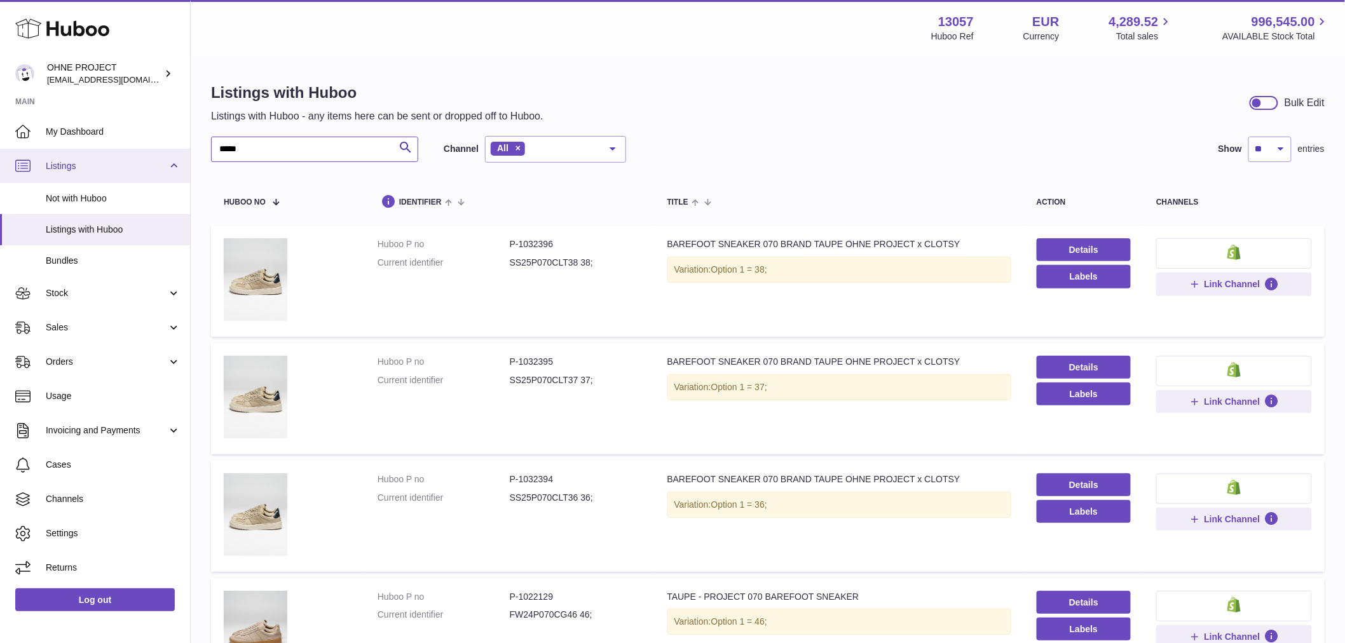
drag, startPoint x: 283, startPoint y: 142, endPoint x: 134, endPoint y: 154, distance: 149.2
paste input "**********"
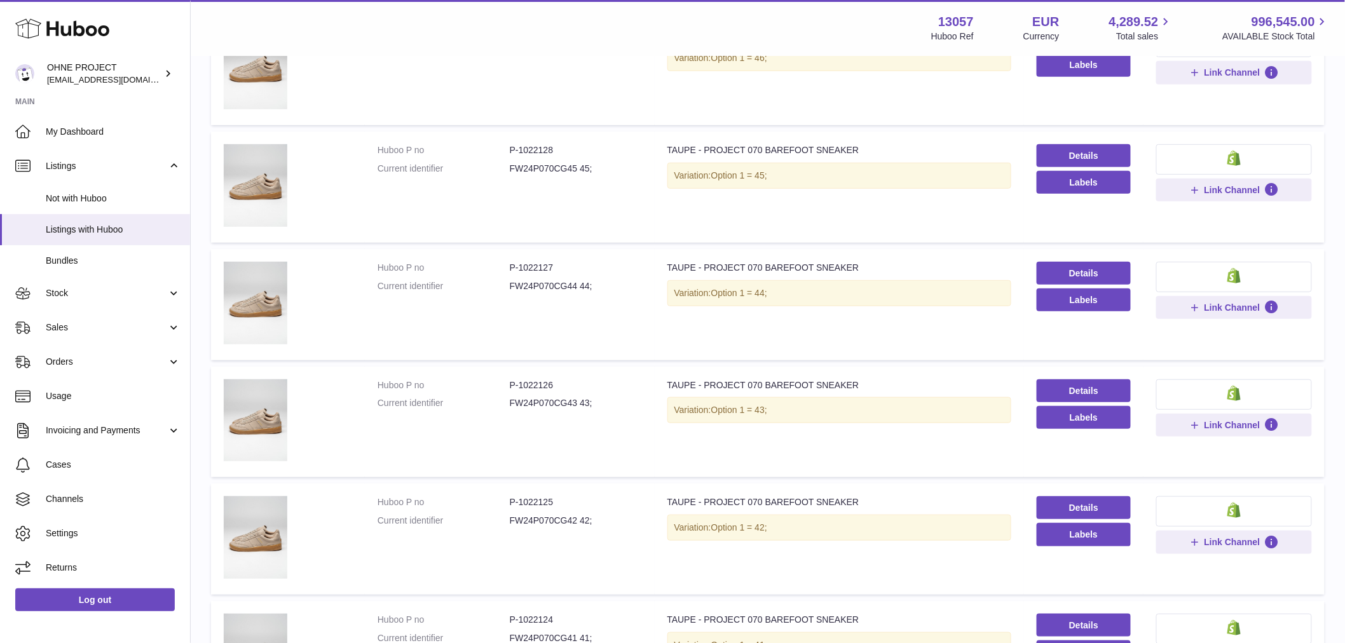
scroll to position [353, 0]
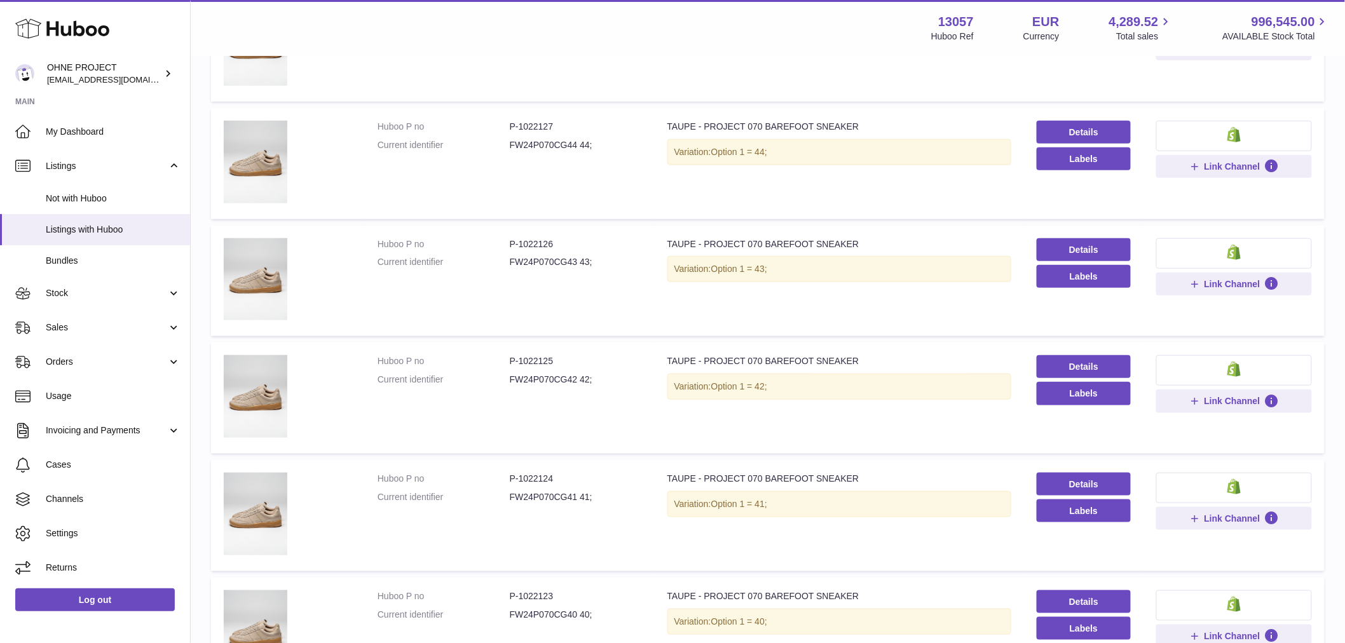
type input "**********"
drag, startPoint x: 551, startPoint y: 359, endPoint x: 520, endPoint y: 369, distance: 32.8
click at [520, 369] on dl "Huboo P no P-1022125 Current identifier FW24P070CG42 42;" at bounding box center [510, 373] width 264 height 37
click at [528, 364] on dd "P-1022125" at bounding box center [576, 361] width 132 height 12
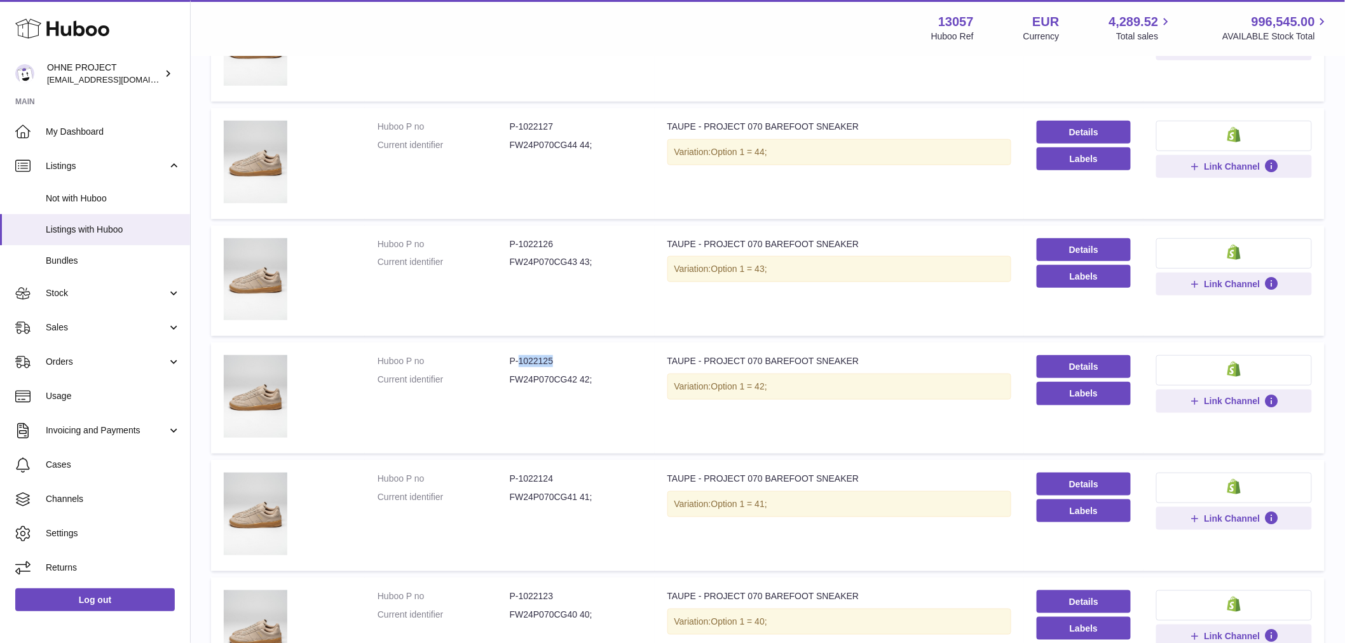
drag, startPoint x: 551, startPoint y: 358, endPoint x: 517, endPoint y: 365, distance: 33.8
click at [517, 365] on dd "P-1022125" at bounding box center [576, 361] width 132 height 12
drag, startPoint x: 517, startPoint y: 473, endPoint x: 569, endPoint y: 478, distance: 51.7
click at [569, 478] on dd "P-1022124" at bounding box center [576, 479] width 132 height 12
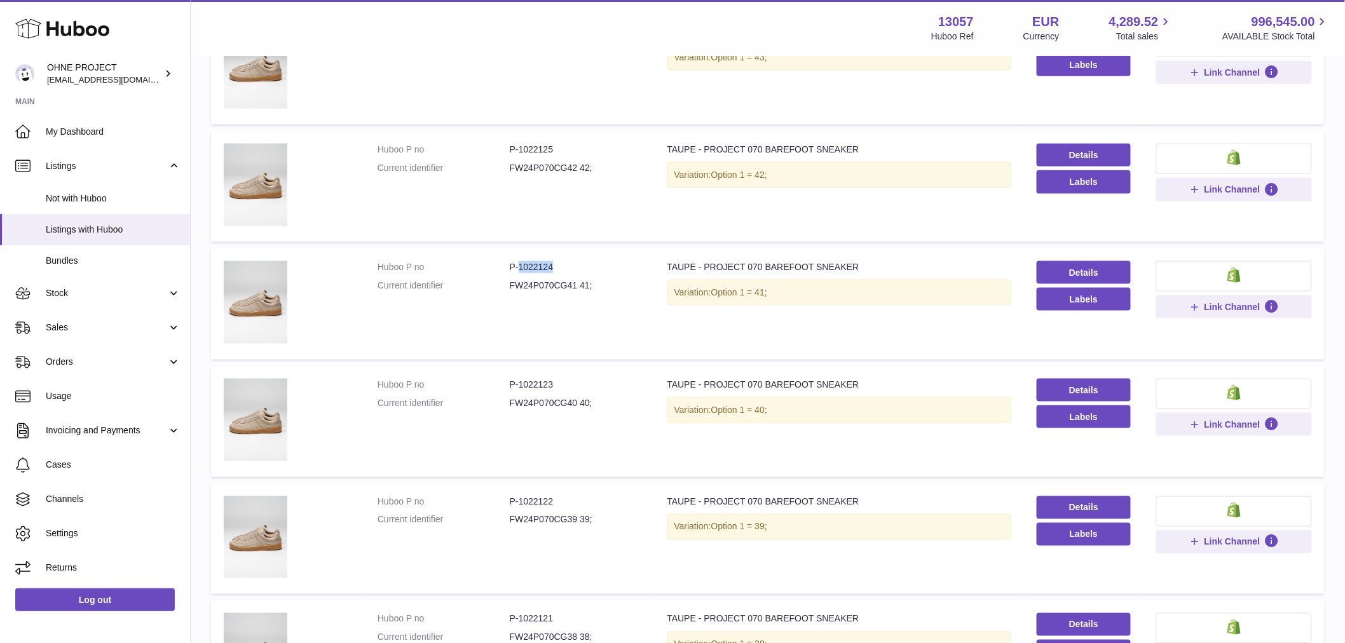
scroll to position [706, 0]
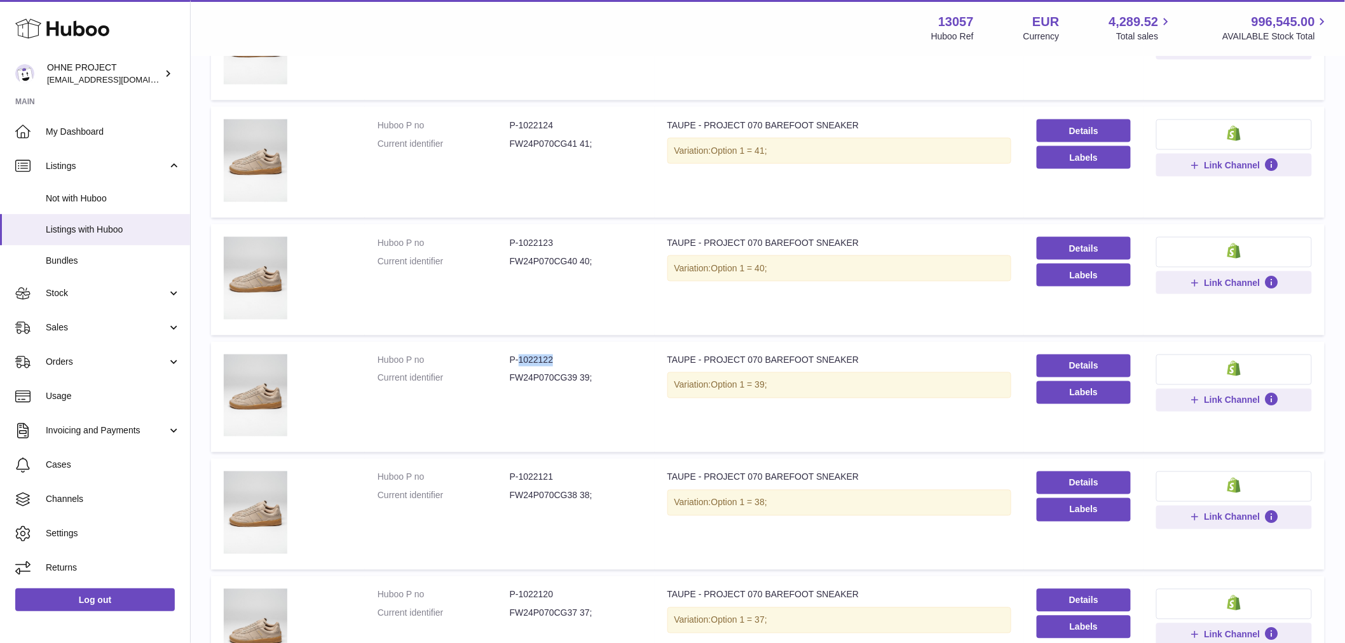
drag, startPoint x: 516, startPoint y: 357, endPoint x: 572, endPoint y: 358, distance: 56.0
click at [565, 356] on dd "P-1022122" at bounding box center [576, 361] width 132 height 12
drag, startPoint x: 517, startPoint y: 240, endPoint x: 580, endPoint y: 234, distance: 63.9
click at [579, 237] on dd "P-1022123" at bounding box center [576, 243] width 132 height 12
drag, startPoint x: 519, startPoint y: 475, endPoint x: 581, endPoint y: 469, distance: 62.0
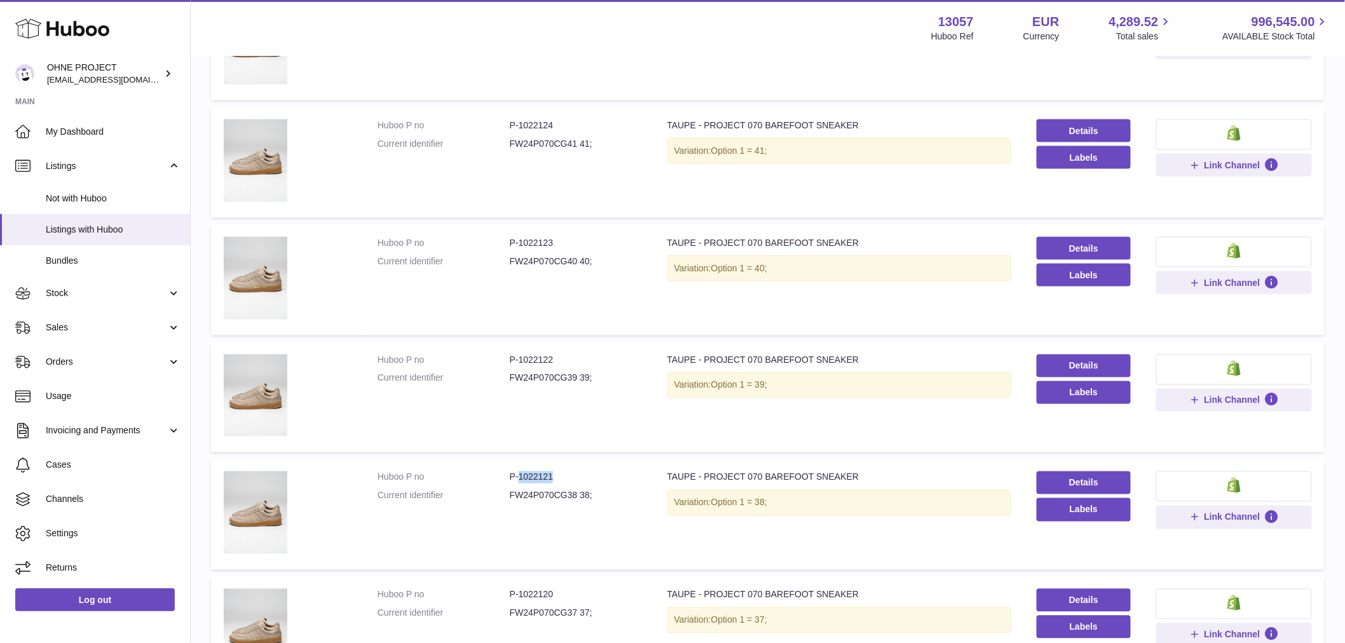
click at [581, 472] on dd "P-1022121" at bounding box center [576, 478] width 132 height 12
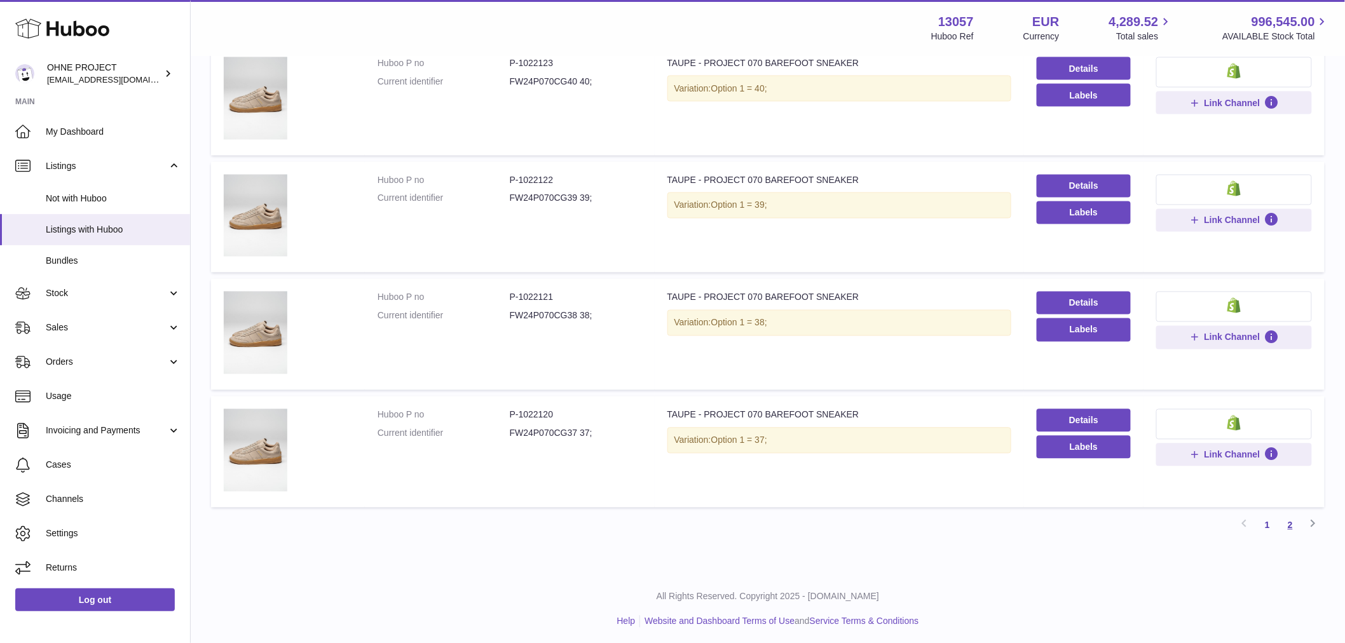
click at [1292, 517] on link "2" at bounding box center [1290, 525] width 23 height 23
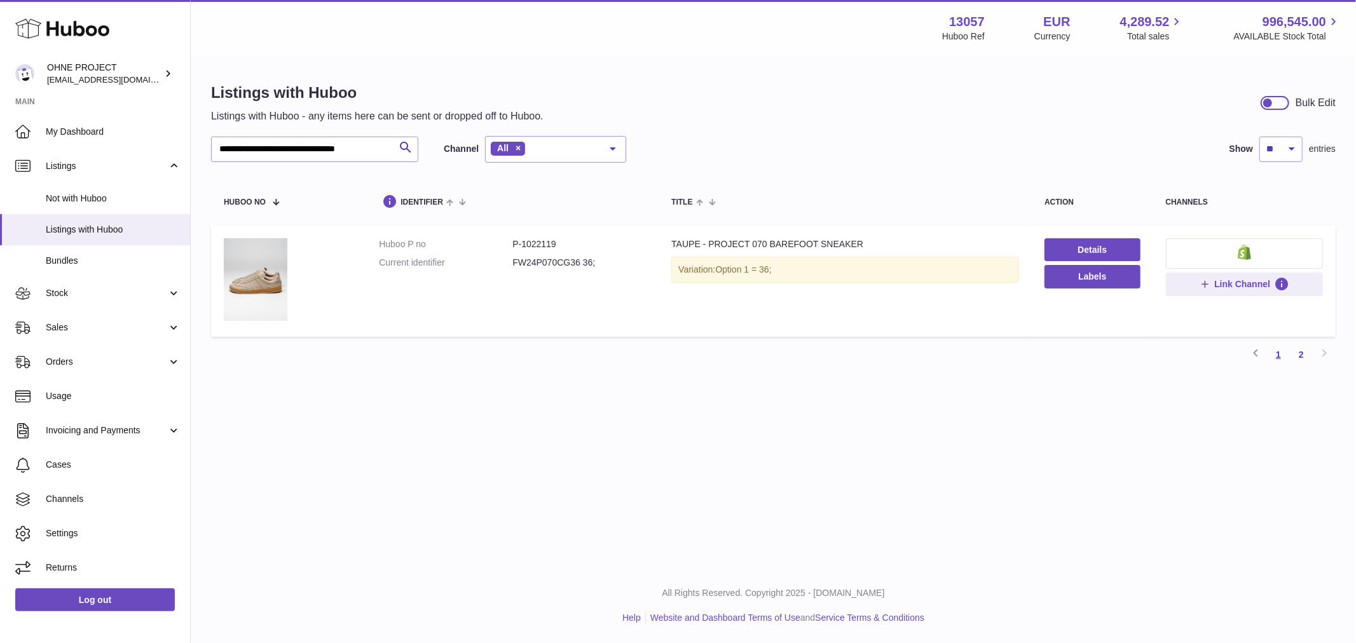
click at [1281, 358] on link "1" at bounding box center [1278, 354] width 23 height 23
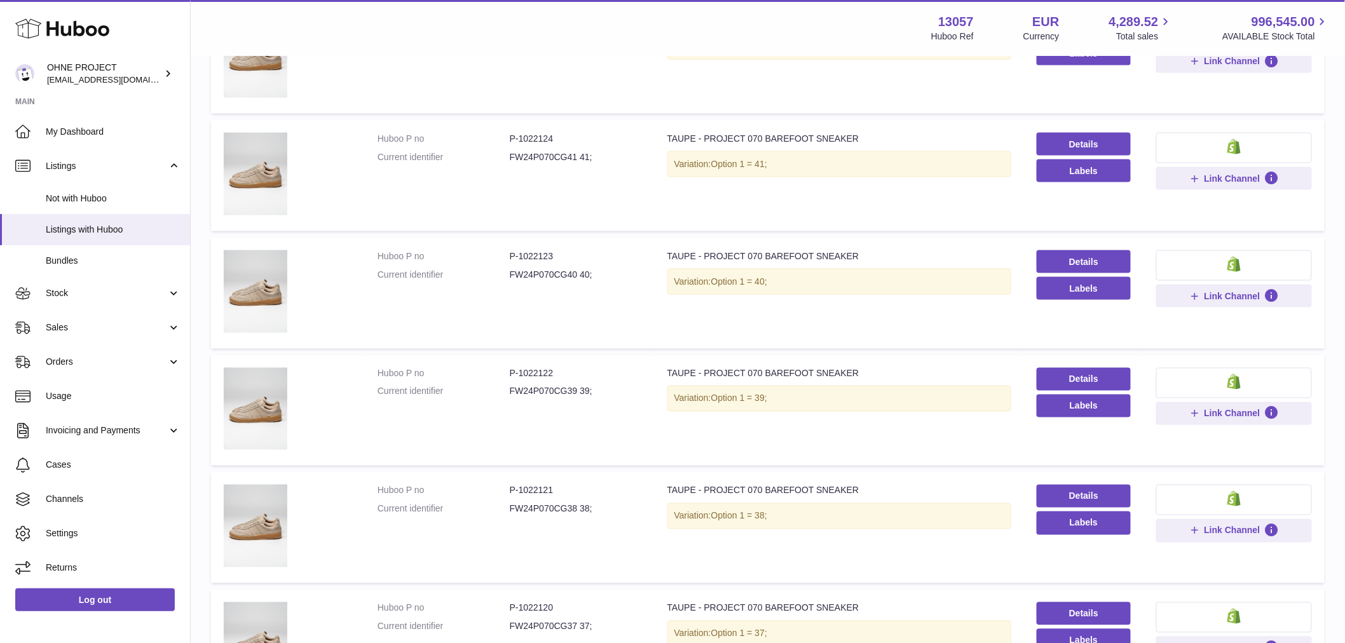
scroll to position [886, 0]
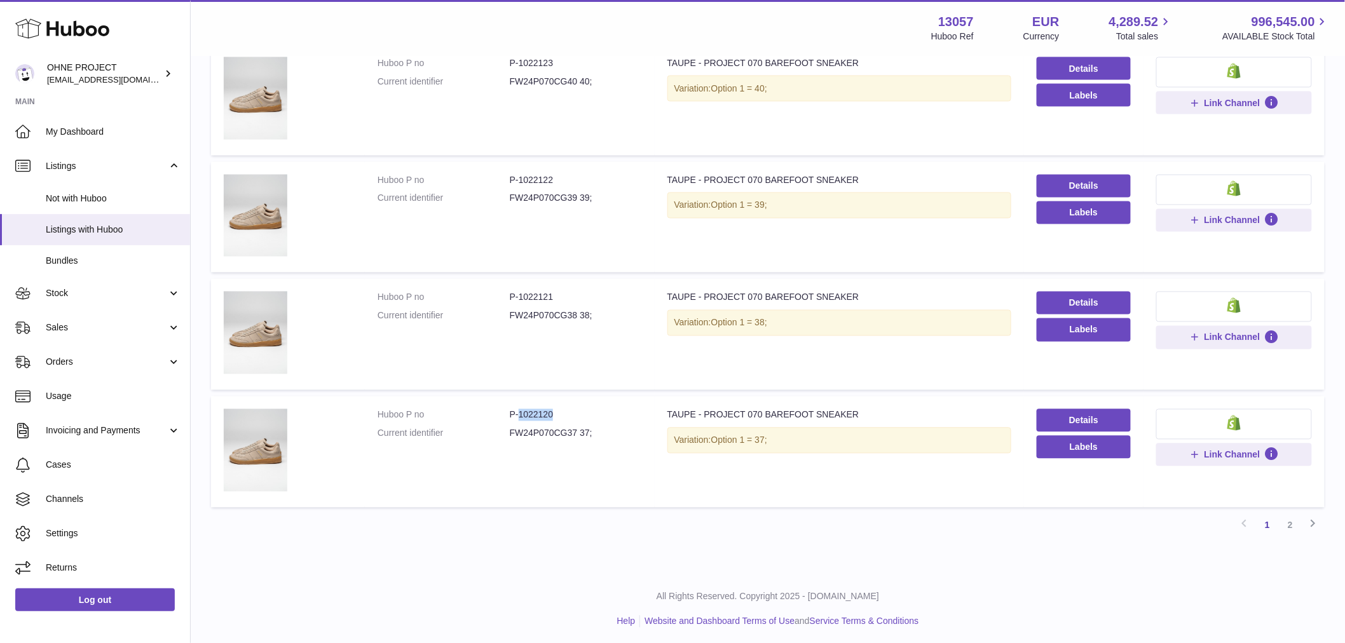
drag, startPoint x: 517, startPoint y: 411, endPoint x: 578, endPoint y: 409, distance: 61.1
click at [578, 409] on dd "P-1022120" at bounding box center [576, 415] width 132 height 12
